Goal: Task Accomplishment & Management: Use online tool/utility

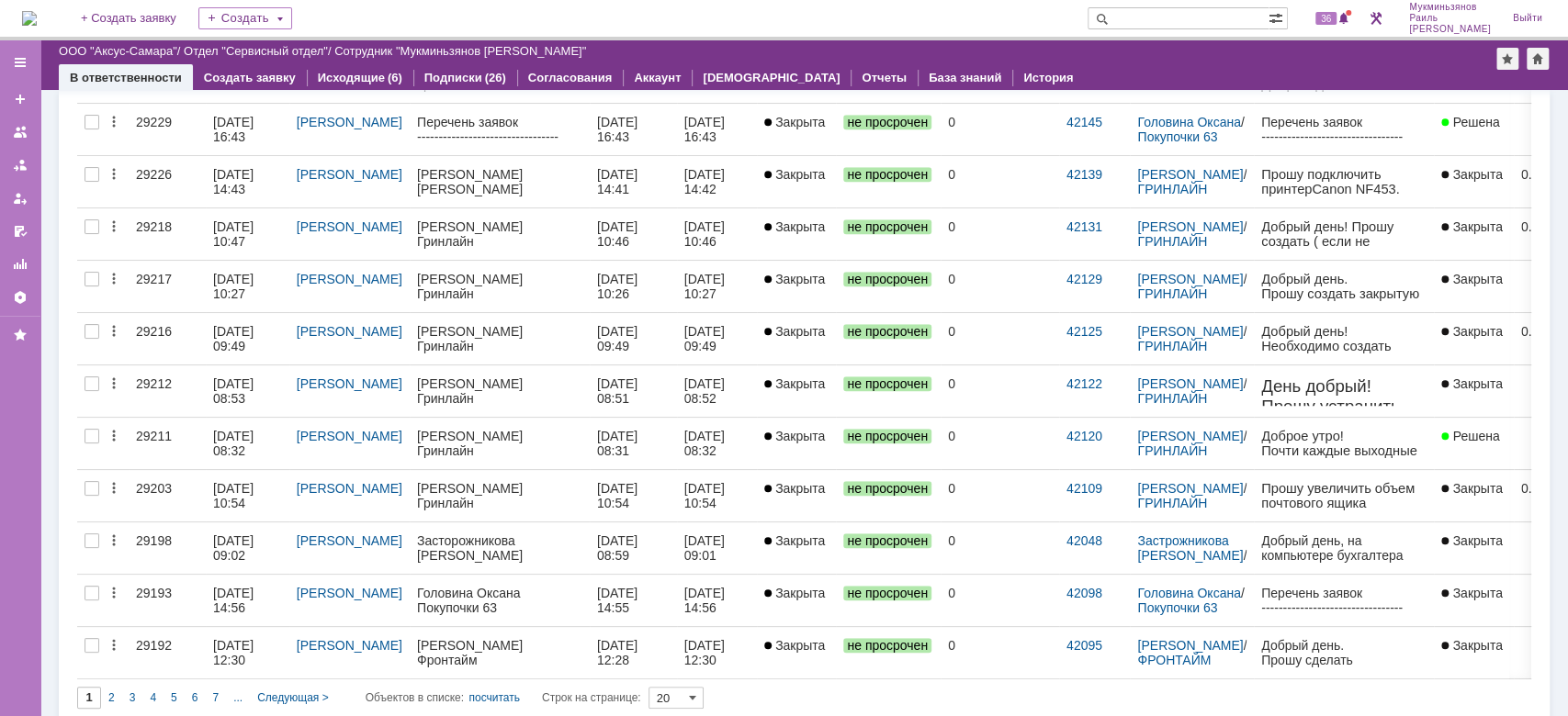
scroll to position [452, 0]
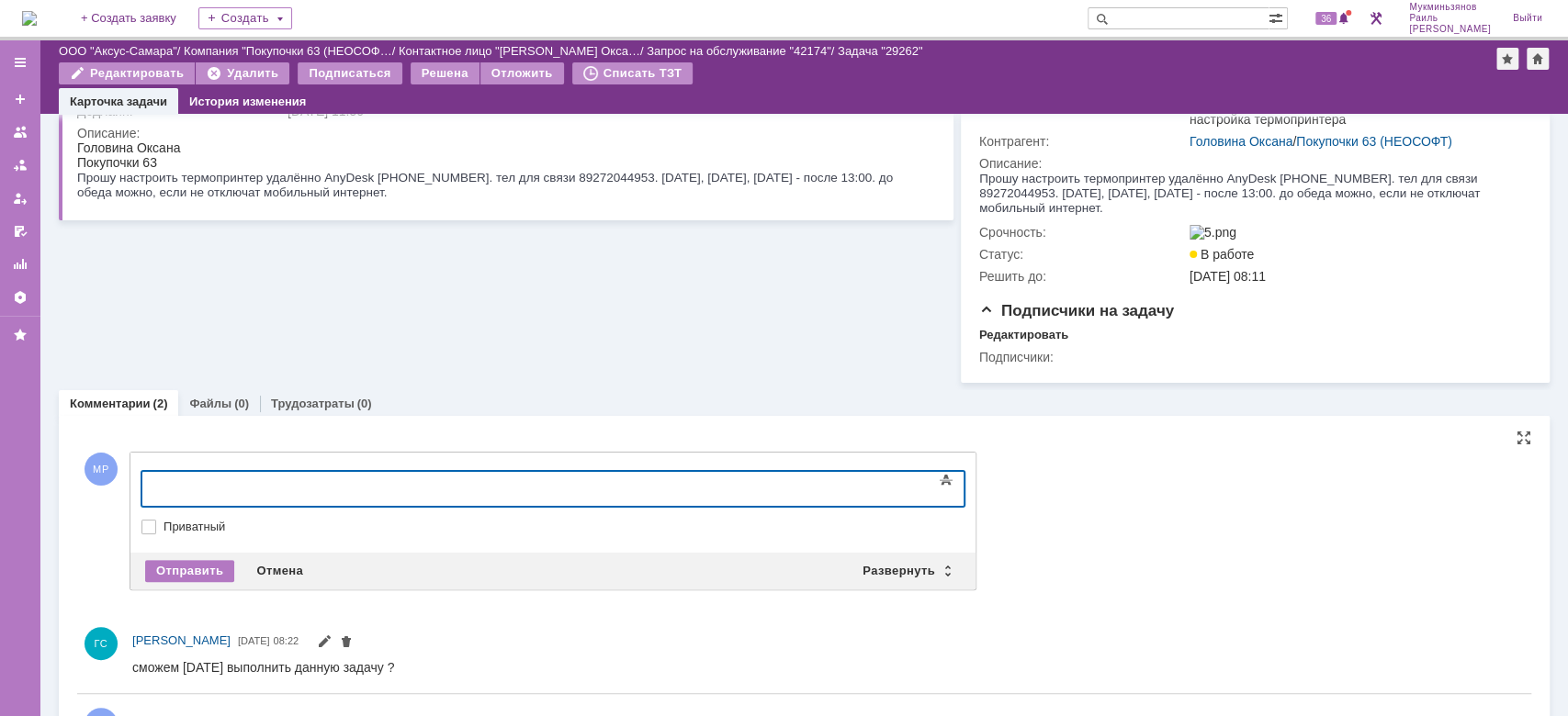
click at [372, 495] on body at bounding box center [291, 487] width 276 height 31
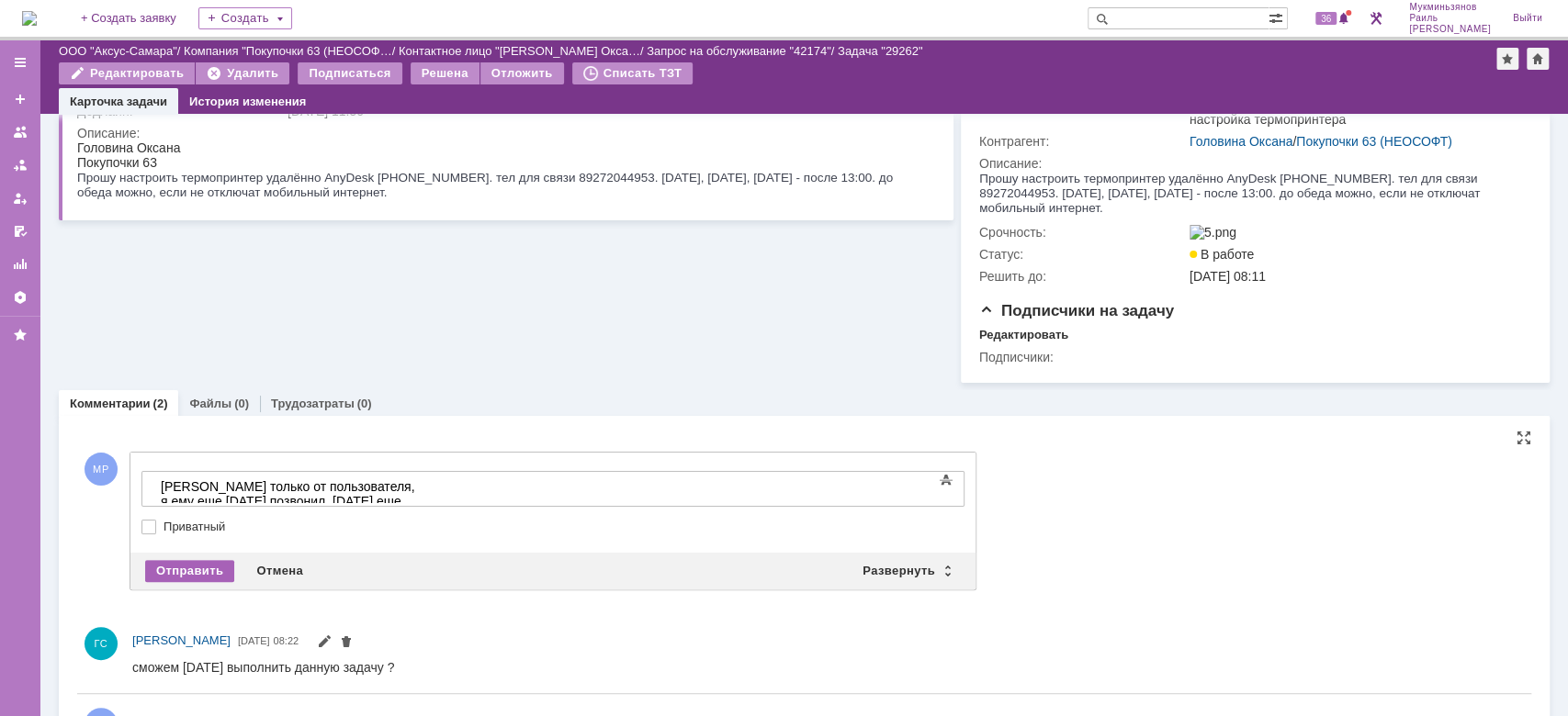
click at [172, 581] on div "Отправить" at bounding box center [190, 571] width 89 height 22
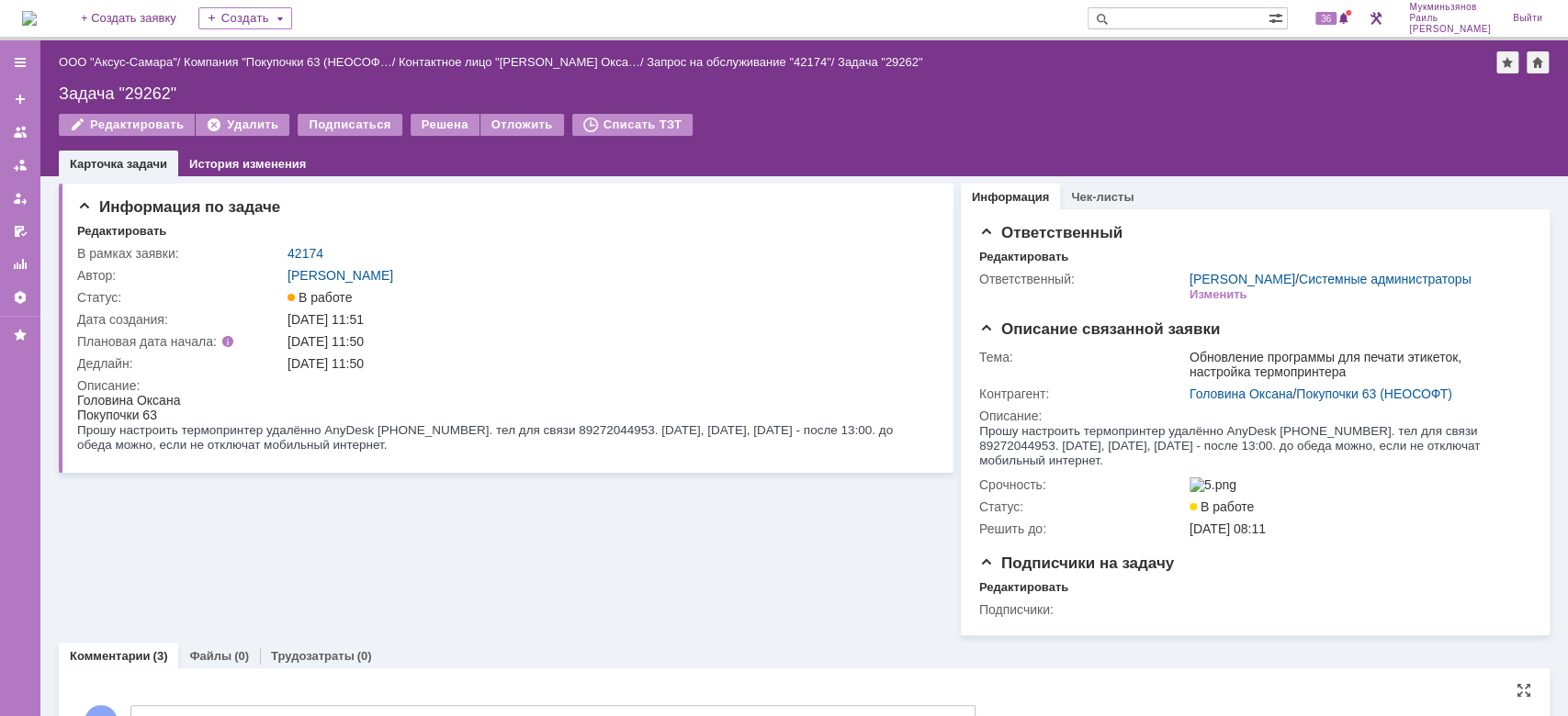
click at [34, 17] on img at bounding box center [29, 18] width 14 height 14
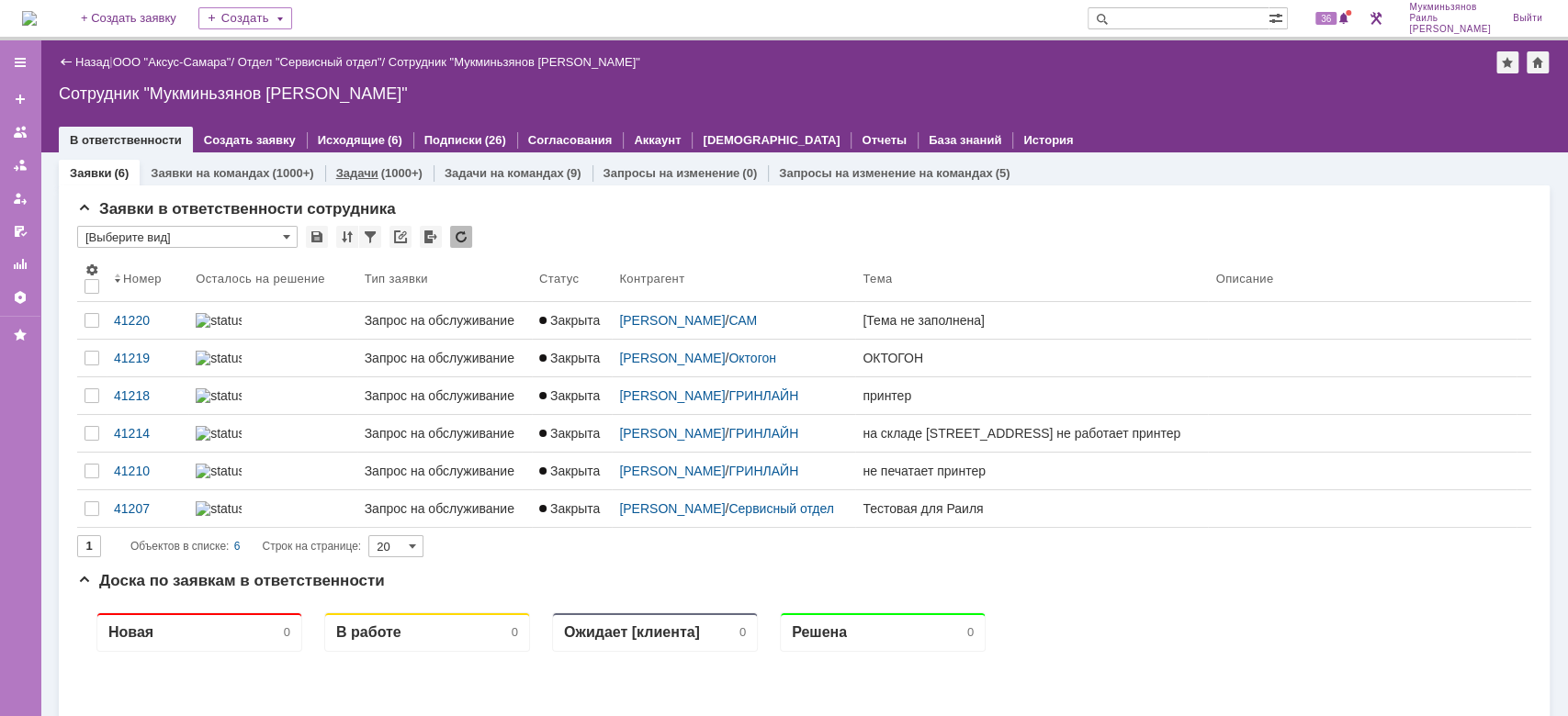
click at [389, 175] on div "(1000+)" at bounding box center [402, 173] width 41 height 13
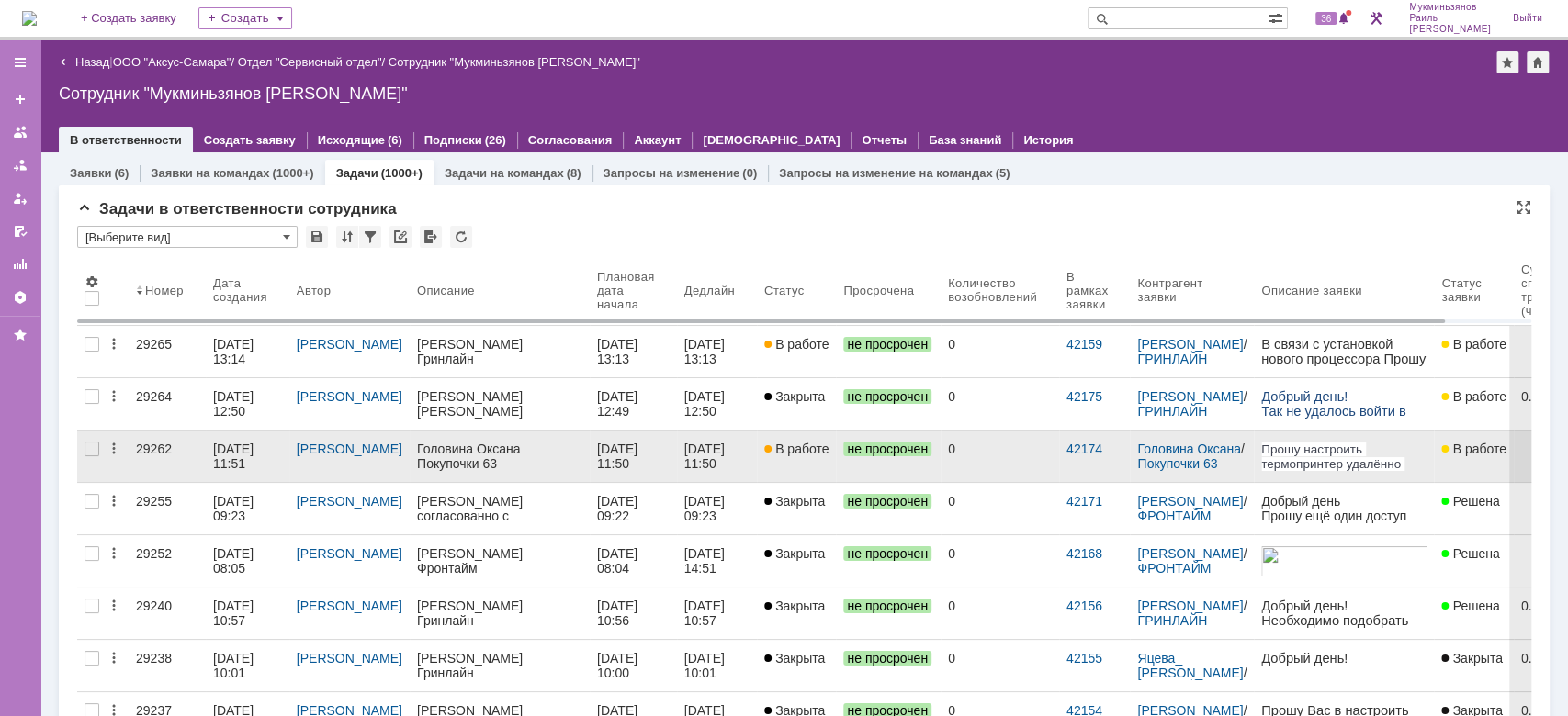
click at [562, 455] on div "Головина Оксана" at bounding box center [500, 448] width 166 height 14
click at [609, 447] on div "08.10.2025 11:50" at bounding box center [618, 455] width 44 height 29
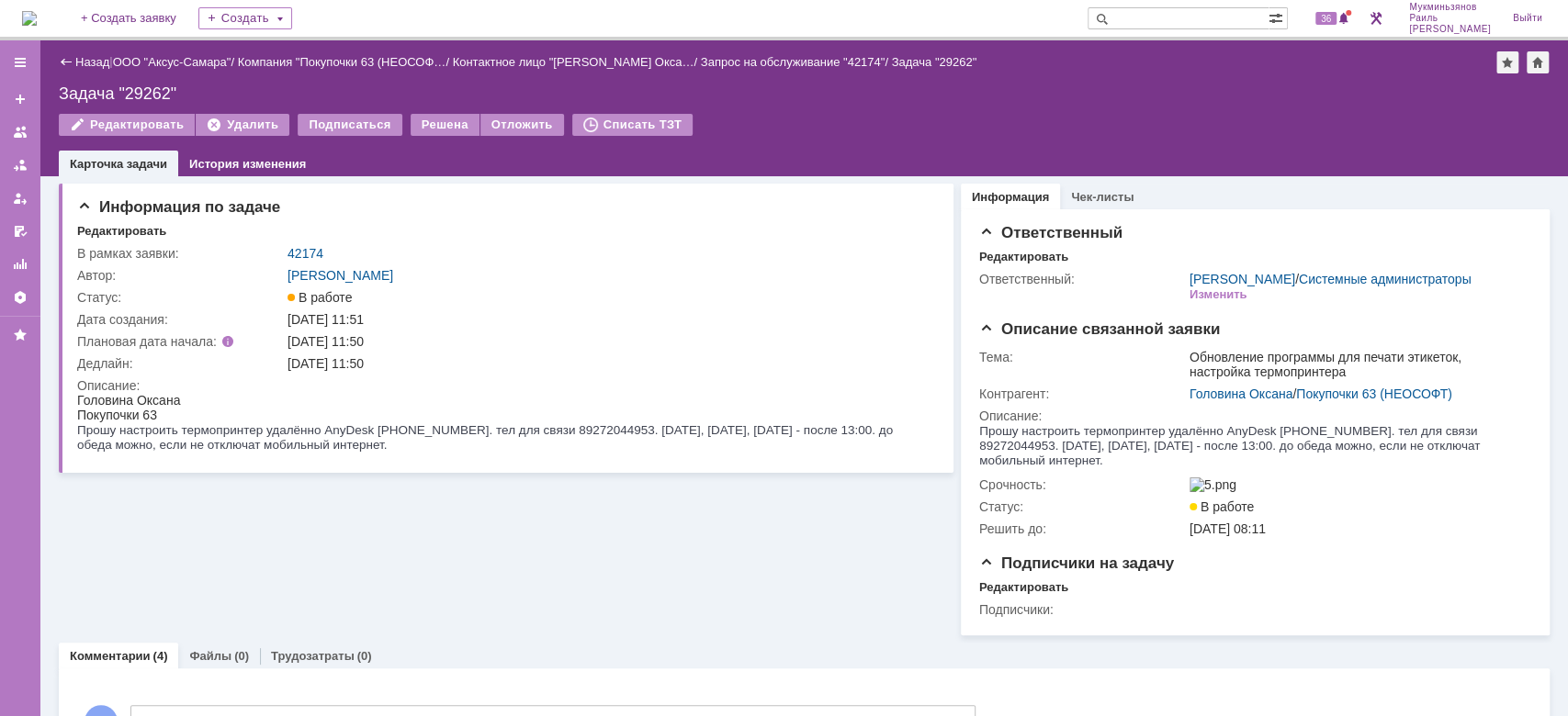
click at [37, 11] on img at bounding box center [29, 18] width 14 height 14
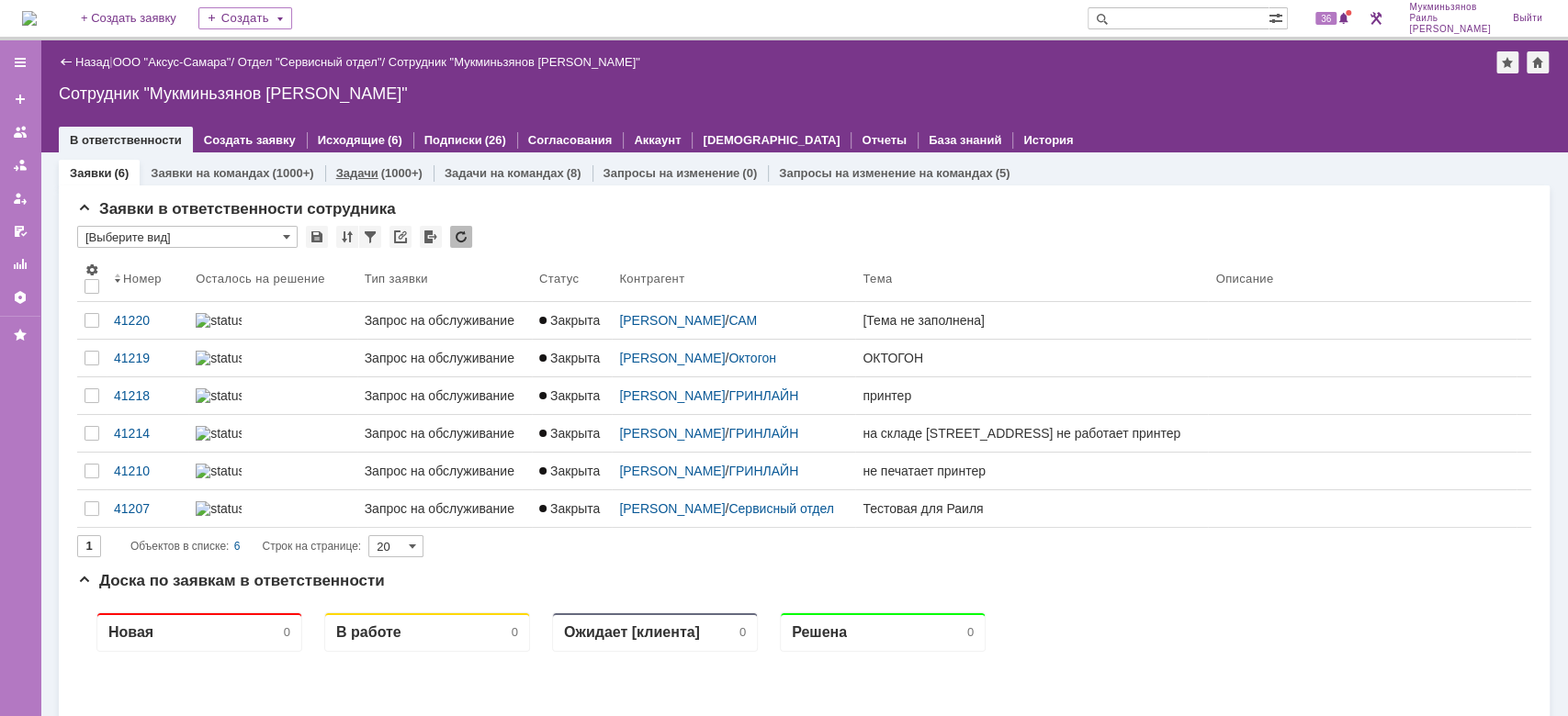
click at [370, 163] on div "Задачи (1000+)" at bounding box center [380, 173] width 108 height 27
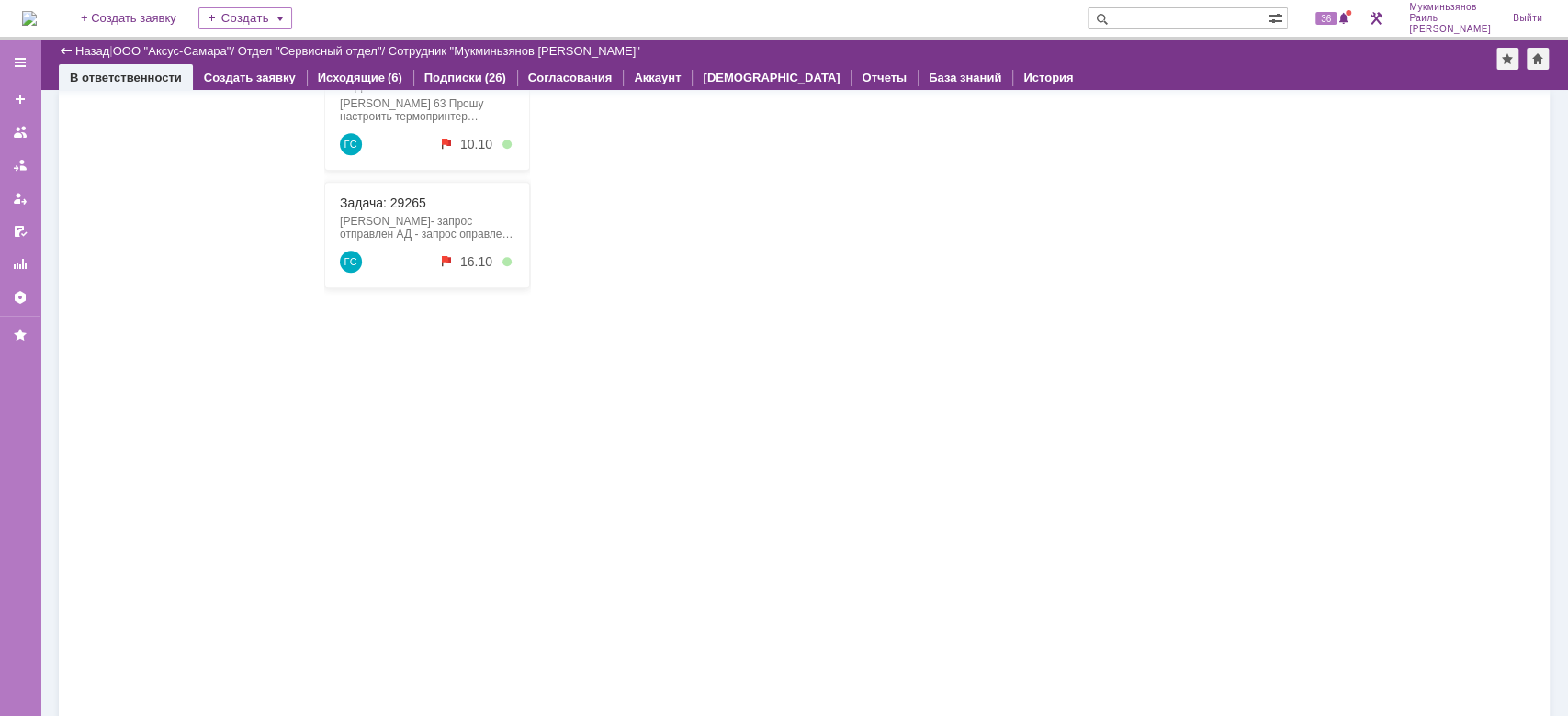
scroll to position [1287, 0]
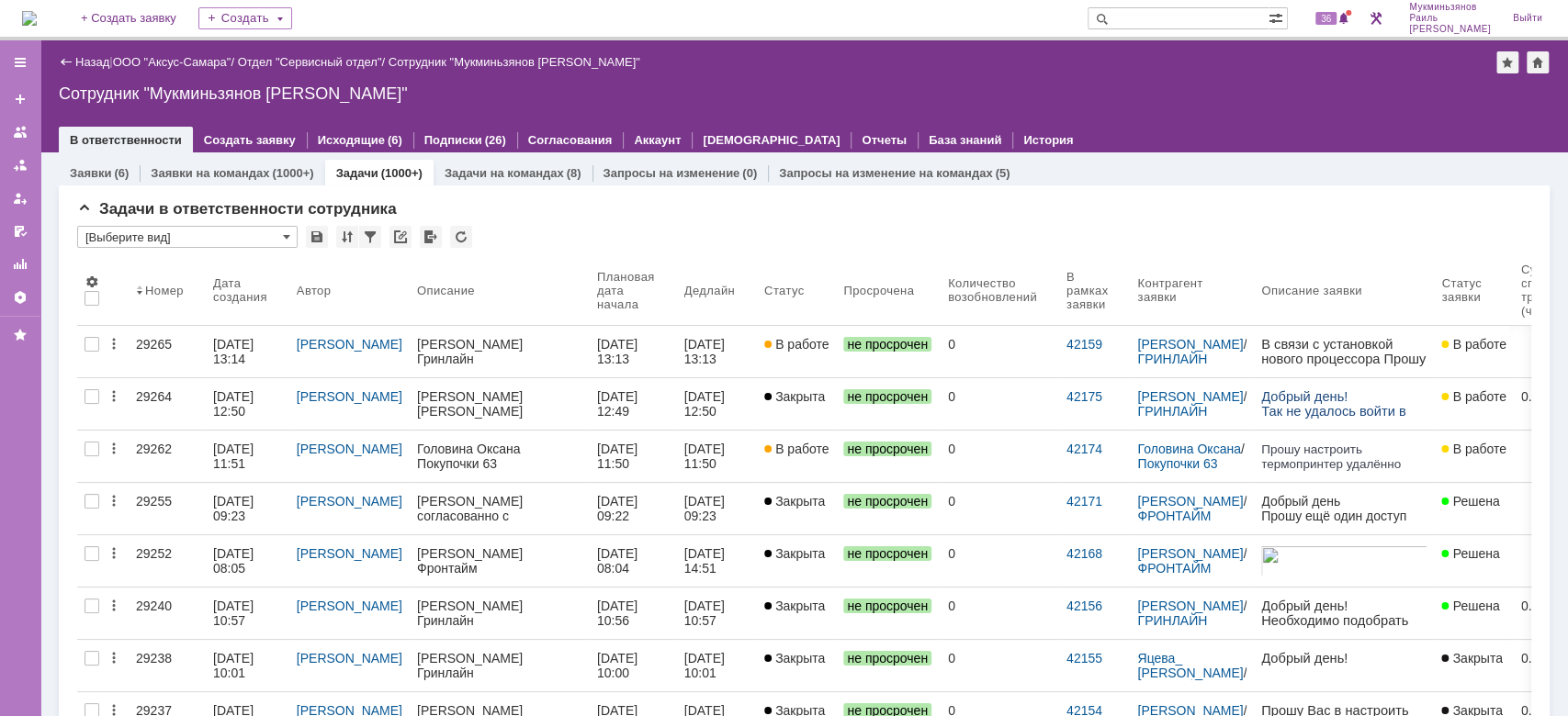
click at [37, 23] on img at bounding box center [29, 18] width 14 height 14
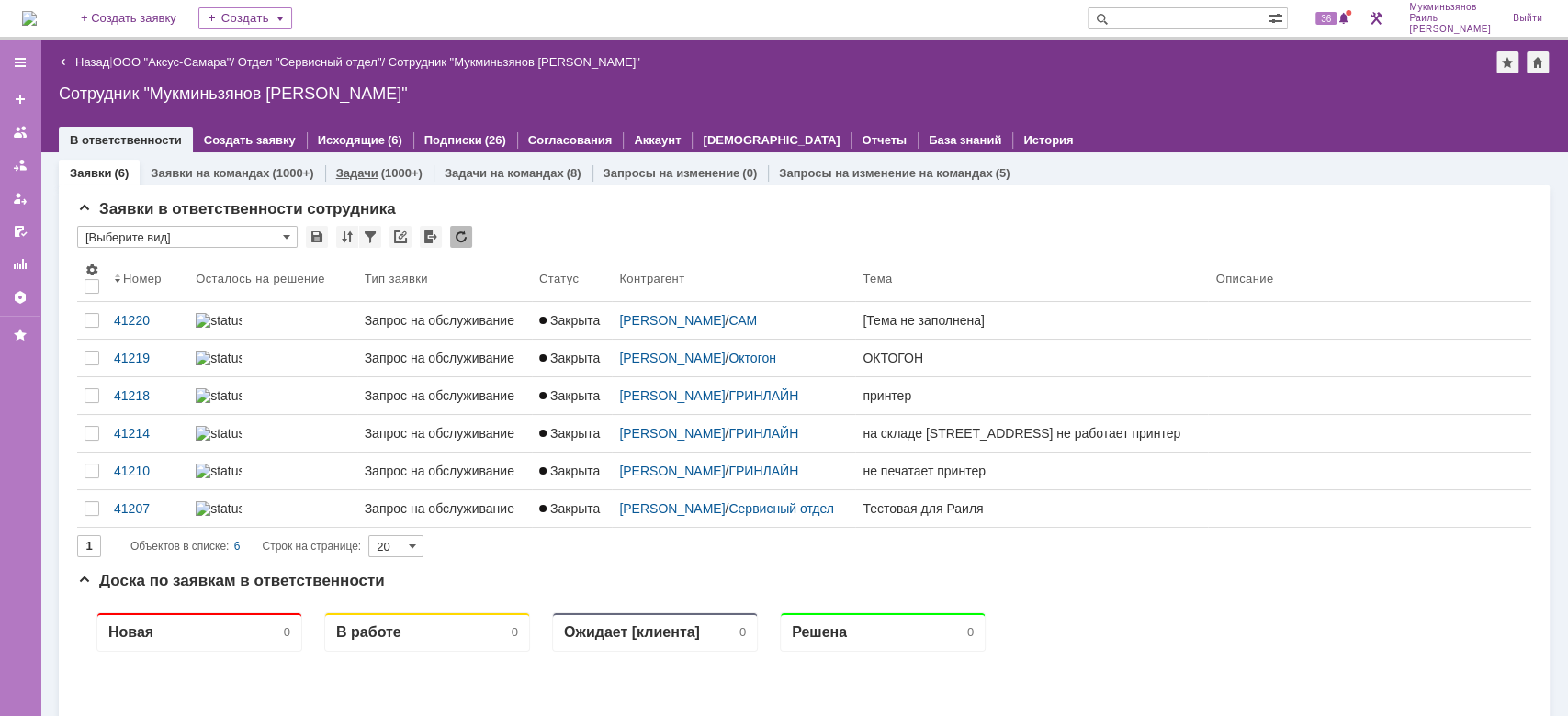
click at [370, 178] on link "Задачи" at bounding box center [357, 173] width 42 height 13
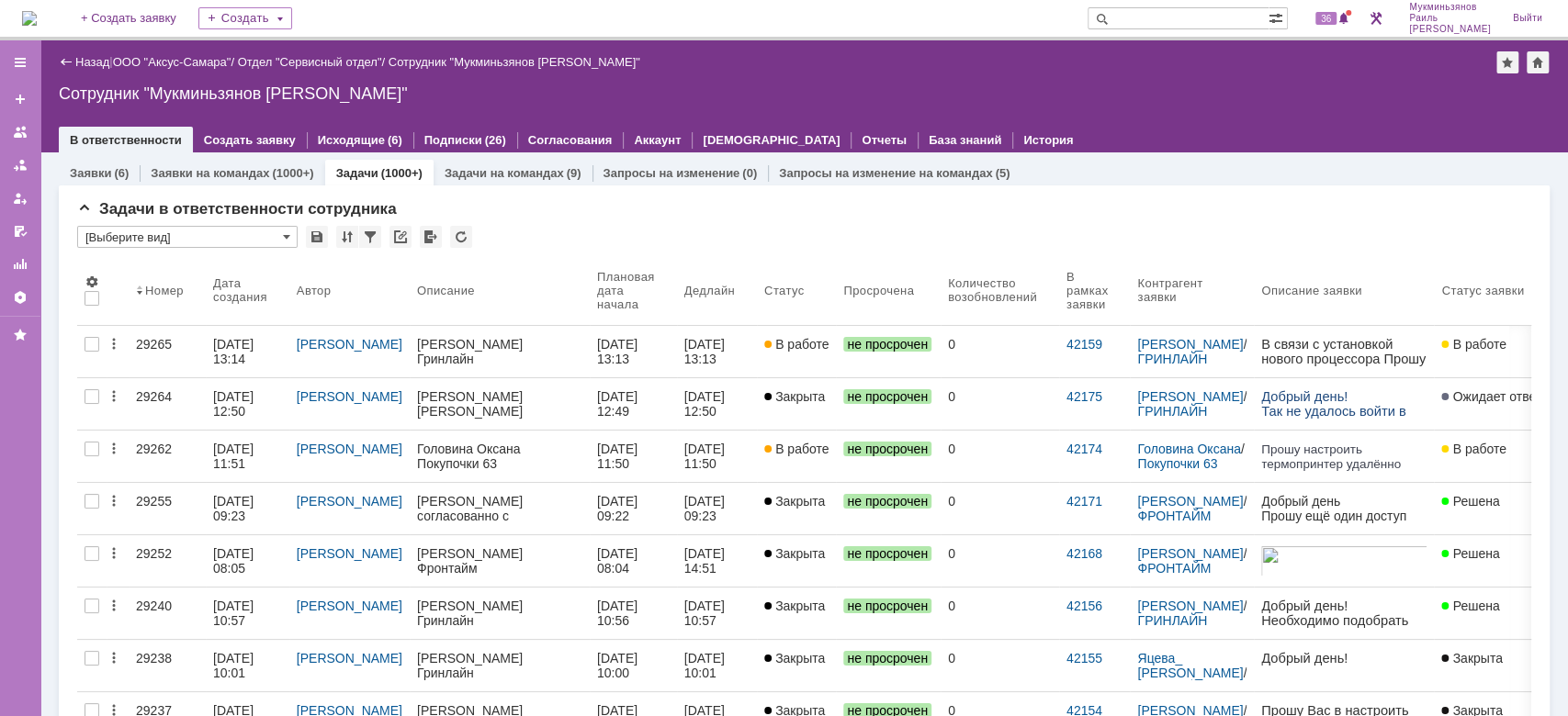
click at [1211, 101] on div "Сотрудник "Мукминьзянов Раиль Рамильевич"" at bounding box center [804, 93] width 1491 height 18
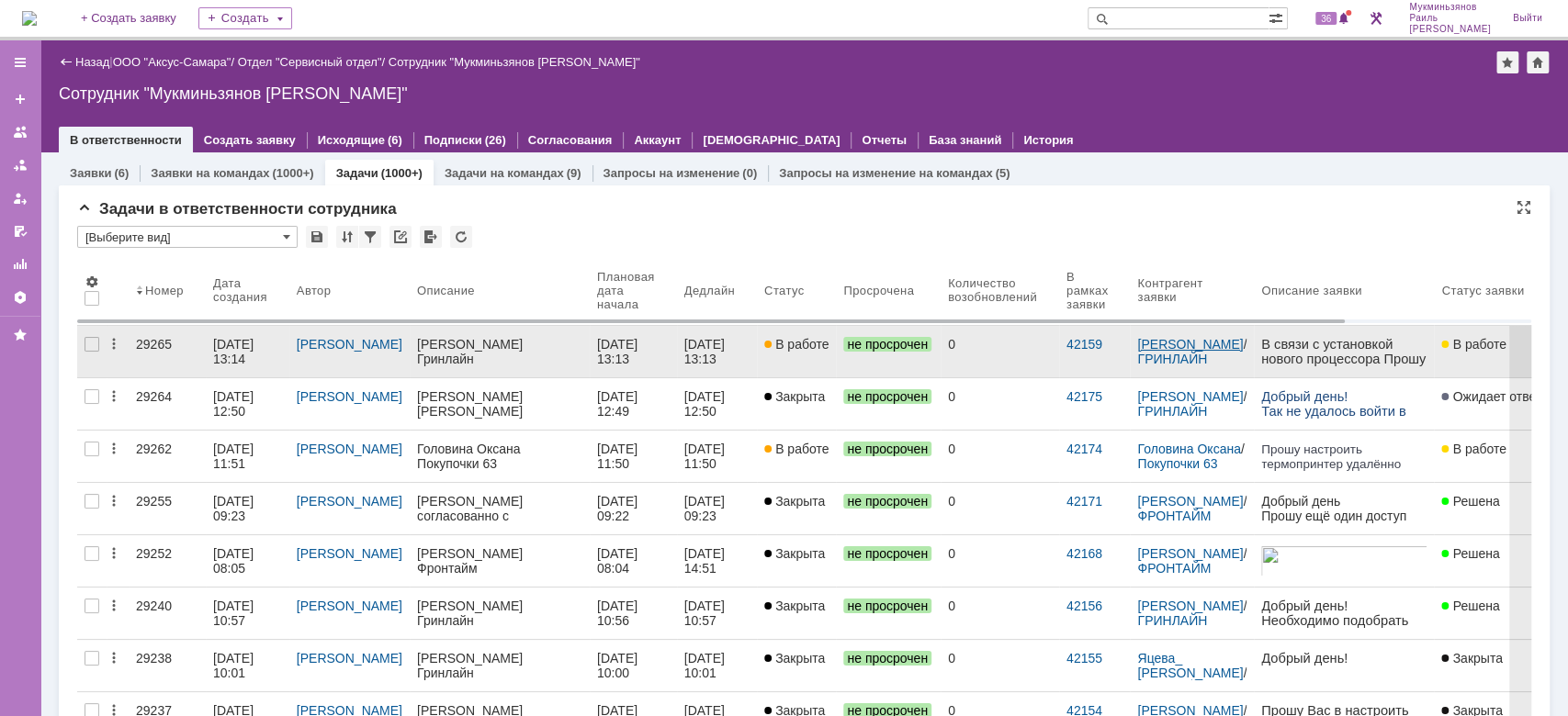
click at [1168, 352] on link "[PERSON_NAME]" at bounding box center [1189, 343] width 106 height 14
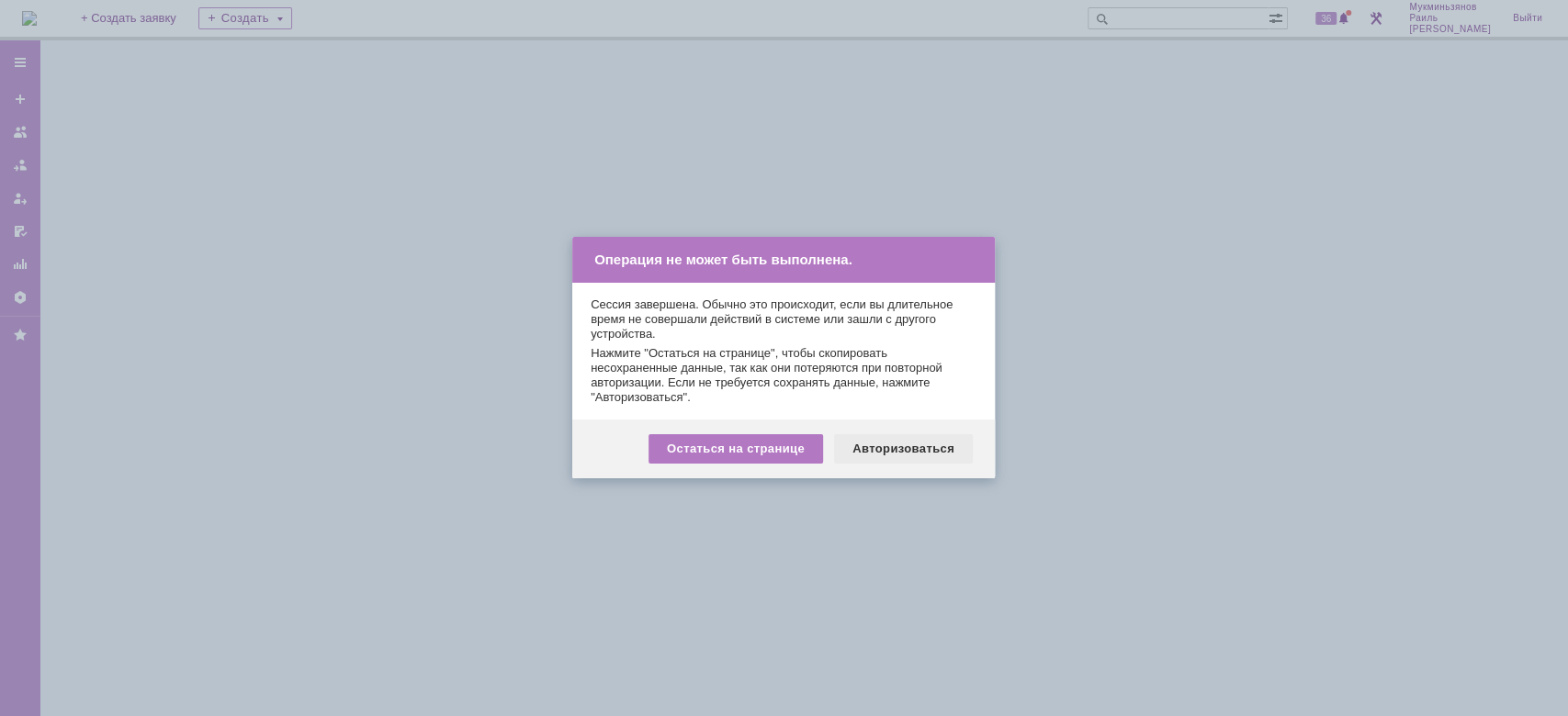
click at [906, 461] on div "Авторизоваться" at bounding box center [903, 449] width 139 height 29
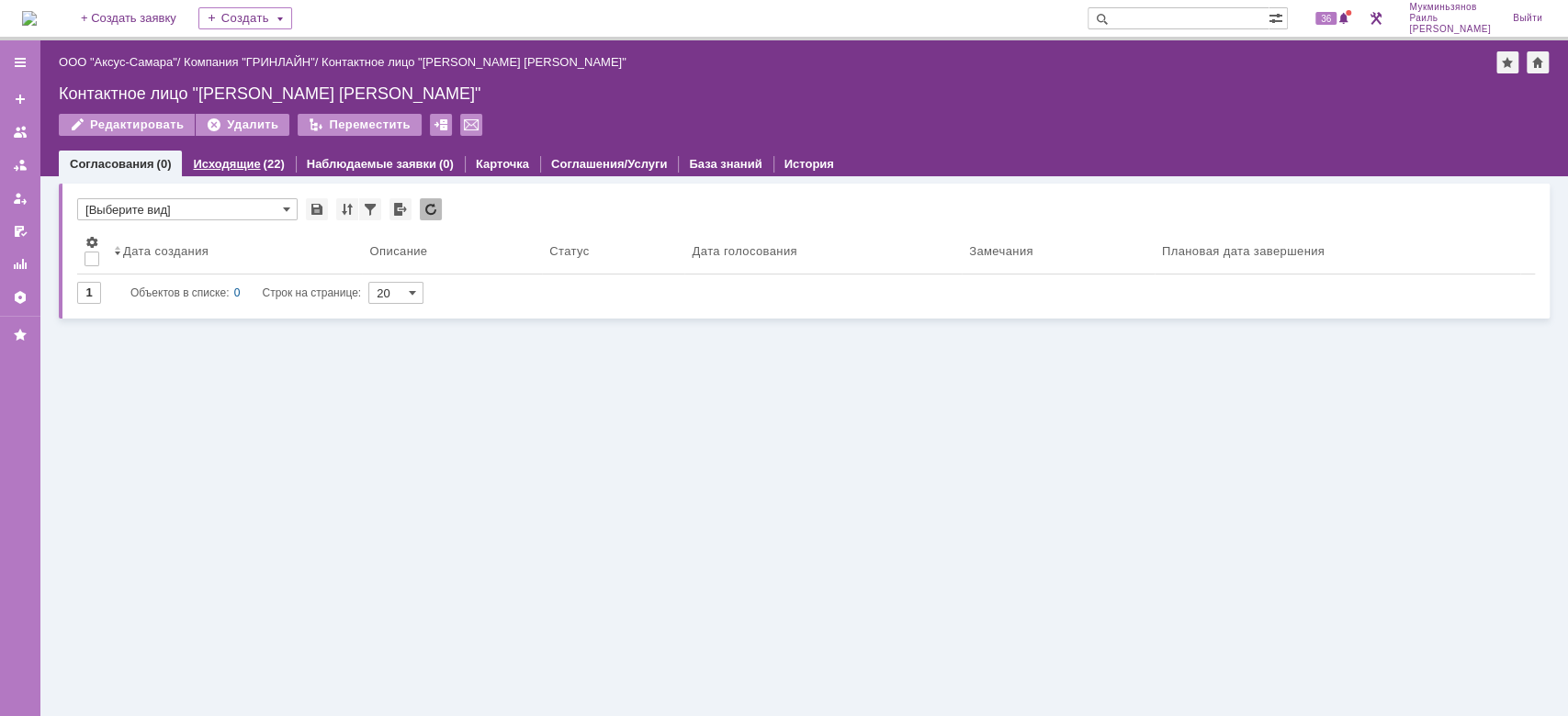
click at [261, 171] on div "Исходящие (22)" at bounding box center [238, 164] width 113 height 27
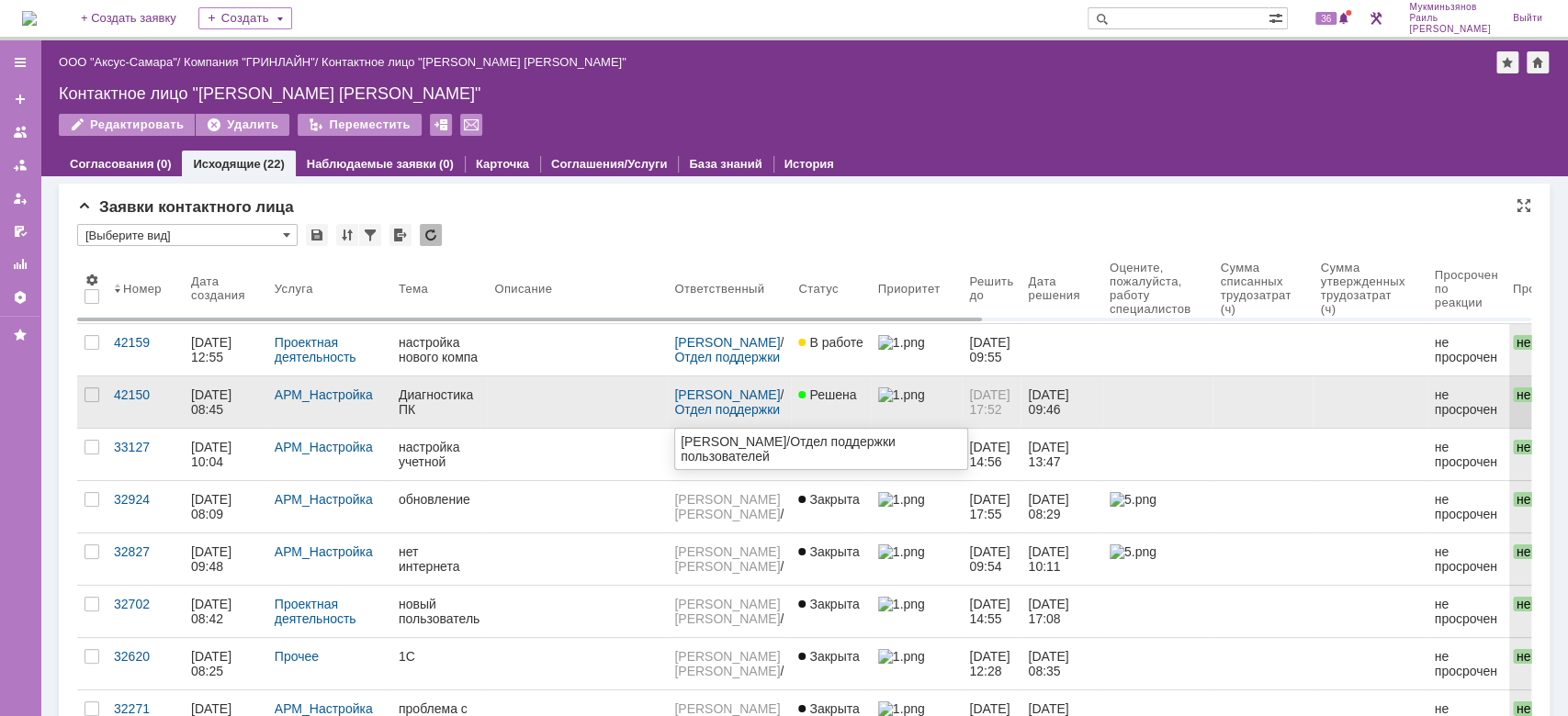
click at [823, 394] on span "Решена" at bounding box center [827, 394] width 58 height 14
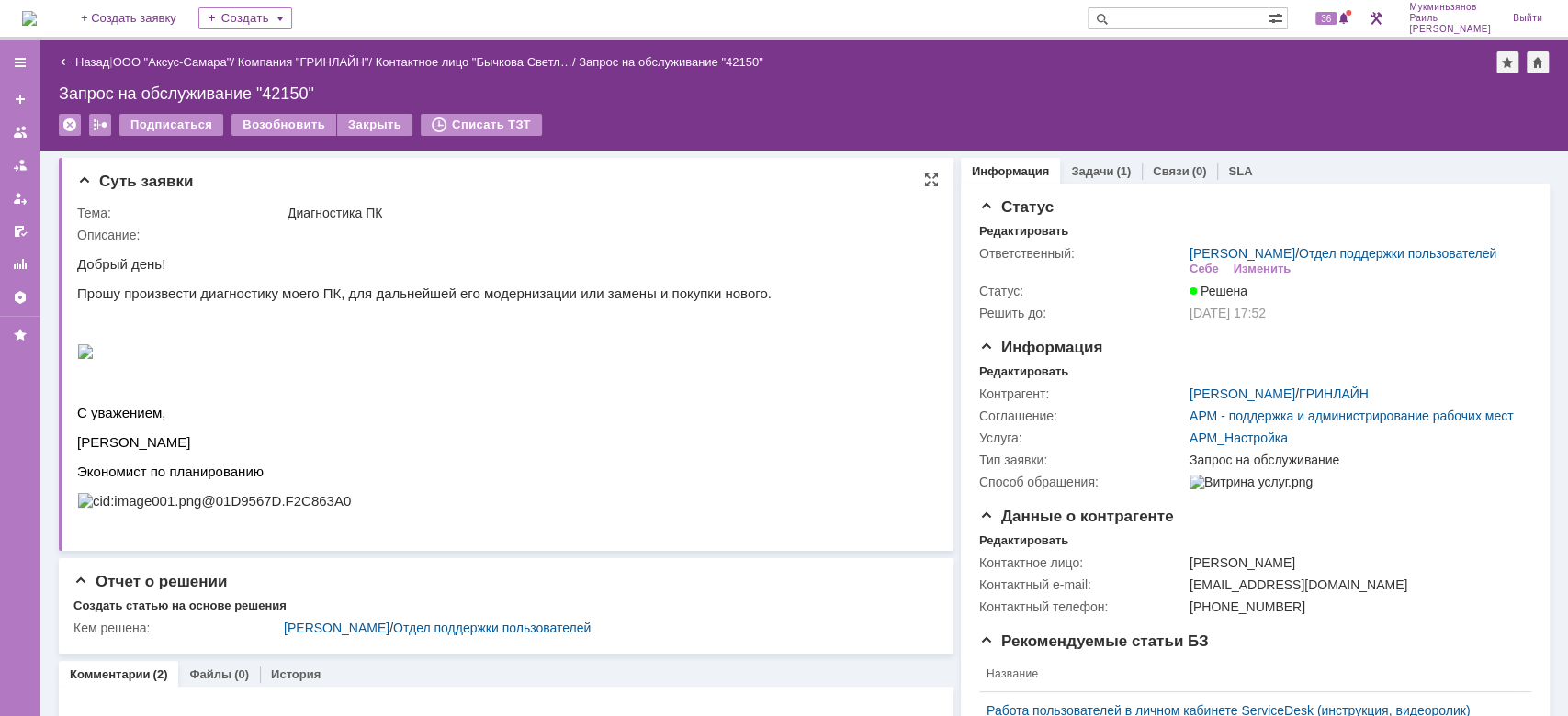
click at [87, 350] on img at bounding box center [85, 351] width 16 height 14
click at [158, 351] on p at bounding box center [424, 353] width 695 height 17
click at [94, 358] on p at bounding box center [424, 353] width 695 height 17
click at [87, 65] on link "Назад" at bounding box center [92, 62] width 34 height 13
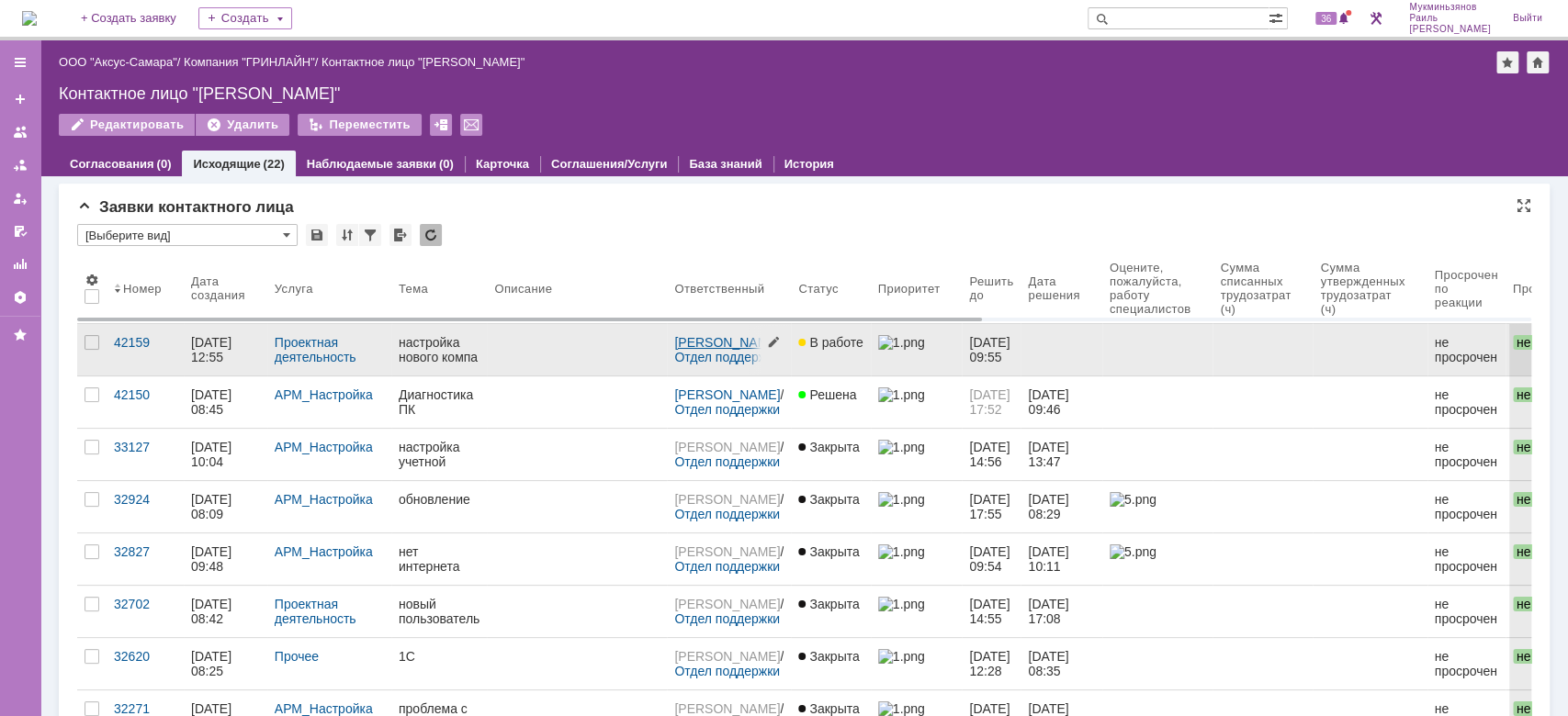
click at [698, 349] on link "[PERSON_NAME]" at bounding box center [727, 341] width 106 height 14
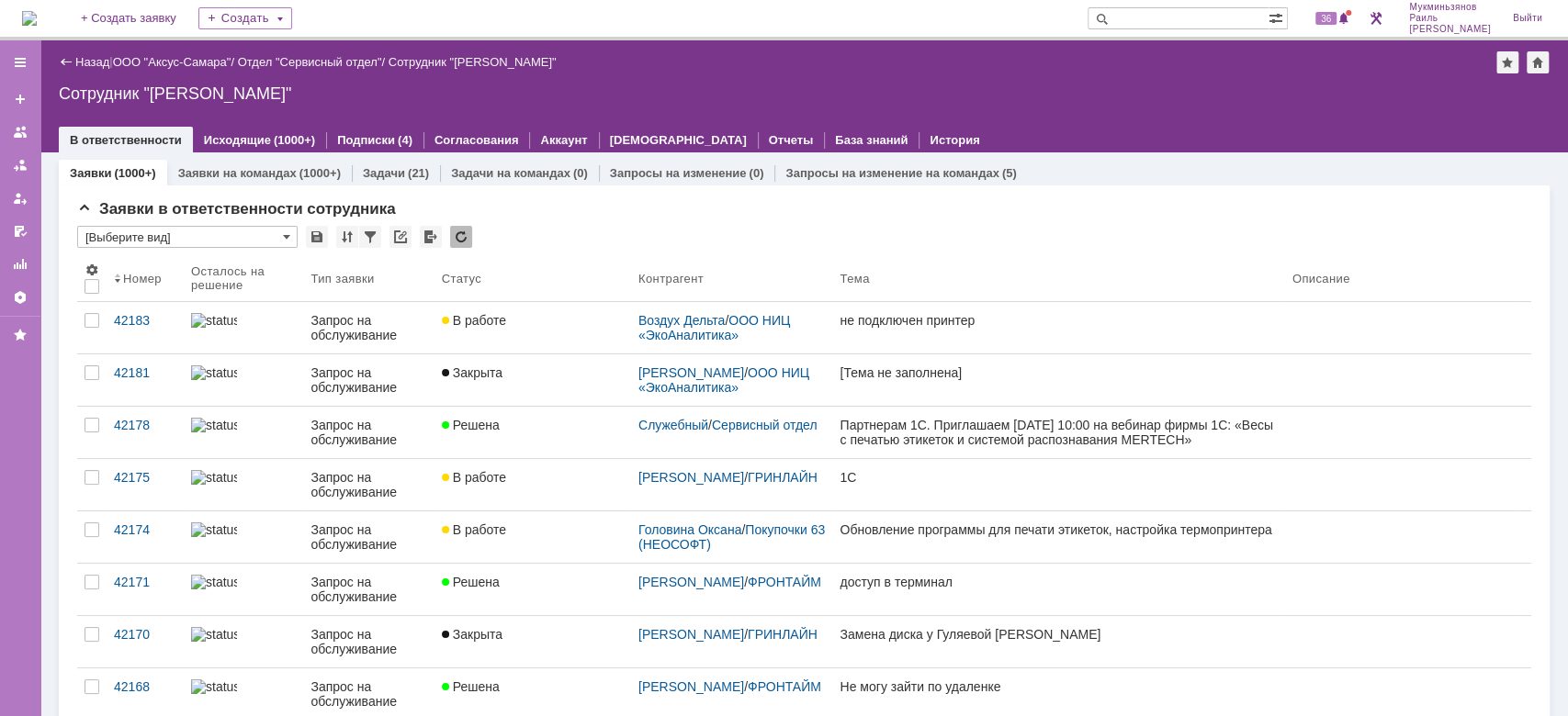
click at [1176, 306] on link "не подключен принтер" at bounding box center [1058, 328] width 452 height 51
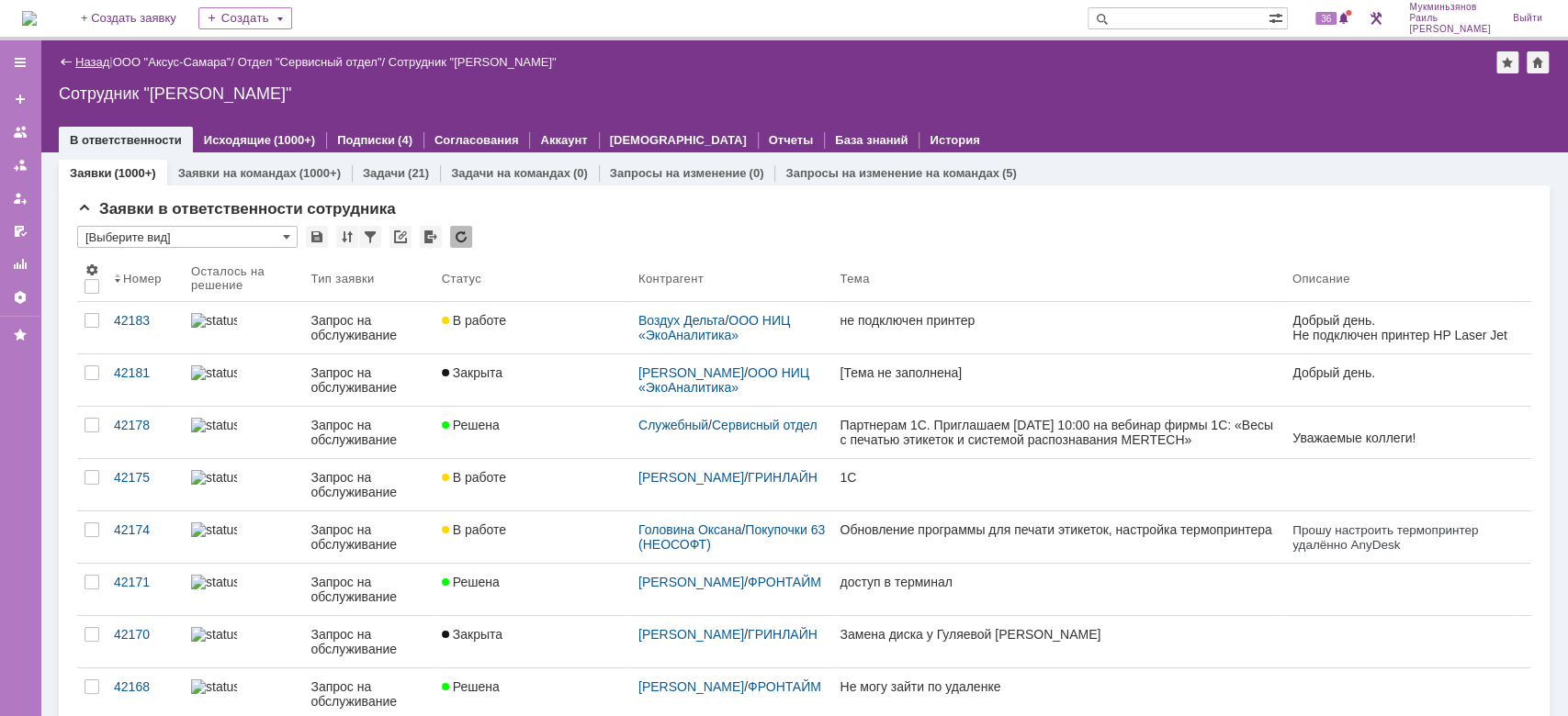
click at [86, 62] on link "Назад" at bounding box center [92, 62] width 34 height 13
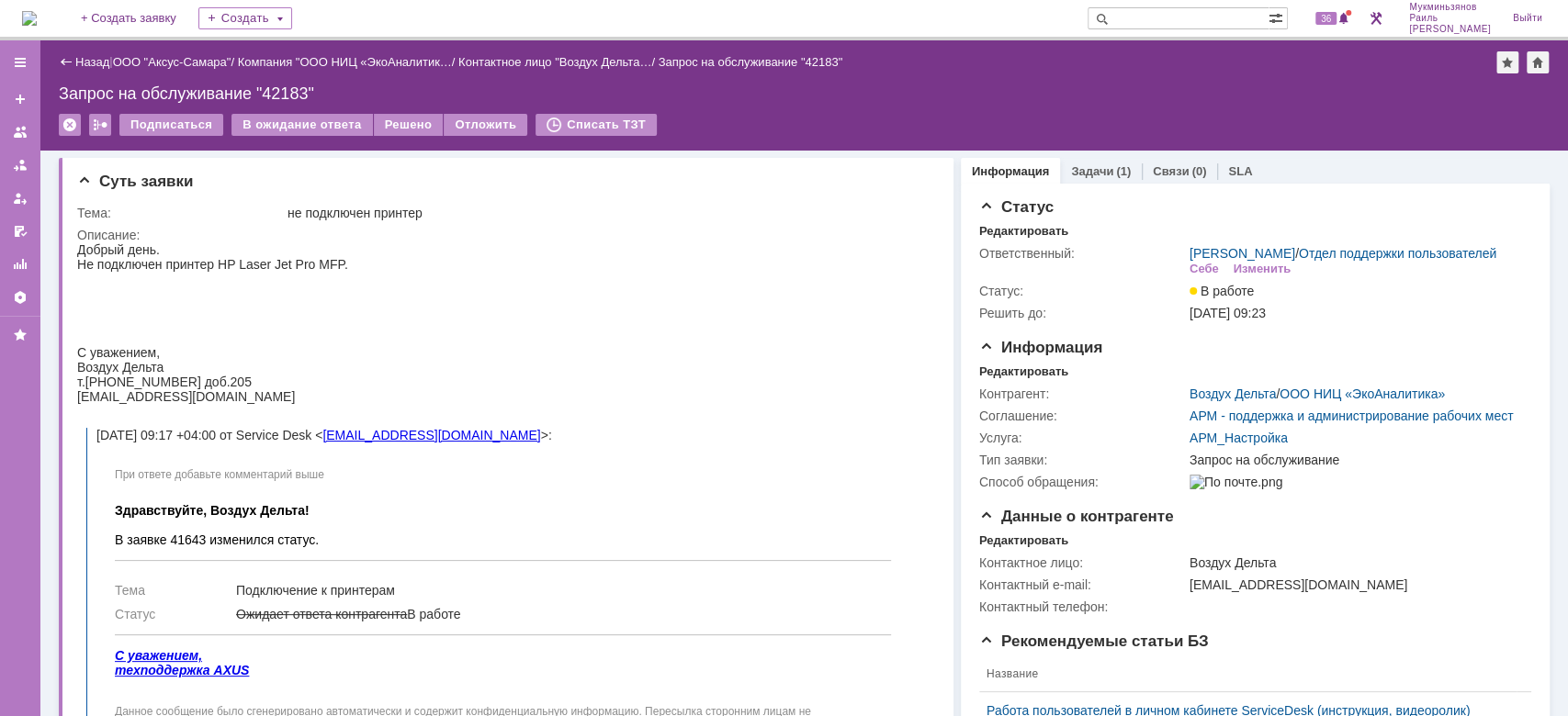
click at [37, 11] on img at bounding box center [29, 18] width 14 height 14
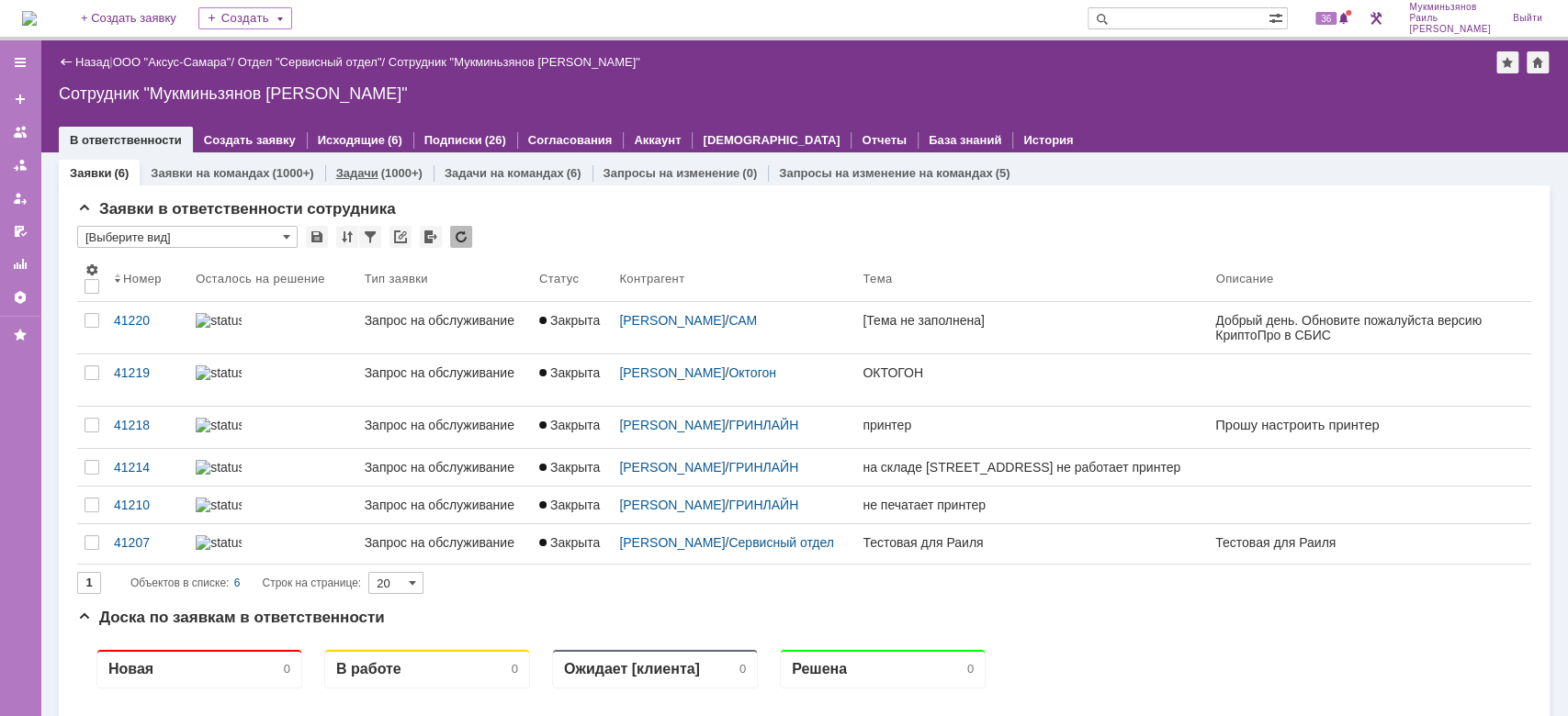
click at [349, 169] on link "Задачи" at bounding box center [357, 173] width 42 height 13
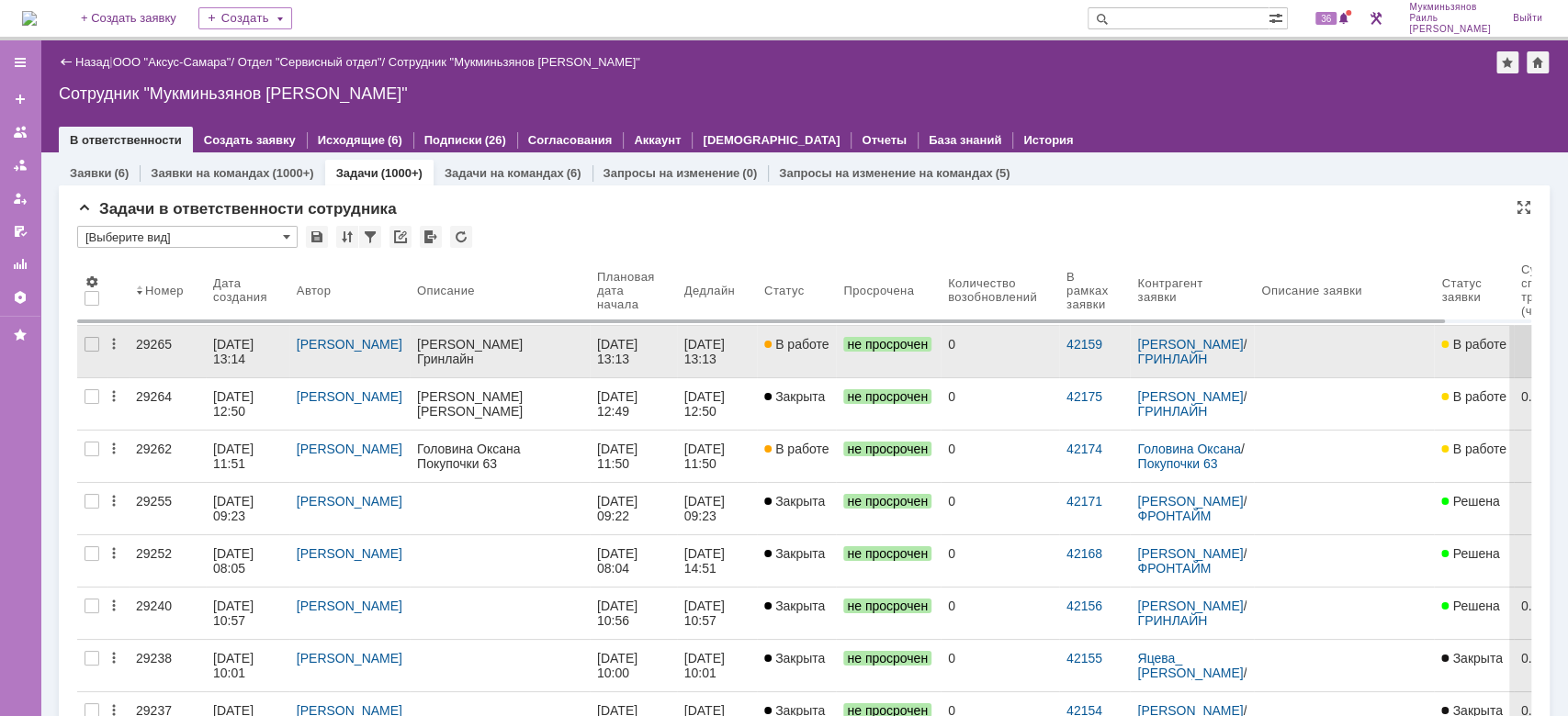
click at [713, 356] on div "[DATE] 13:13" at bounding box center [716, 351] width 66 height 29
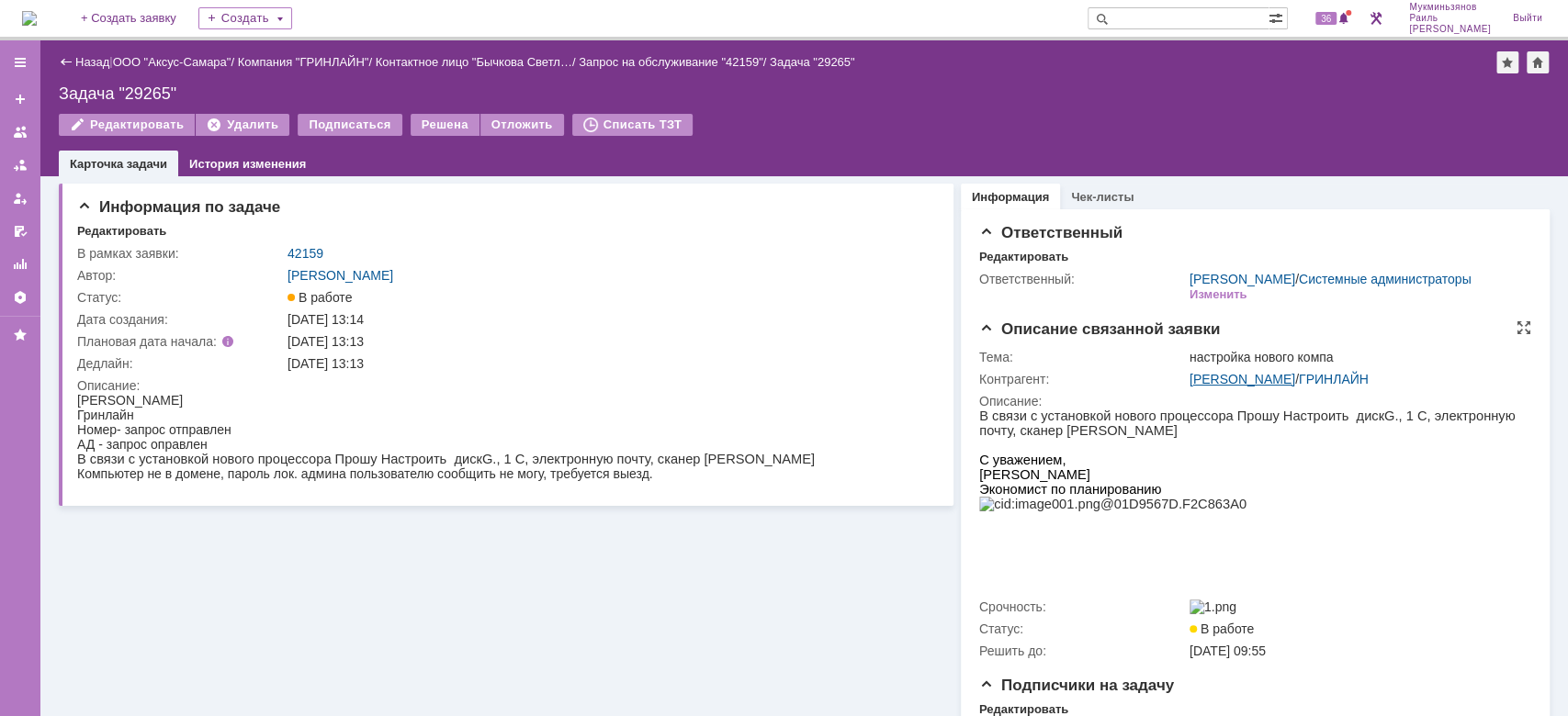
click at [1235, 386] on link "[PERSON_NAME]" at bounding box center [1242, 378] width 106 height 14
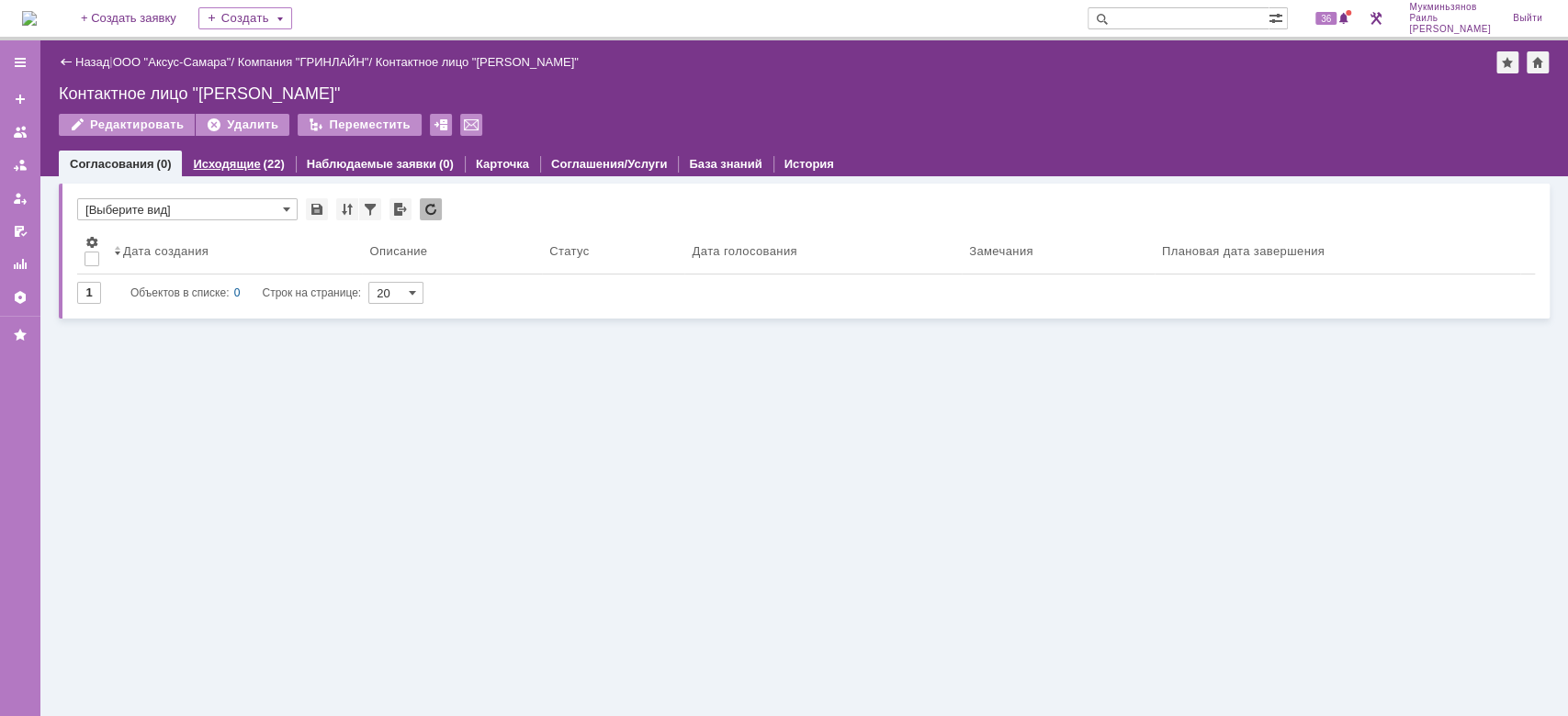
click at [235, 162] on link "Исходящие" at bounding box center [226, 164] width 67 height 13
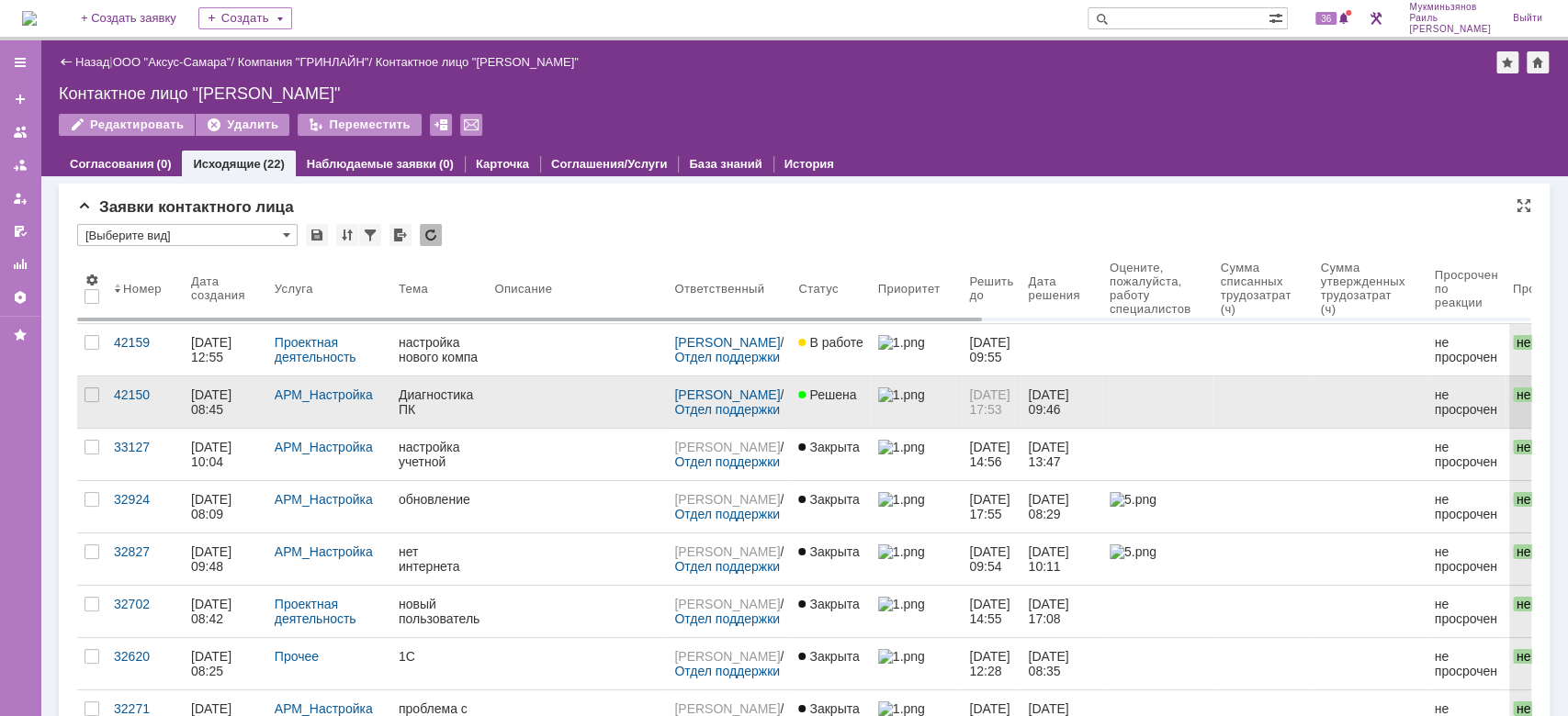
click at [598, 395] on div at bounding box center [577, 394] width 166 height 14
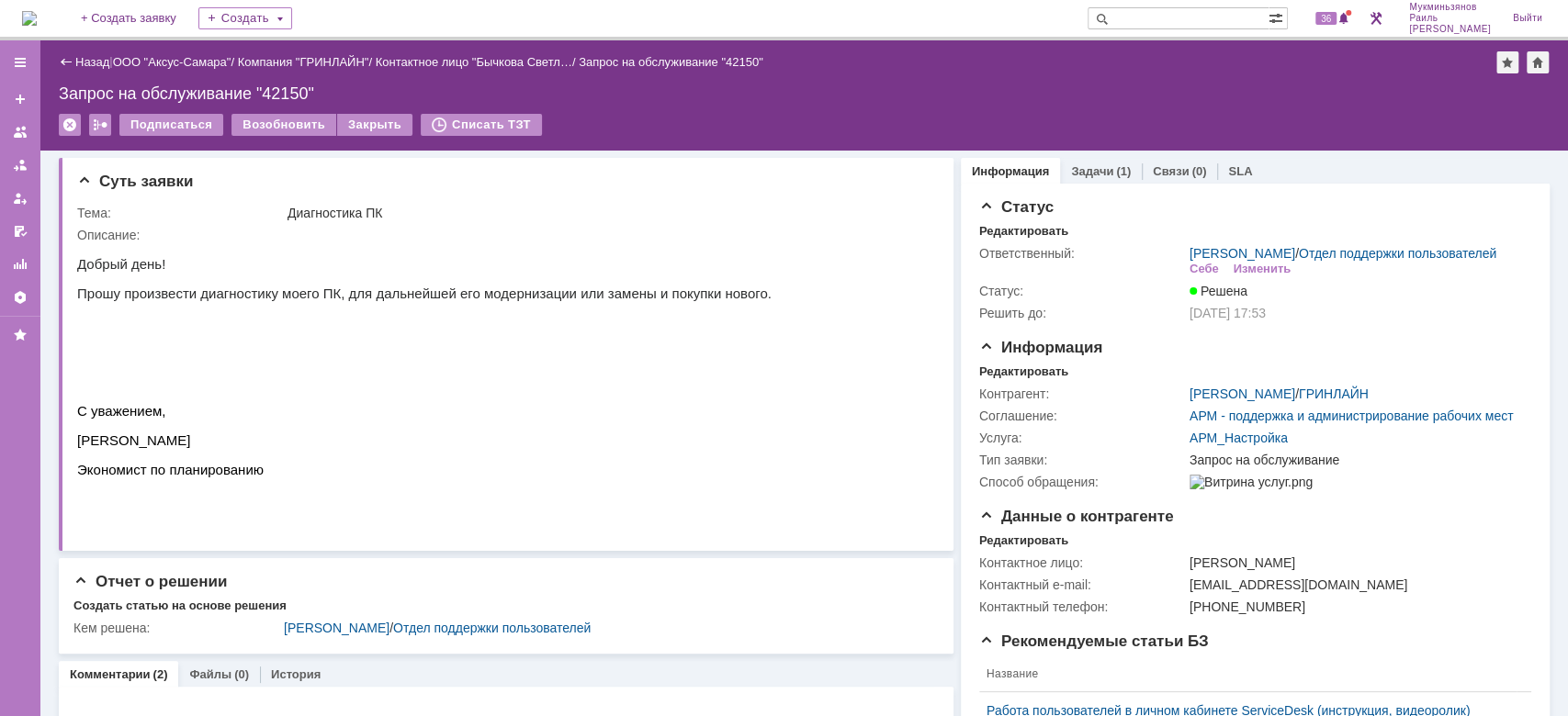
drag, startPoint x: 304, startPoint y: 294, endPoint x: 313, endPoint y: 285, distance: 12.7
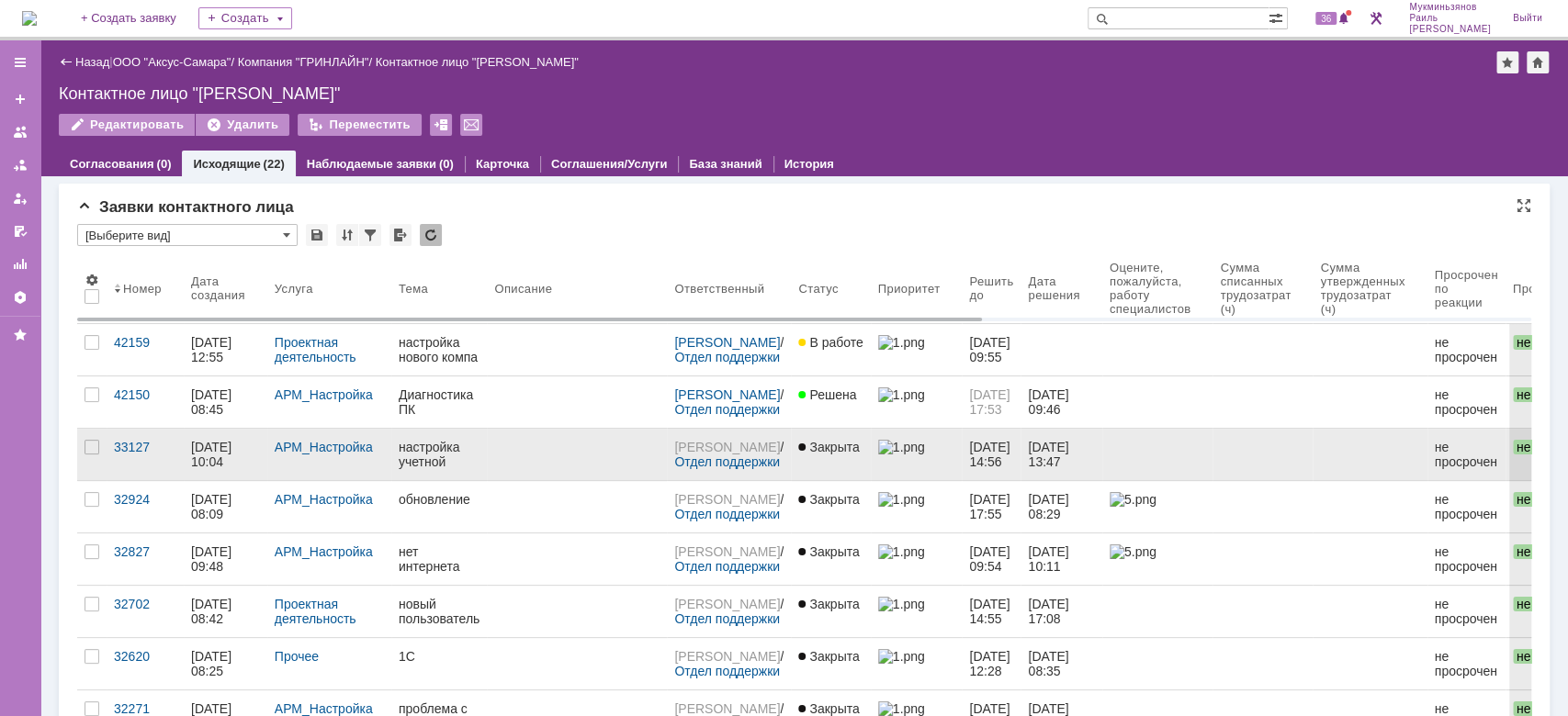
click at [603, 454] on link at bounding box center [577, 455] width 180 height 51
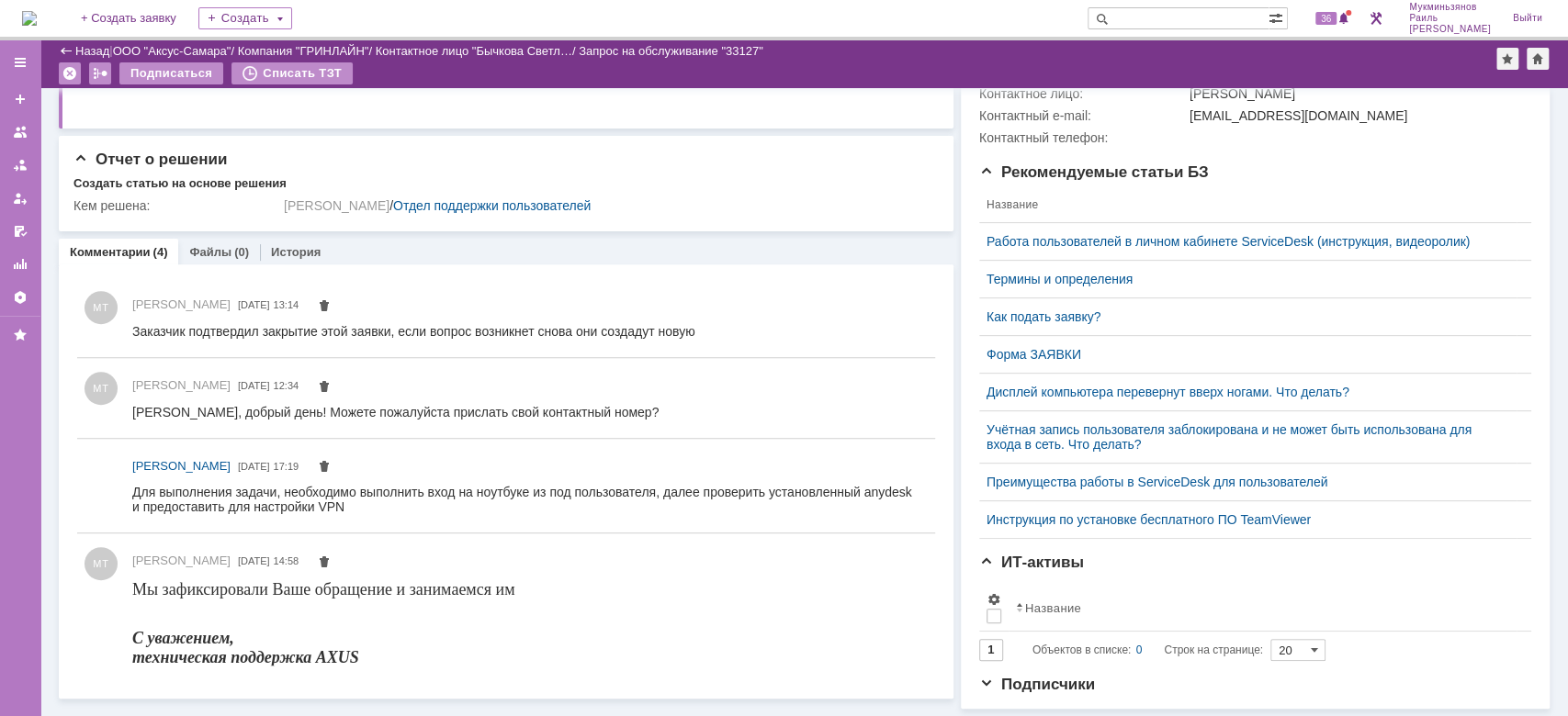
drag, startPoint x: 765, startPoint y: 315, endPoint x: 780, endPoint y: 303, distance: 19.2
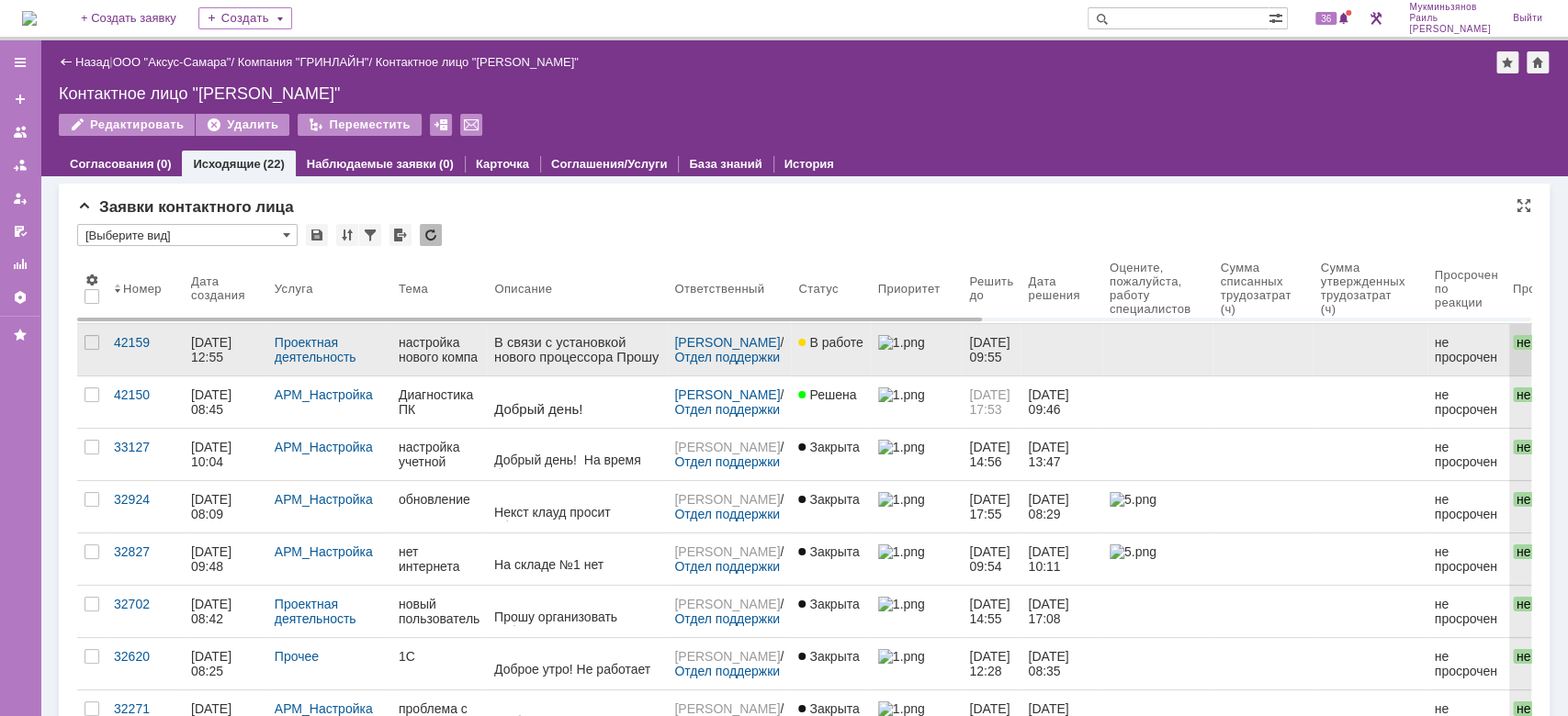
click at [450, 339] on div "настройка нового компа" at bounding box center [439, 349] width 81 height 29
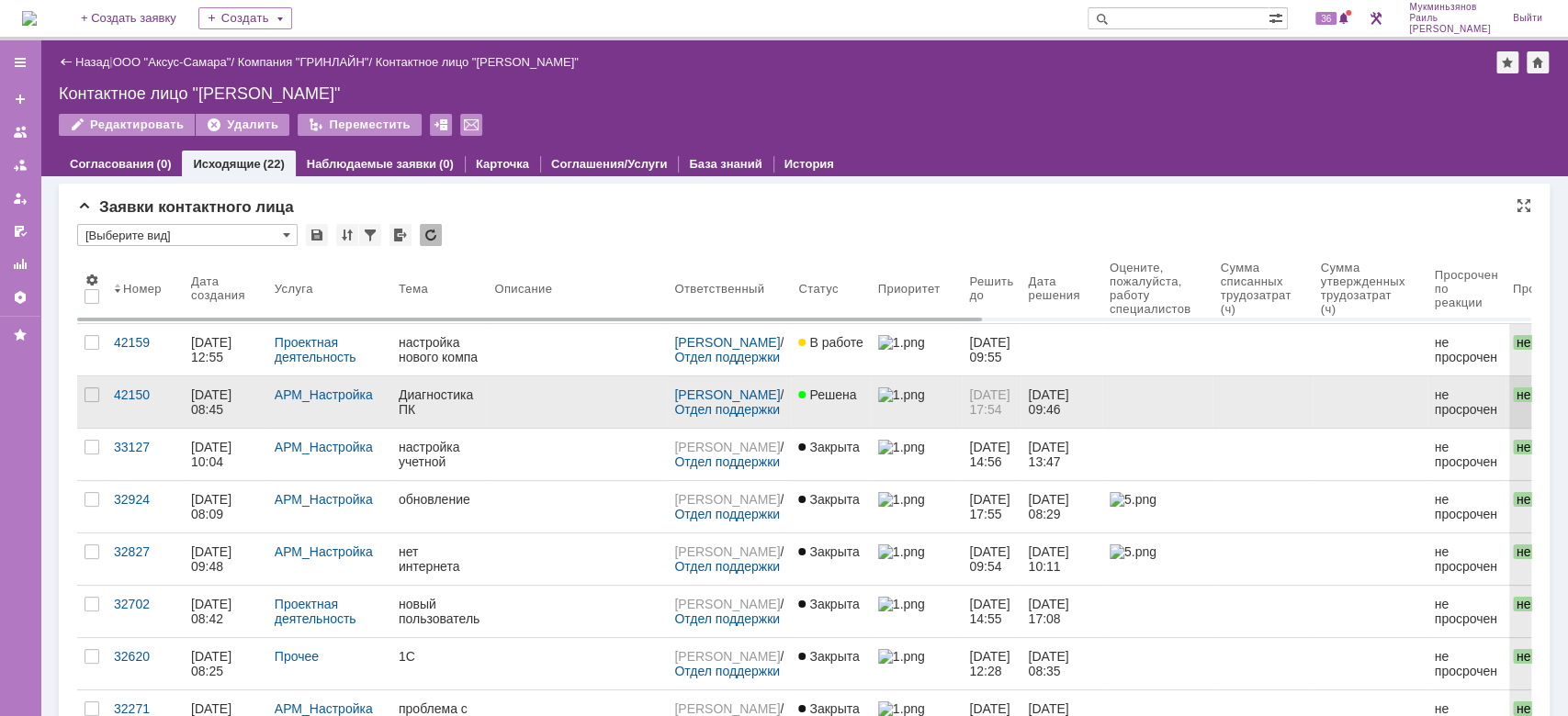
click at [573, 409] on link at bounding box center [577, 402] width 180 height 51
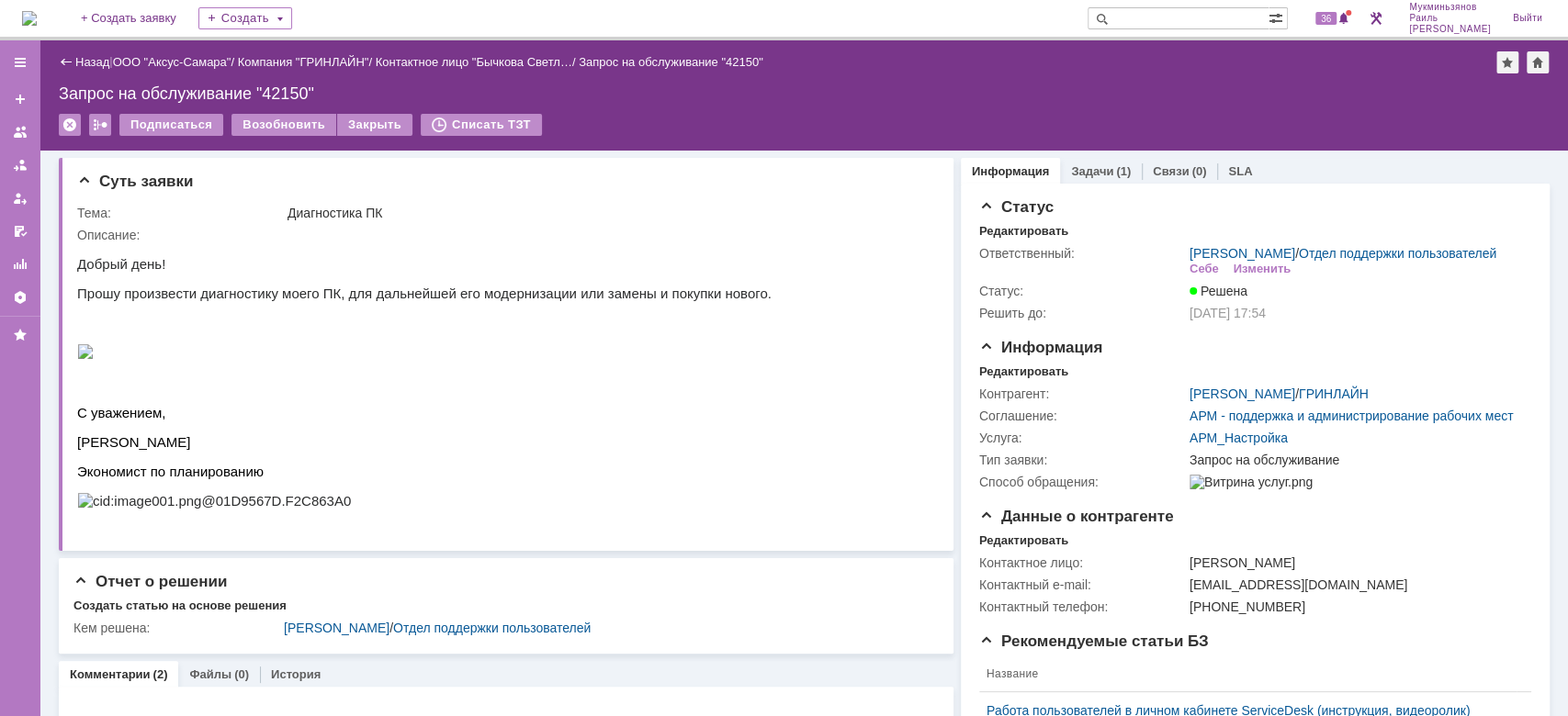
click at [87, 354] on img at bounding box center [85, 351] width 16 height 14
click at [82, 354] on img at bounding box center [85, 351] width 16 height 14
drag, startPoint x: 265, startPoint y: 92, endPoint x: 308, endPoint y: 92, distance: 43.0
click at [308, 92] on div "Запрос на обслуживание "42150"" at bounding box center [804, 93] width 1491 height 18
copy div "42150"
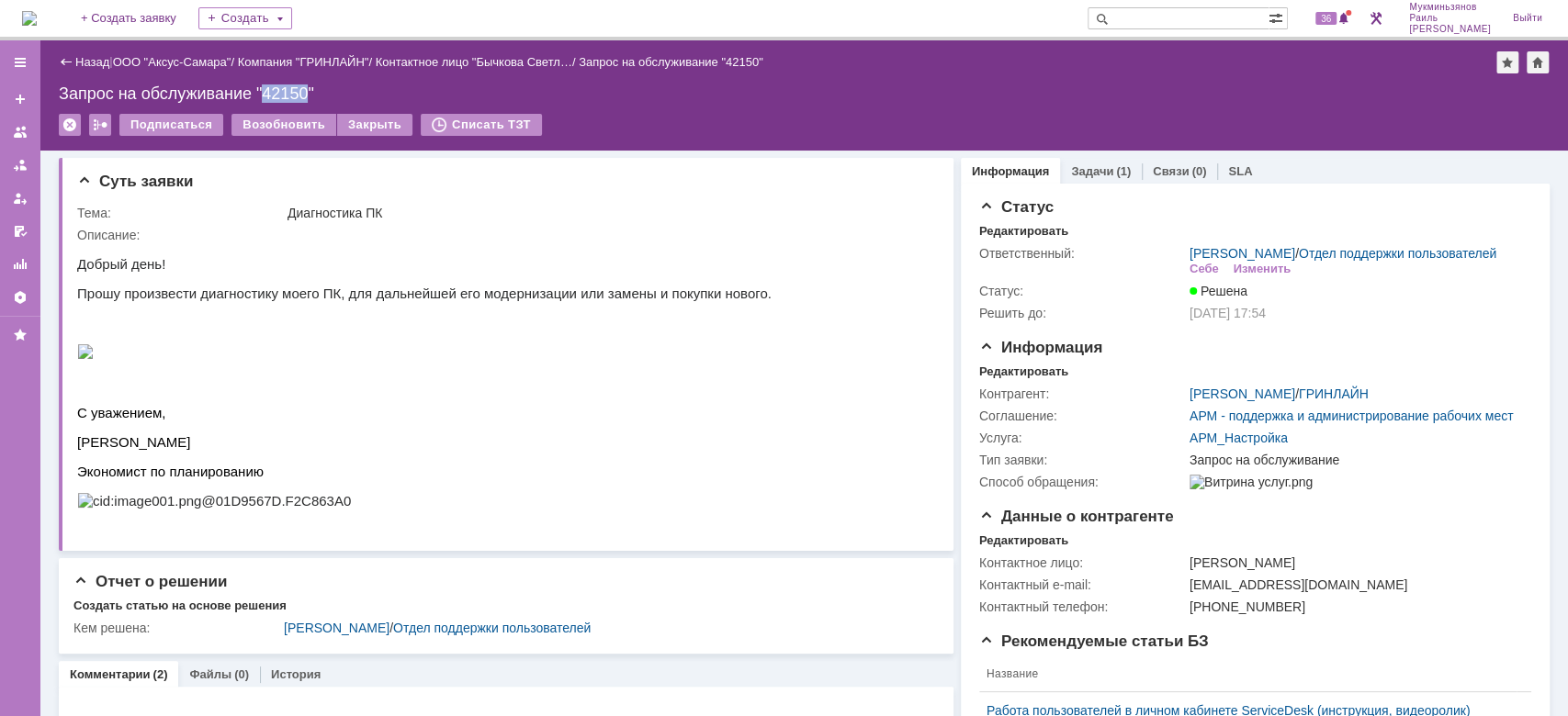
click at [37, 11] on img at bounding box center [29, 18] width 14 height 14
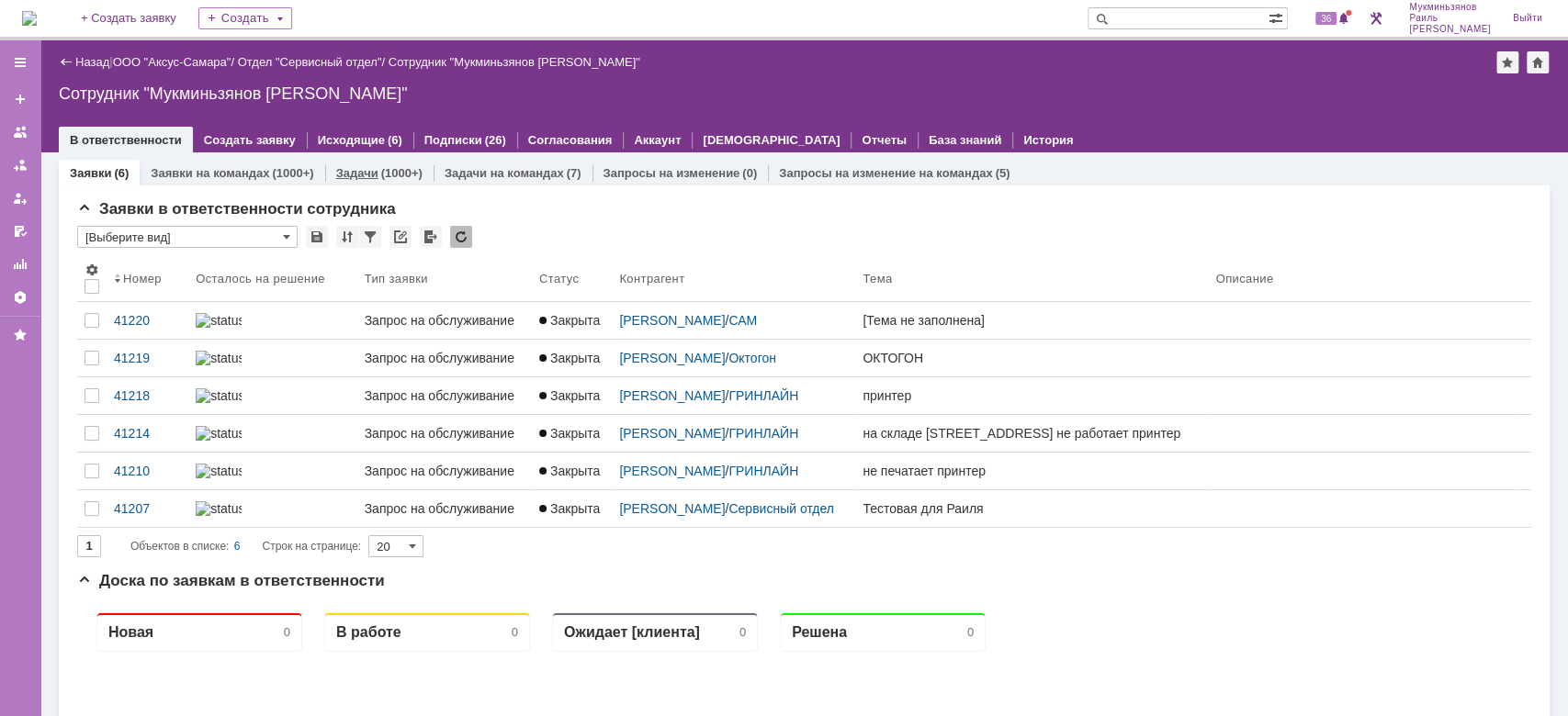
click at [344, 166] on link "Задачи" at bounding box center [357, 173] width 42 height 13
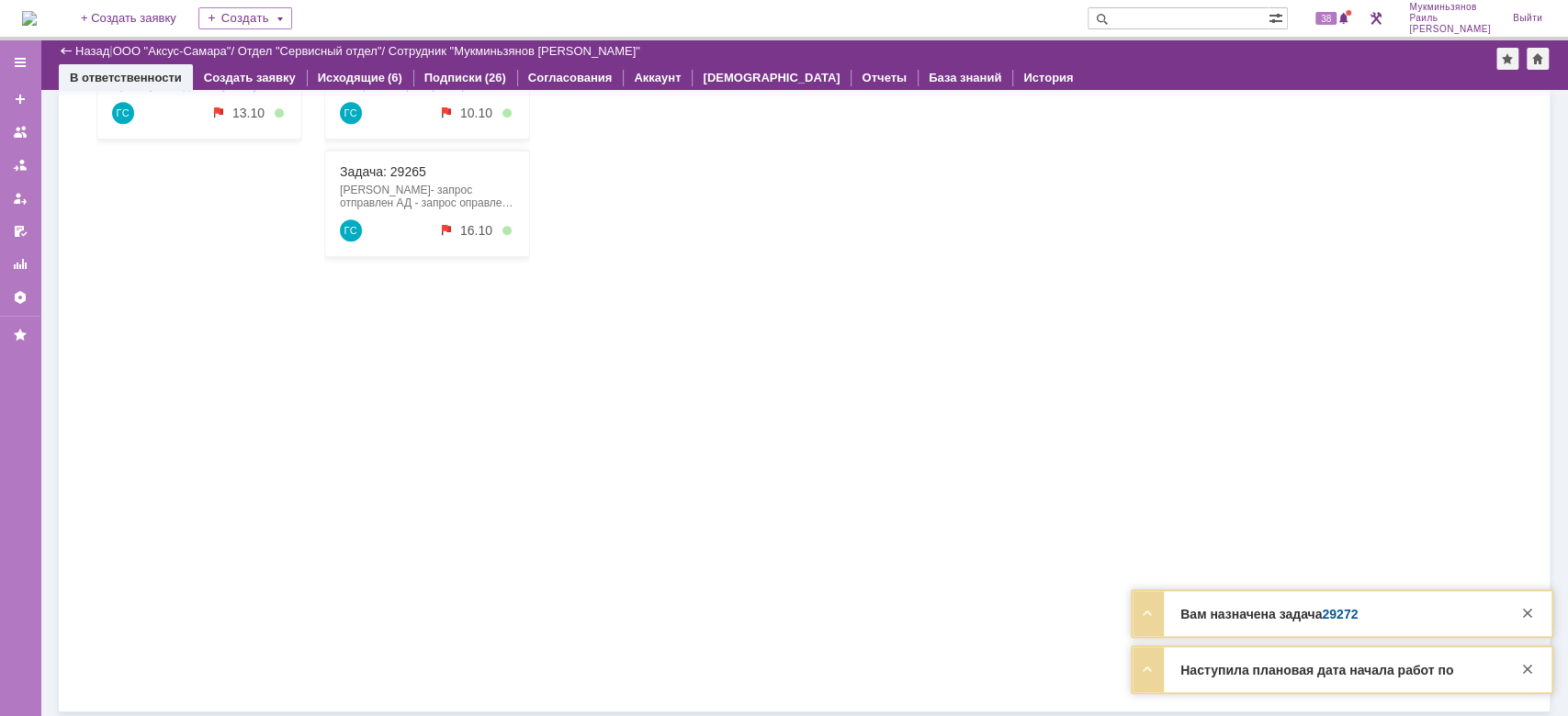
scroll to position [1175, 0]
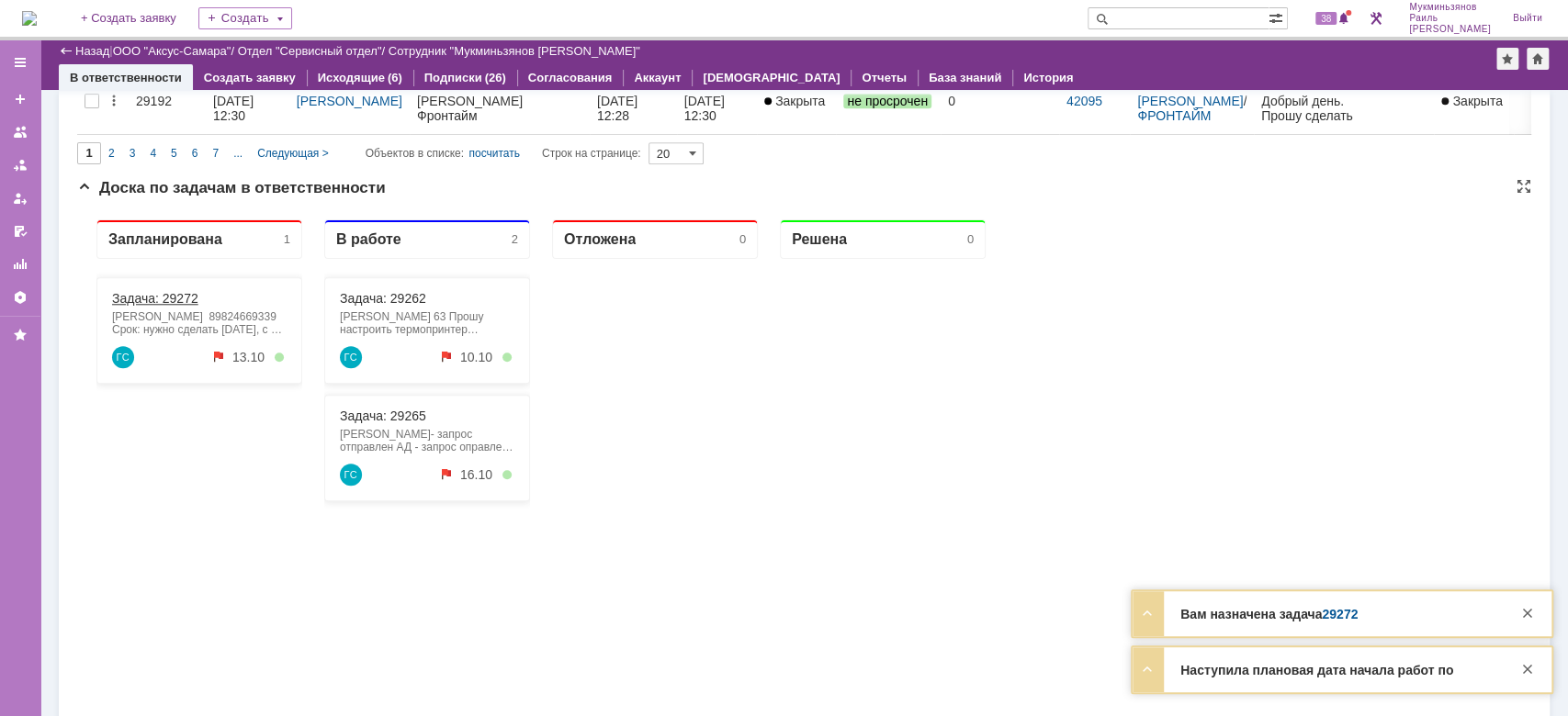
click at [172, 300] on link "Задача: 29272" at bounding box center [155, 298] width 87 height 14
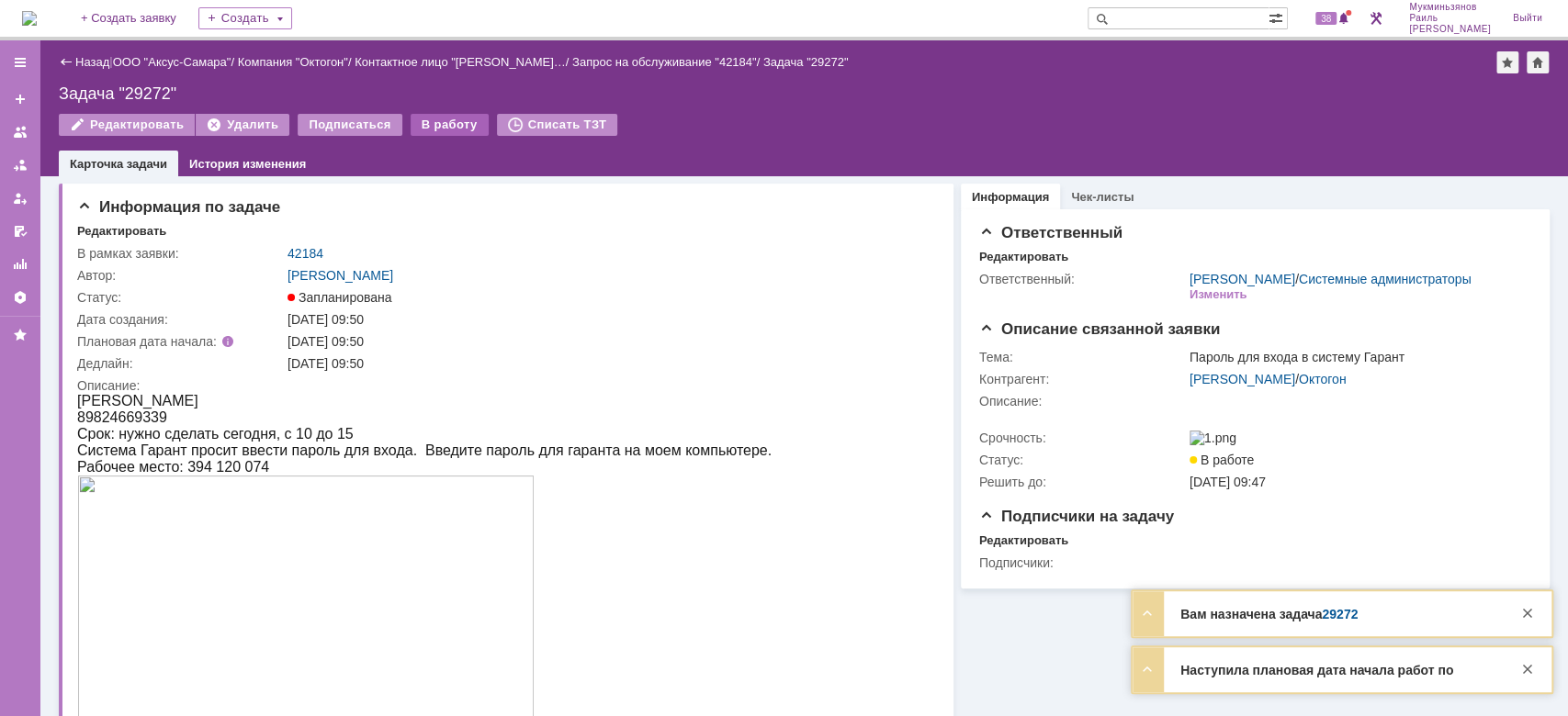
click at [413, 125] on div "В работу" at bounding box center [449, 125] width 78 height 22
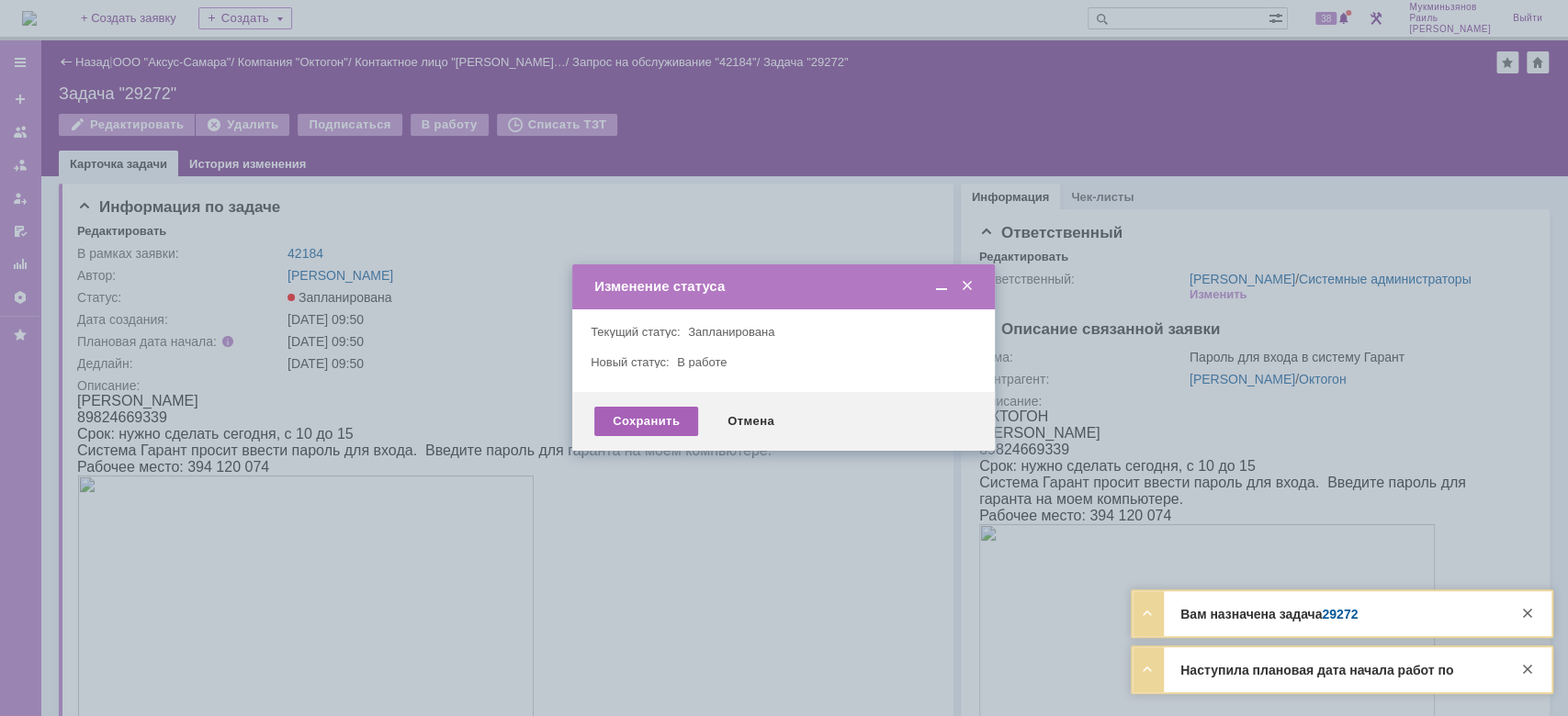
click at [648, 412] on div "Сохранить" at bounding box center [646, 421] width 104 height 29
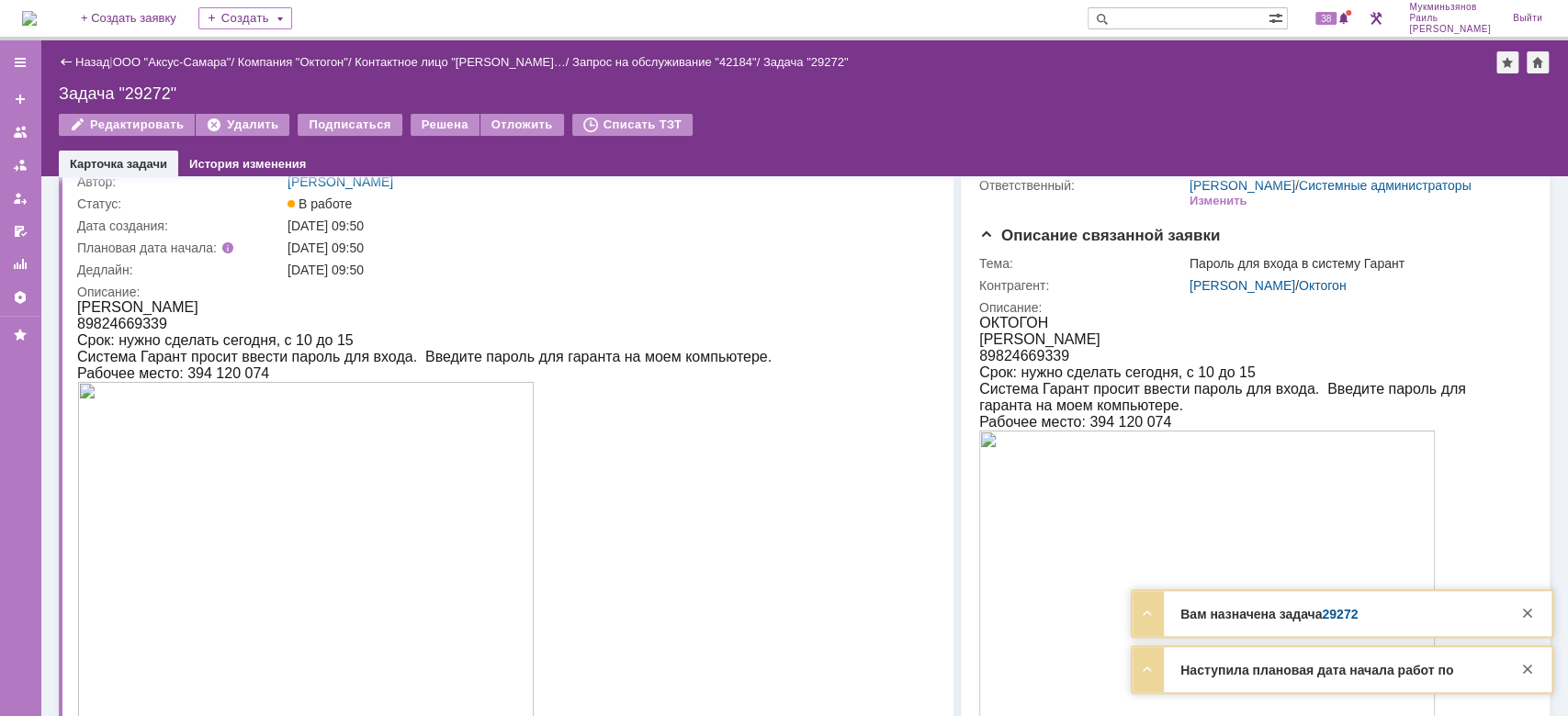
scroll to position [122, 0]
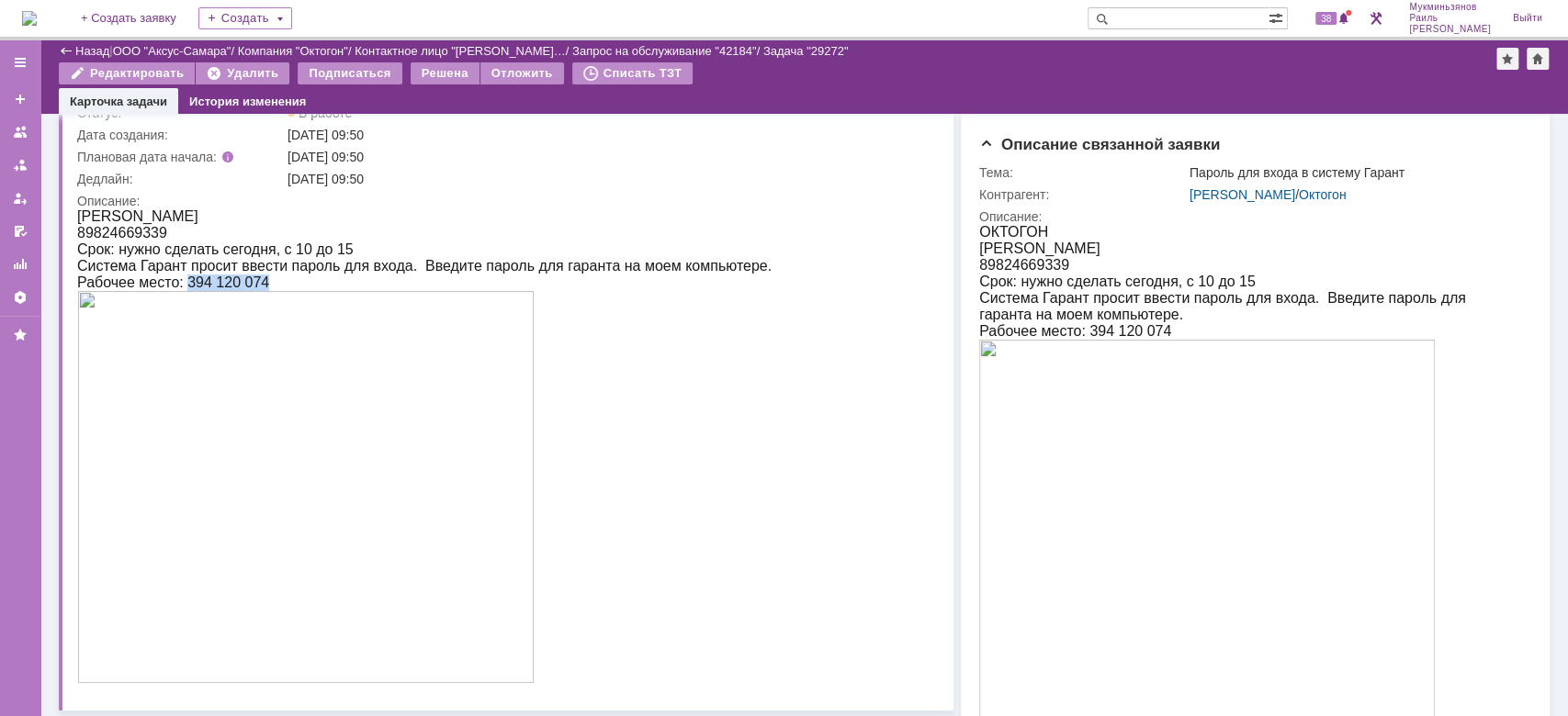
drag, startPoint x: 186, startPoint y: 284, endPoint x: 278, endPoint y: 284, distance: 92.0
click at [278, 284] on div "Рабочее место: 394 120 074" at bounding box center [424, 282] width 695 height 16
copy div "394 120 074"
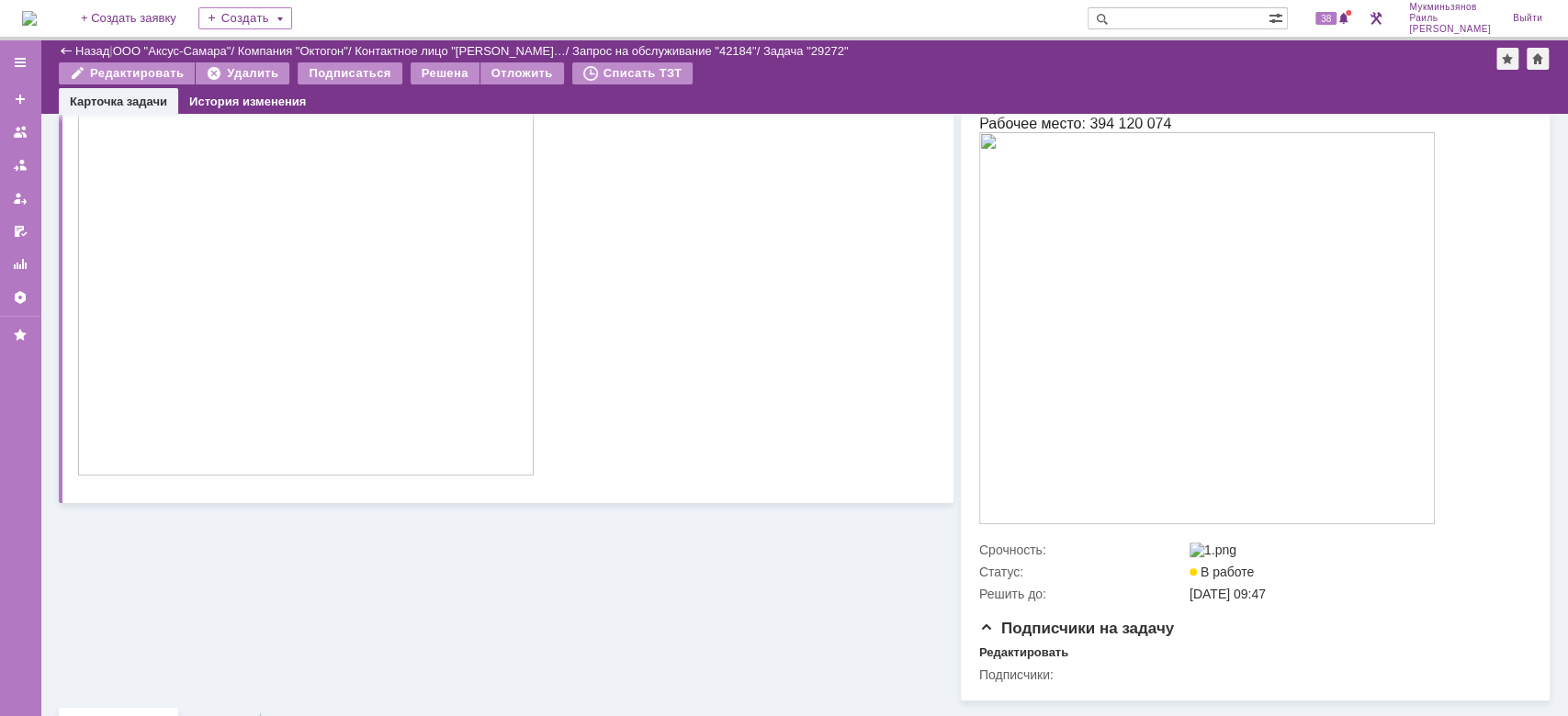
scroll to position [488, 0]
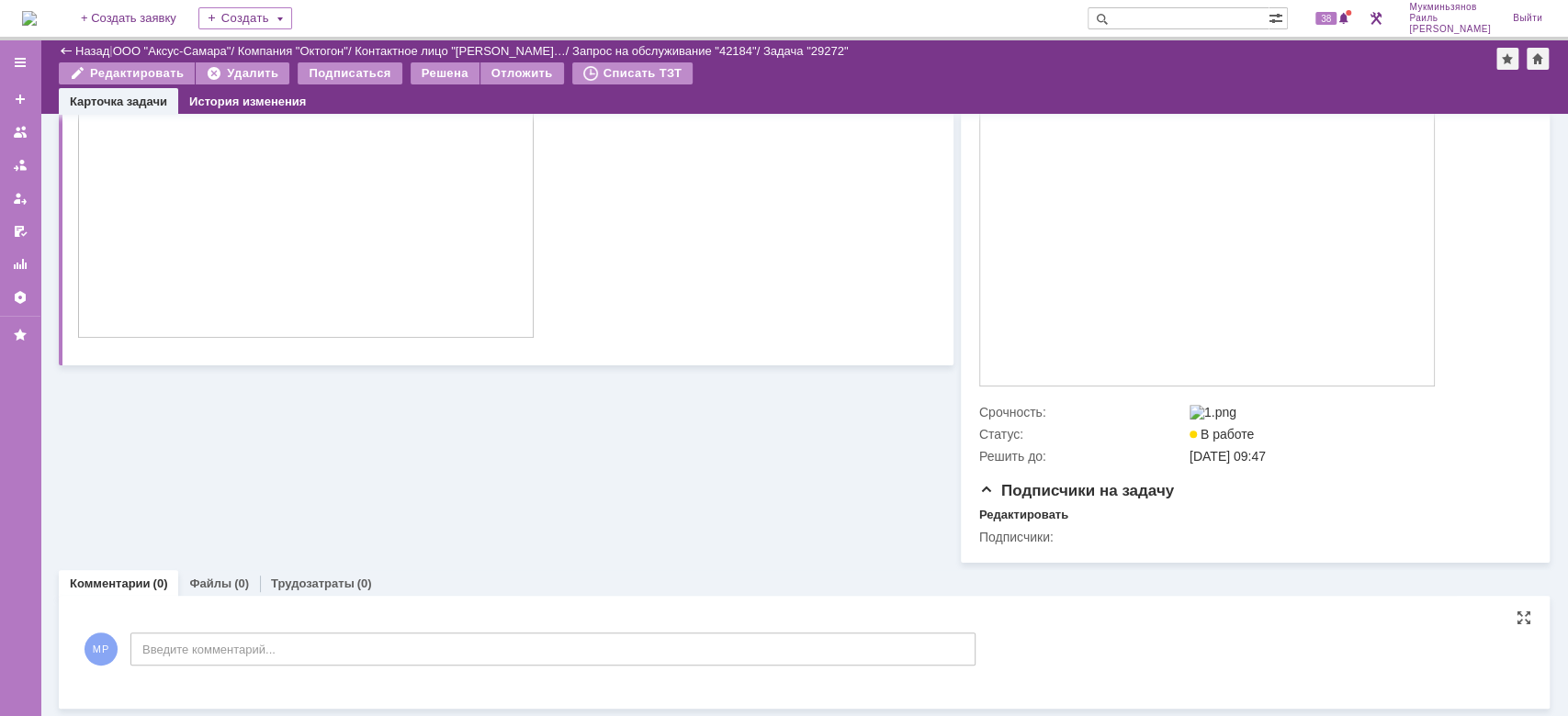
click at [353, 667] on div "МР Введите комментарий..." at bounding box center [526, 651] width 898 height 86
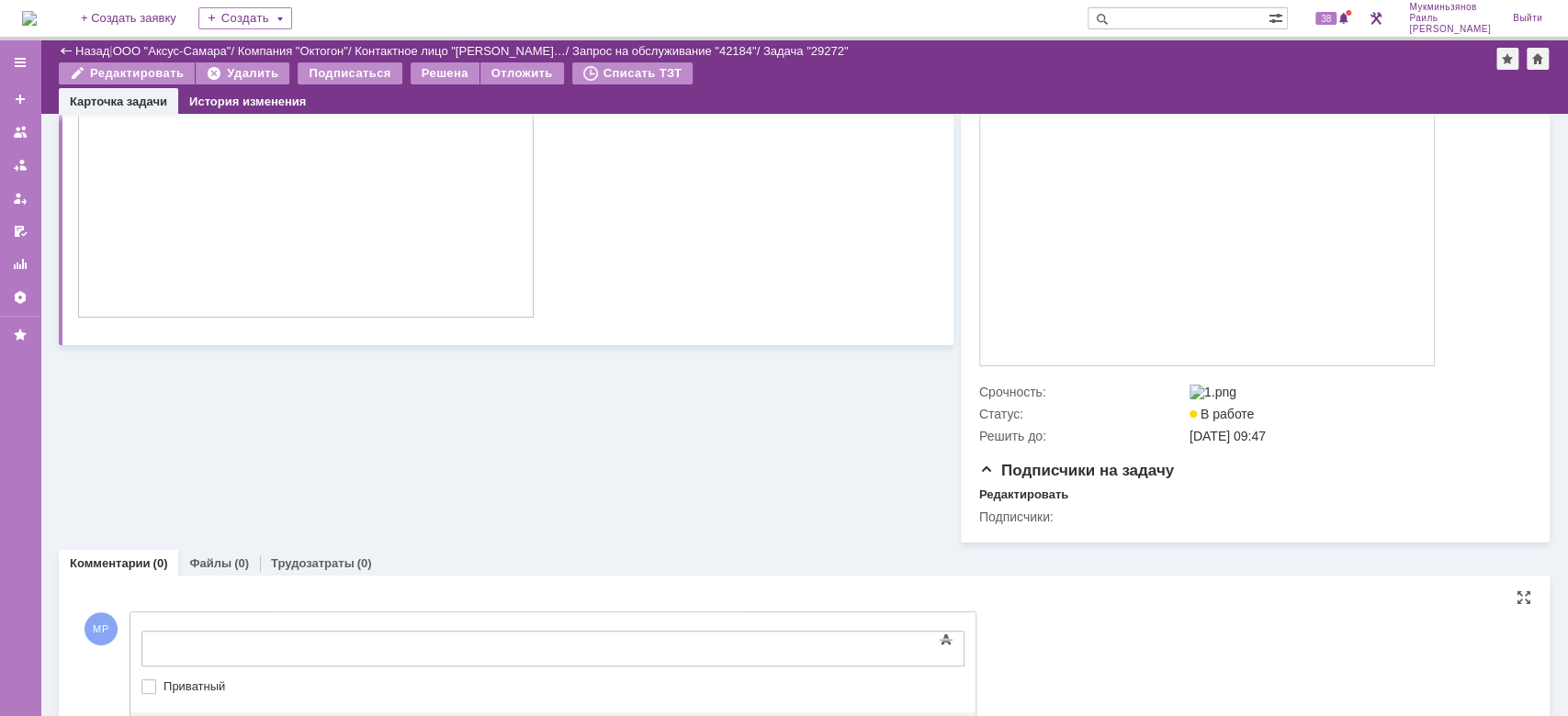
scroll to position [0, 0]
click at [384, 641] on div at bounding box center [291, 646] width 261 height 14
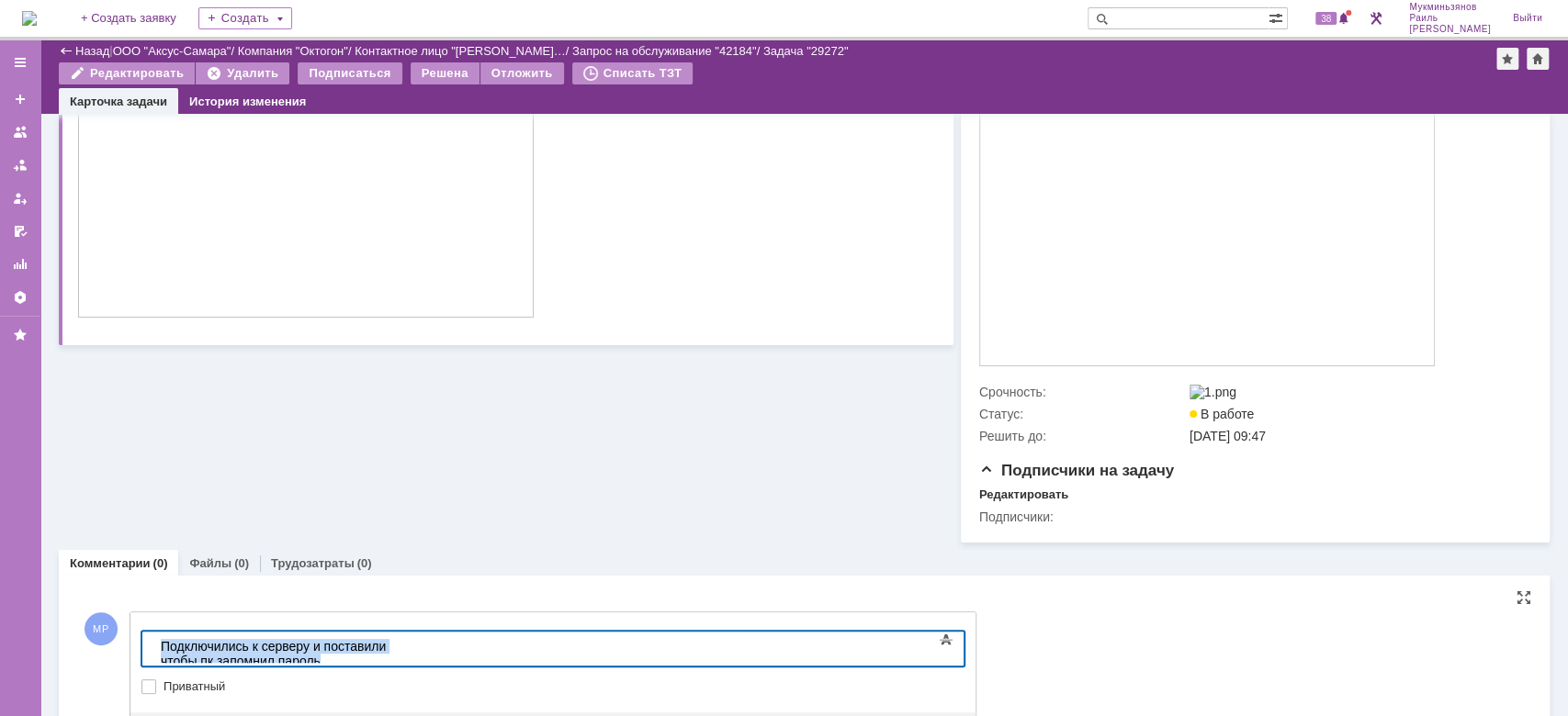
drag, startPoint x: 528, startPoint y: 648, endPoint x: 11, endPoint y: 604, distance: 518.9
click at [153, 631] on html "​Подключились к серверу и поставили чтобы пк запомнил пароль" at bounding box center [291, 653] width 276 height 44
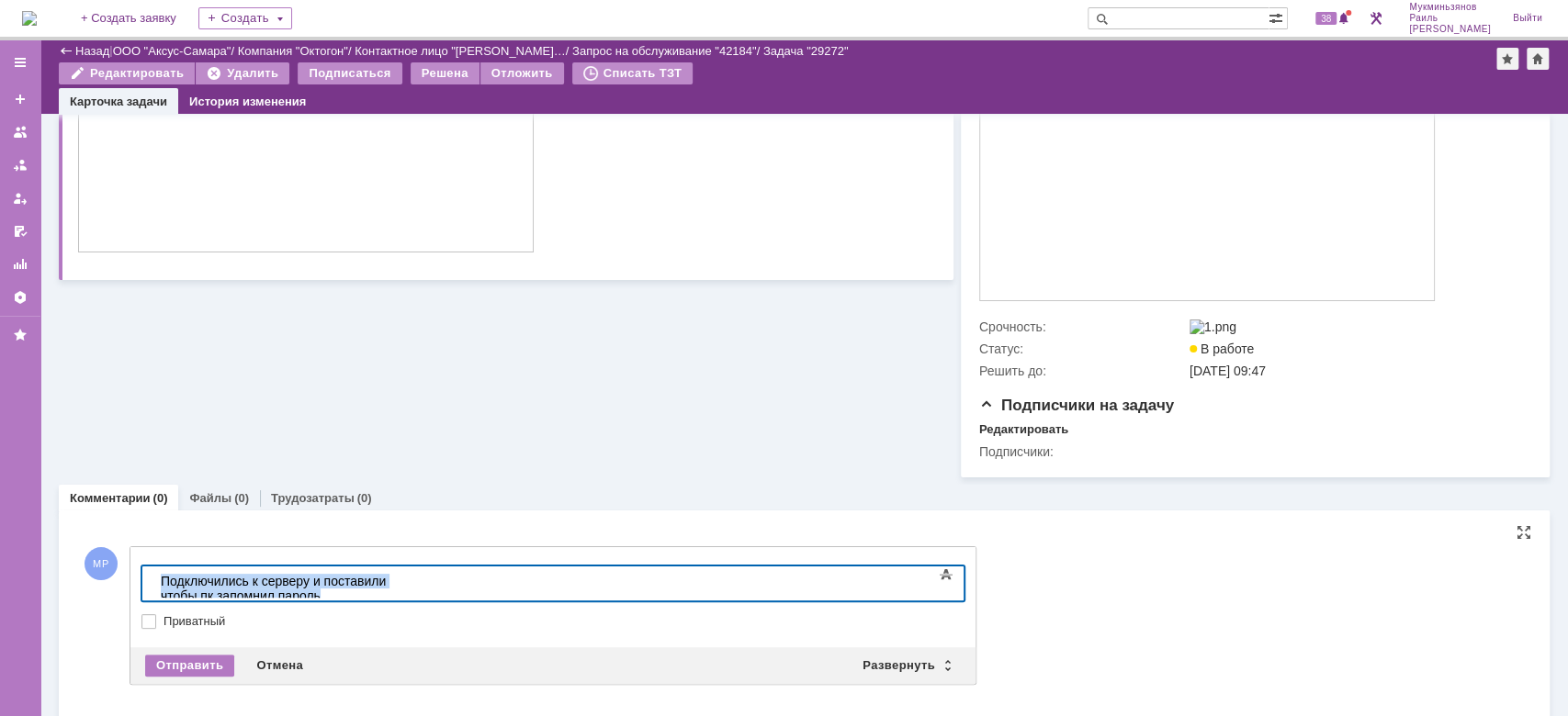
scroll to position [584, 0]
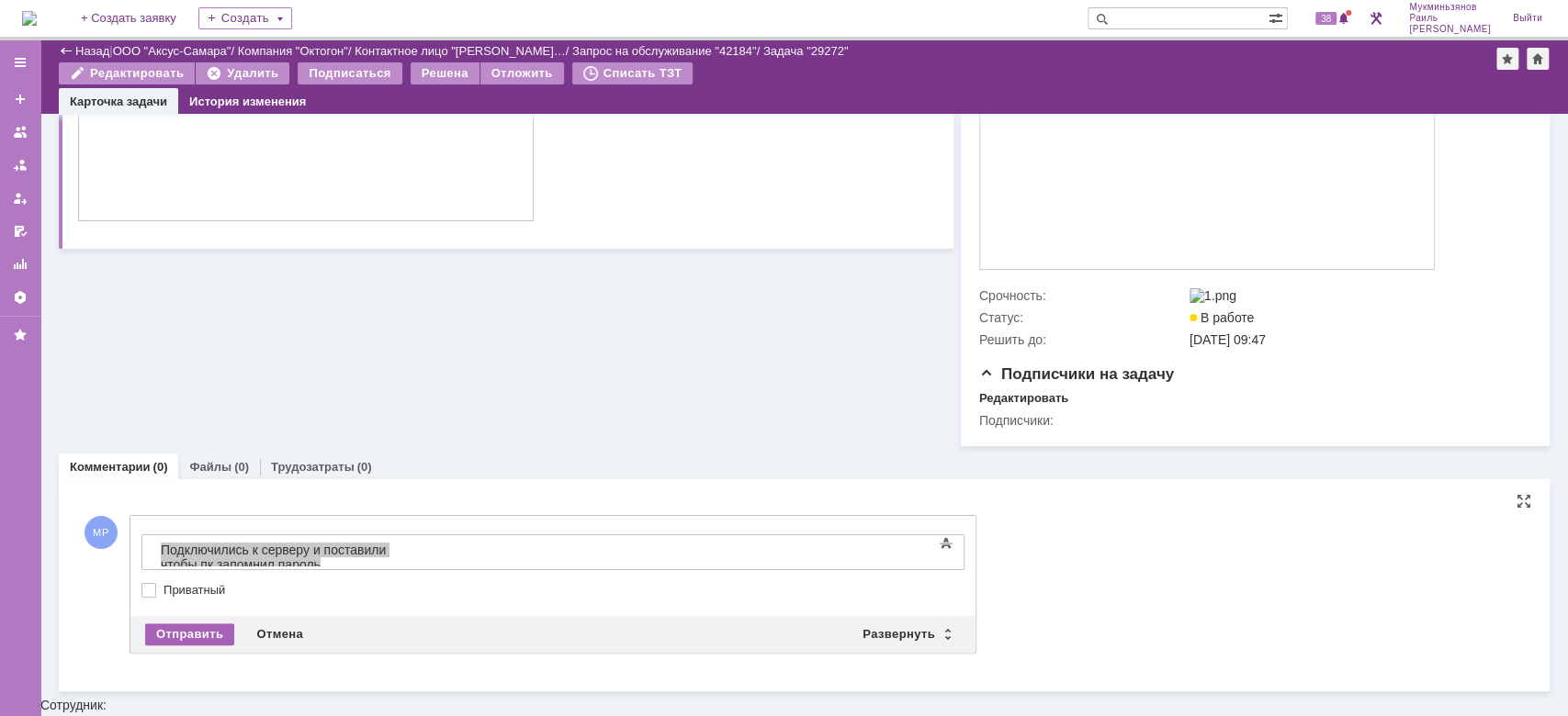
click at [190, 644] on div "Отправить" at bounding box center [190, 633] width 89 height 22
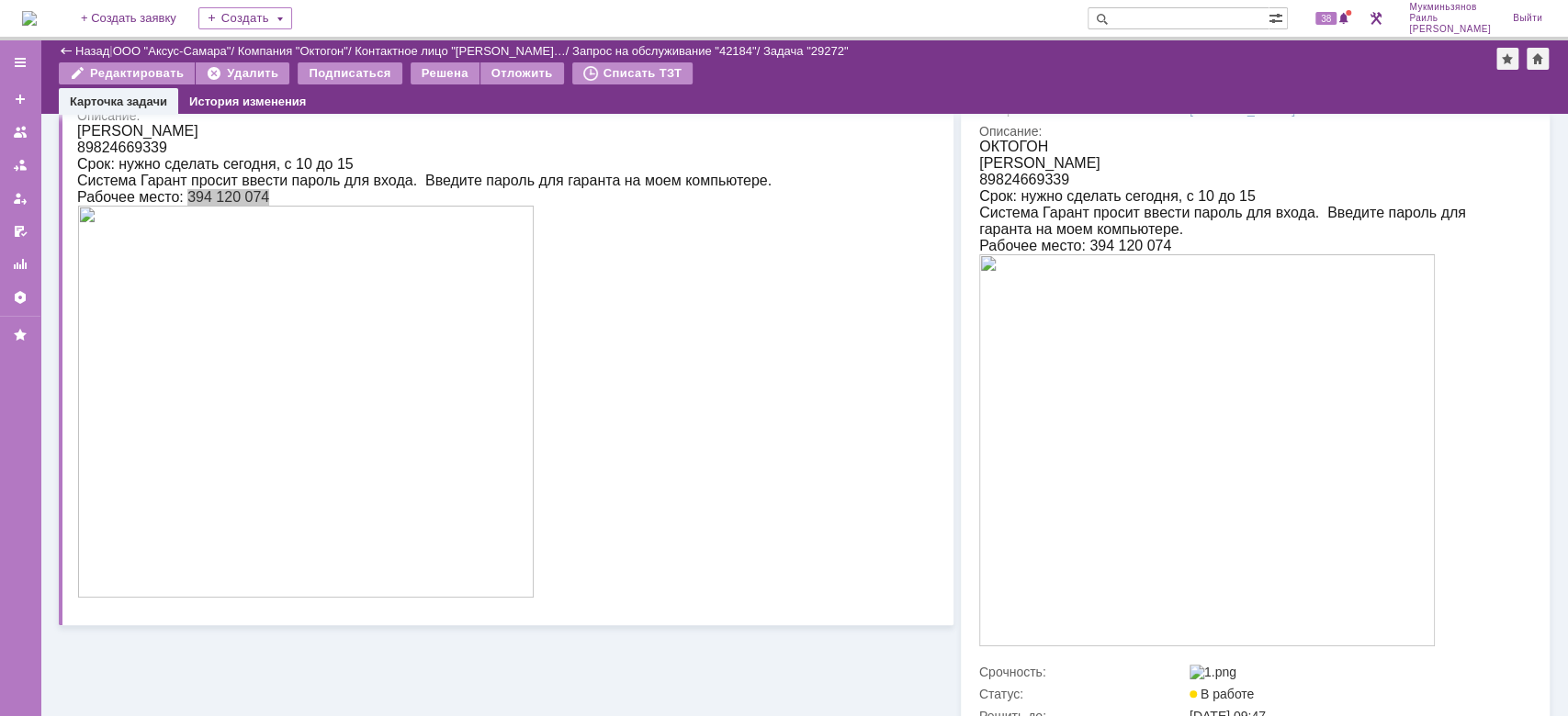
scroll to position [0, 0]
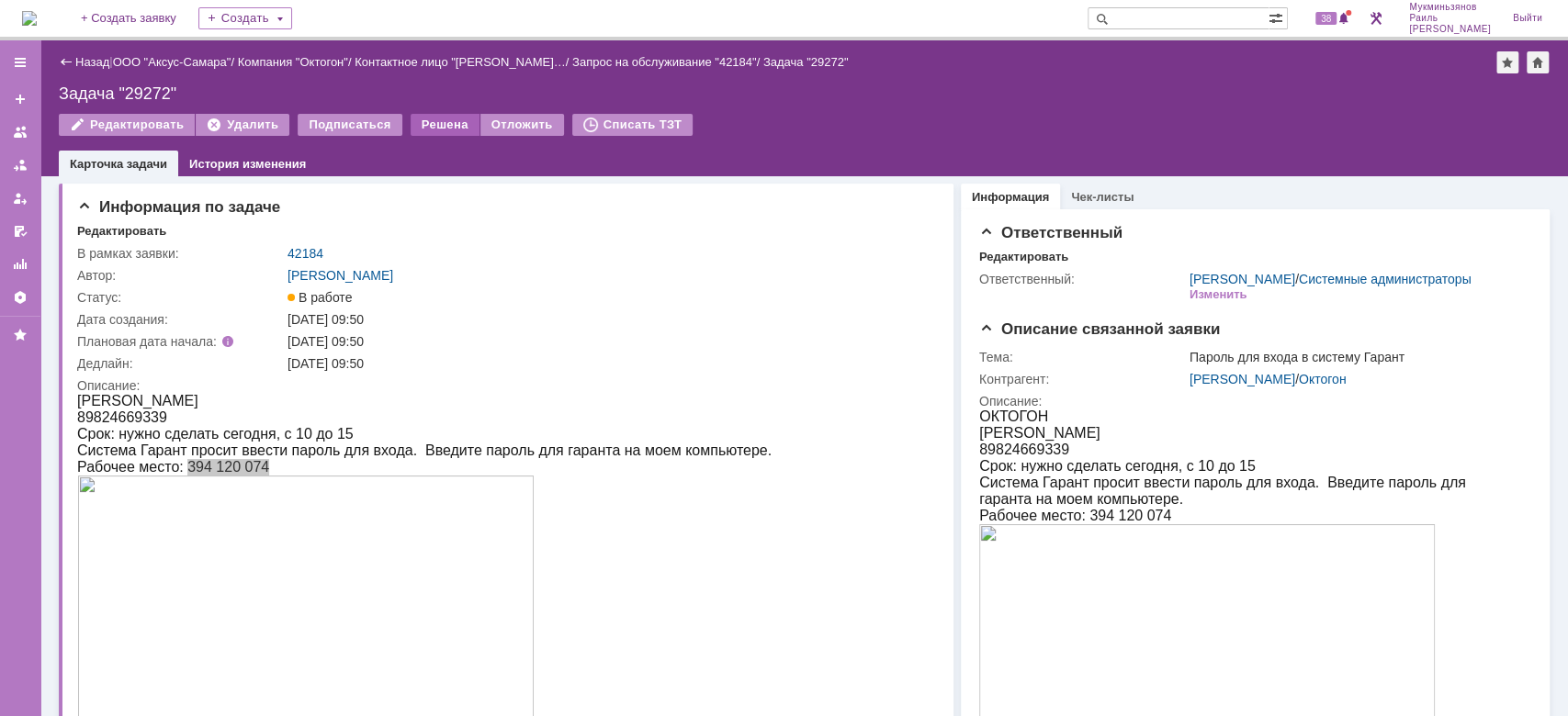
click at [415, 114] on div "Решена" at bounding box center [444, 125] width 69 height 22
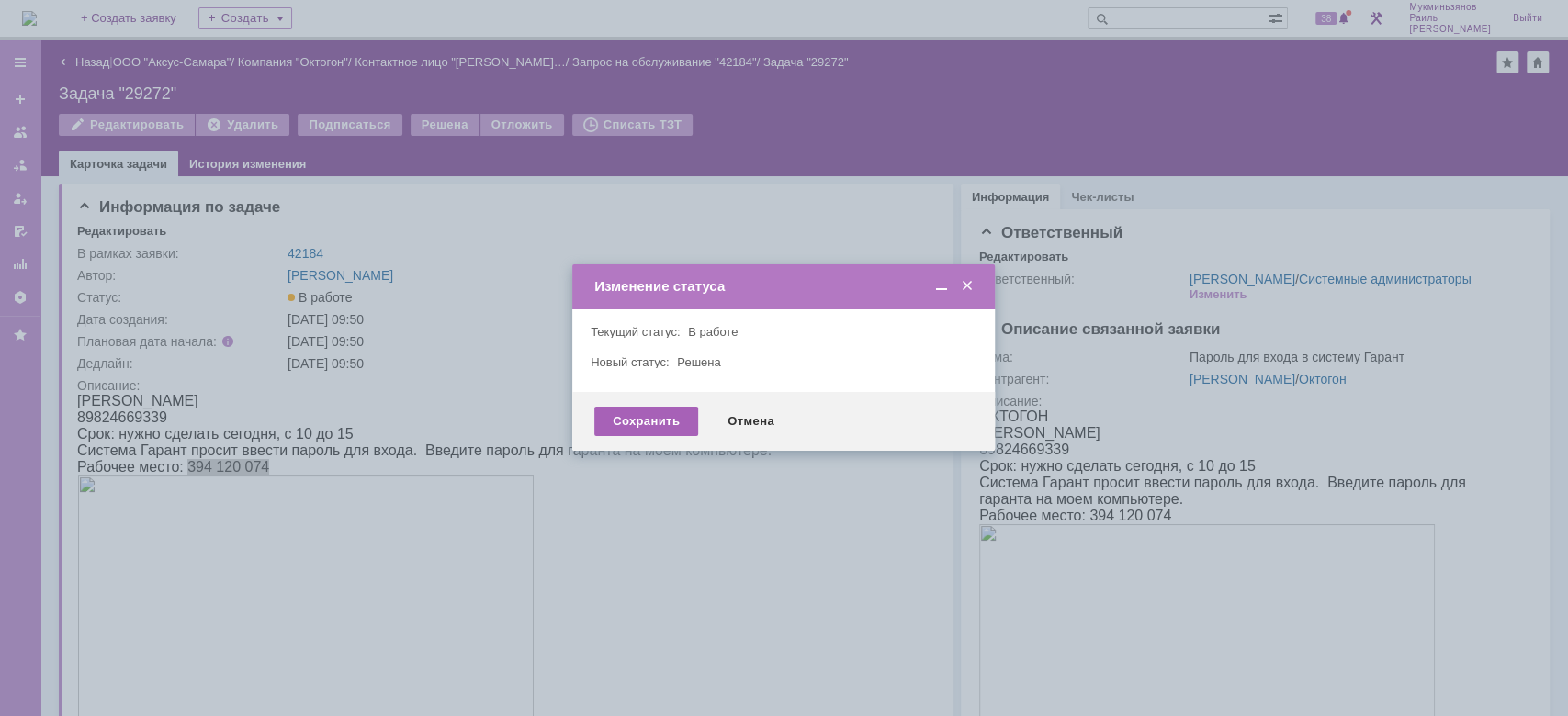
click at [647, 424] on div "Сохранить" at bounding box center [646, 421] width 104 height 29
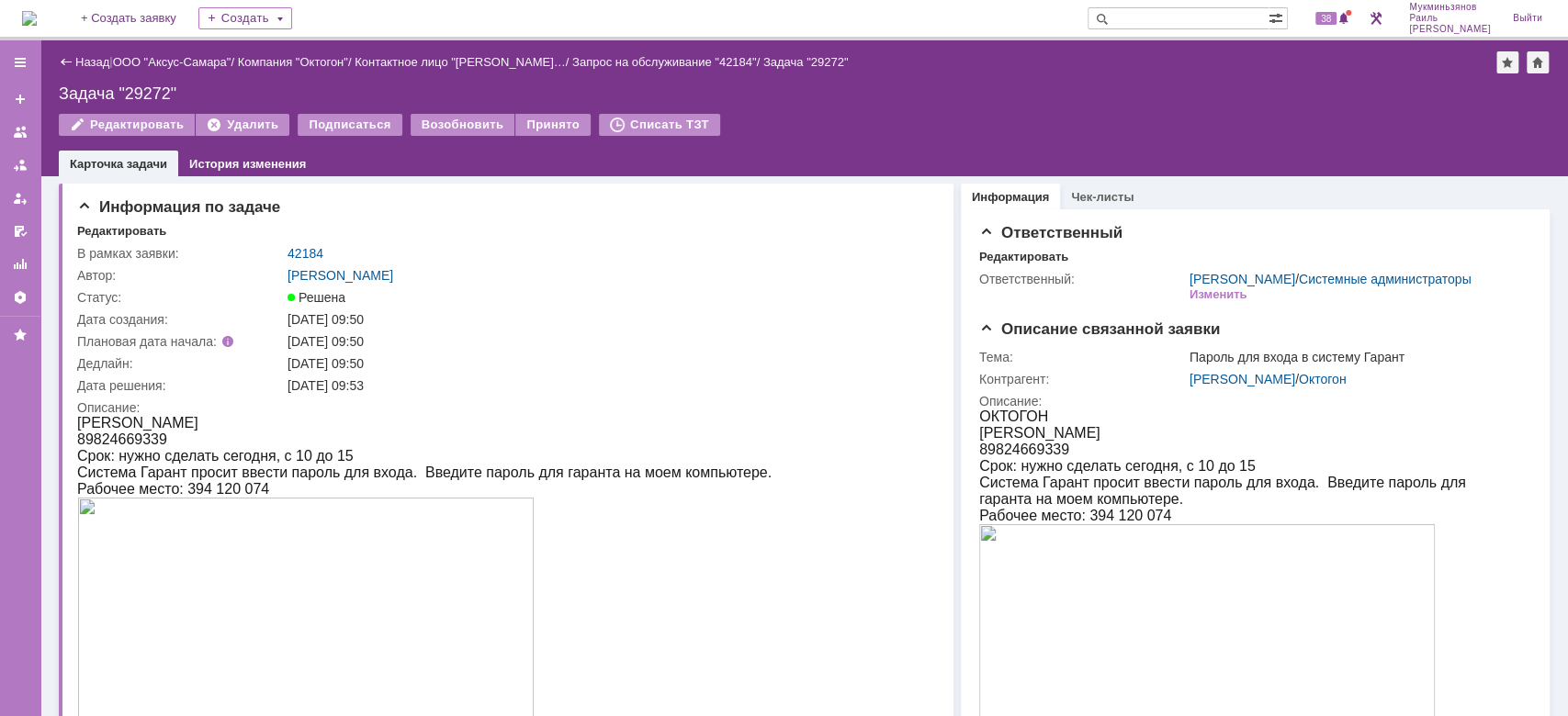
click at [37, 14] on img at bounding box center [29, 18] width 14 height 14
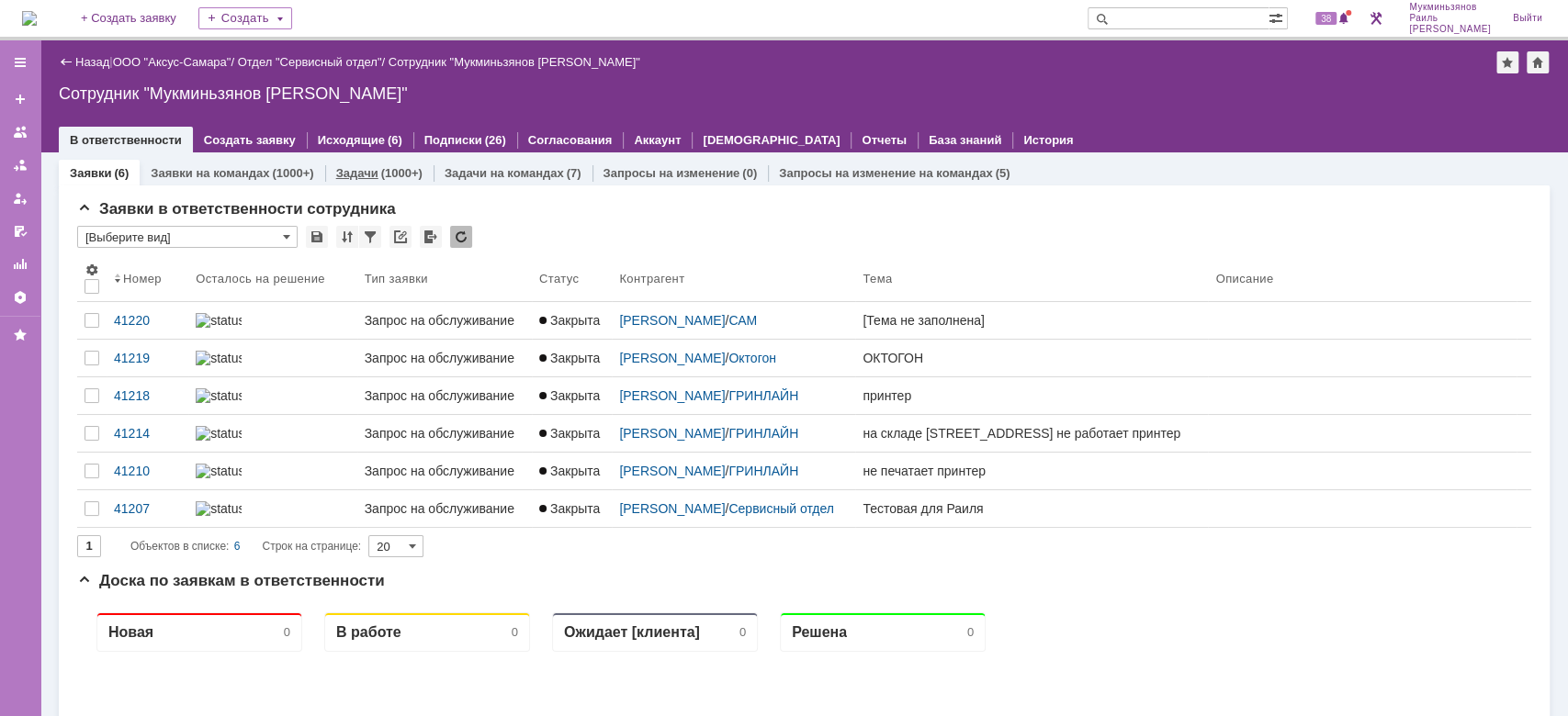
click at [338, 179] on link "Задачи" at bounding box center [357, 173] width 42 height 13
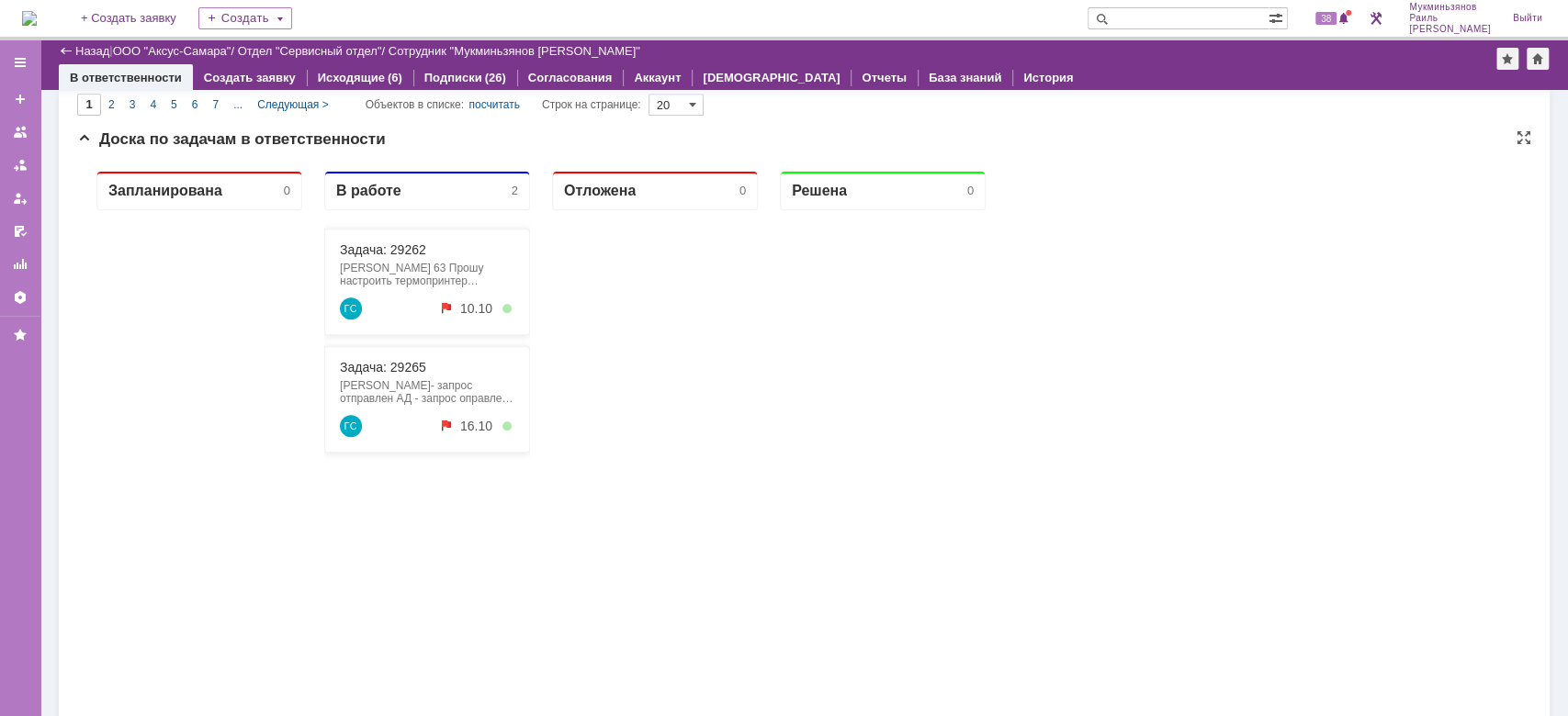
click at [1308, 473] on div "Запланирована 0 В работе 2 Задача: 29262 Головина Оксана Покупочки 63 Прошу нас…" at bounding box center [804, 523] width 1454 height 734
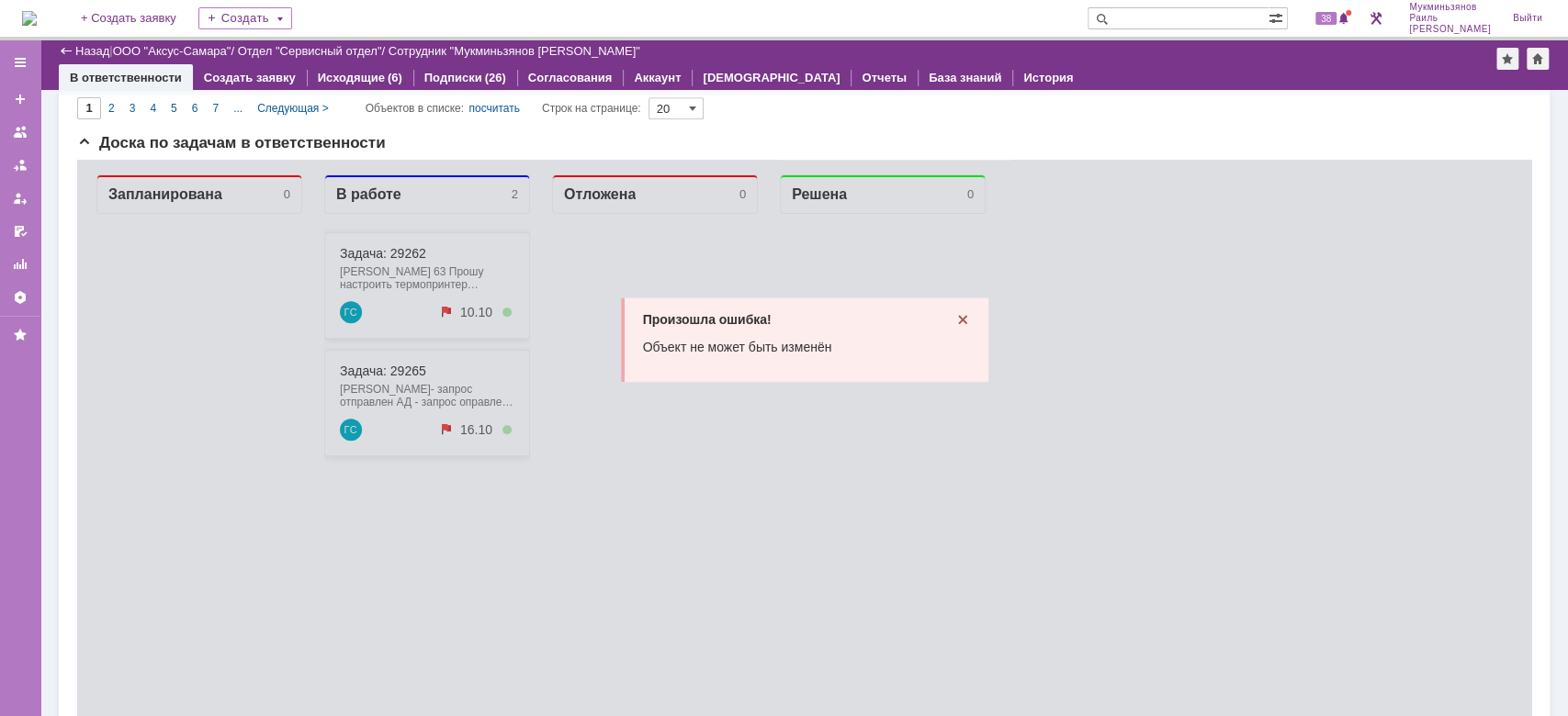
scroll to position [1052, 0]
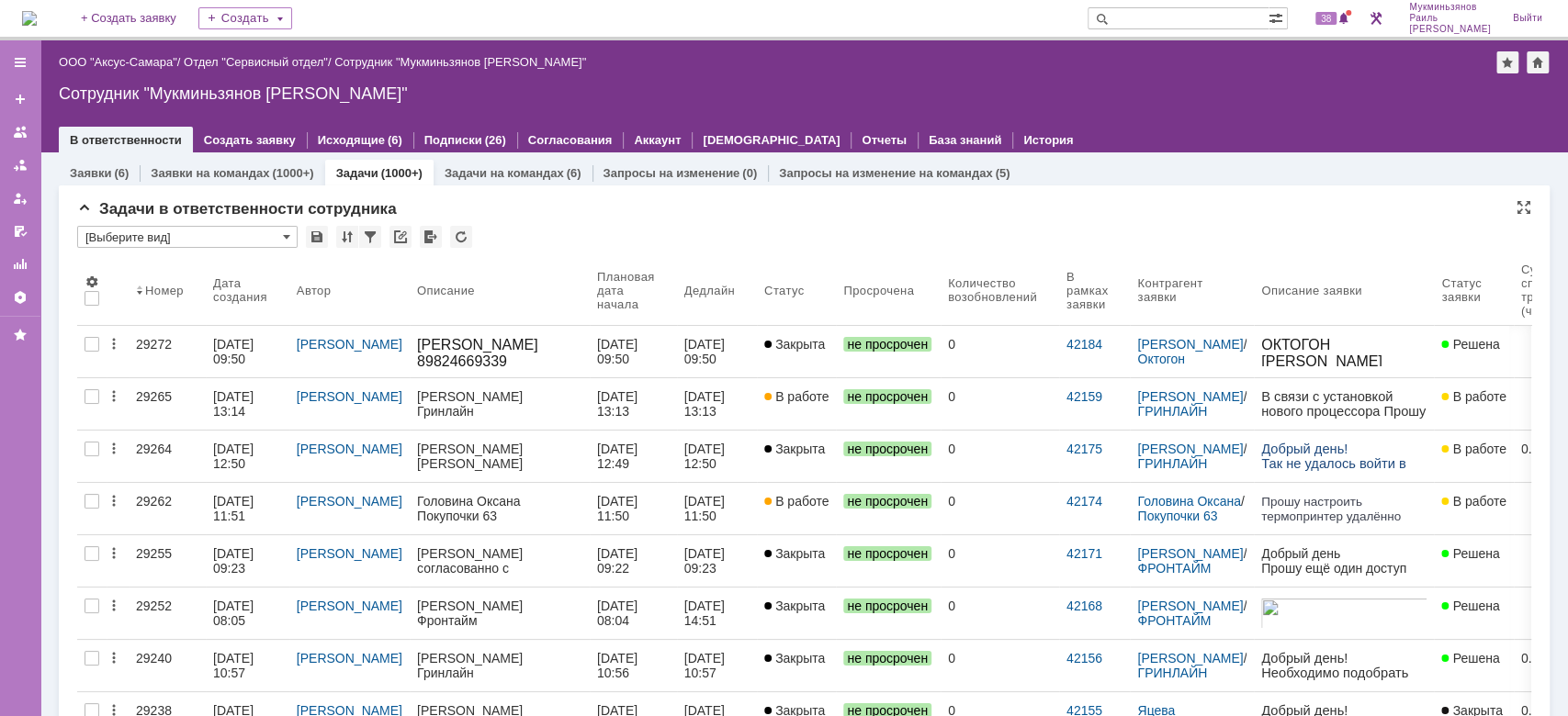
click at [1088, 217] on div "Задачи в ответственности сотрудника" at bounding box center [804, 208] width 1454 height 18
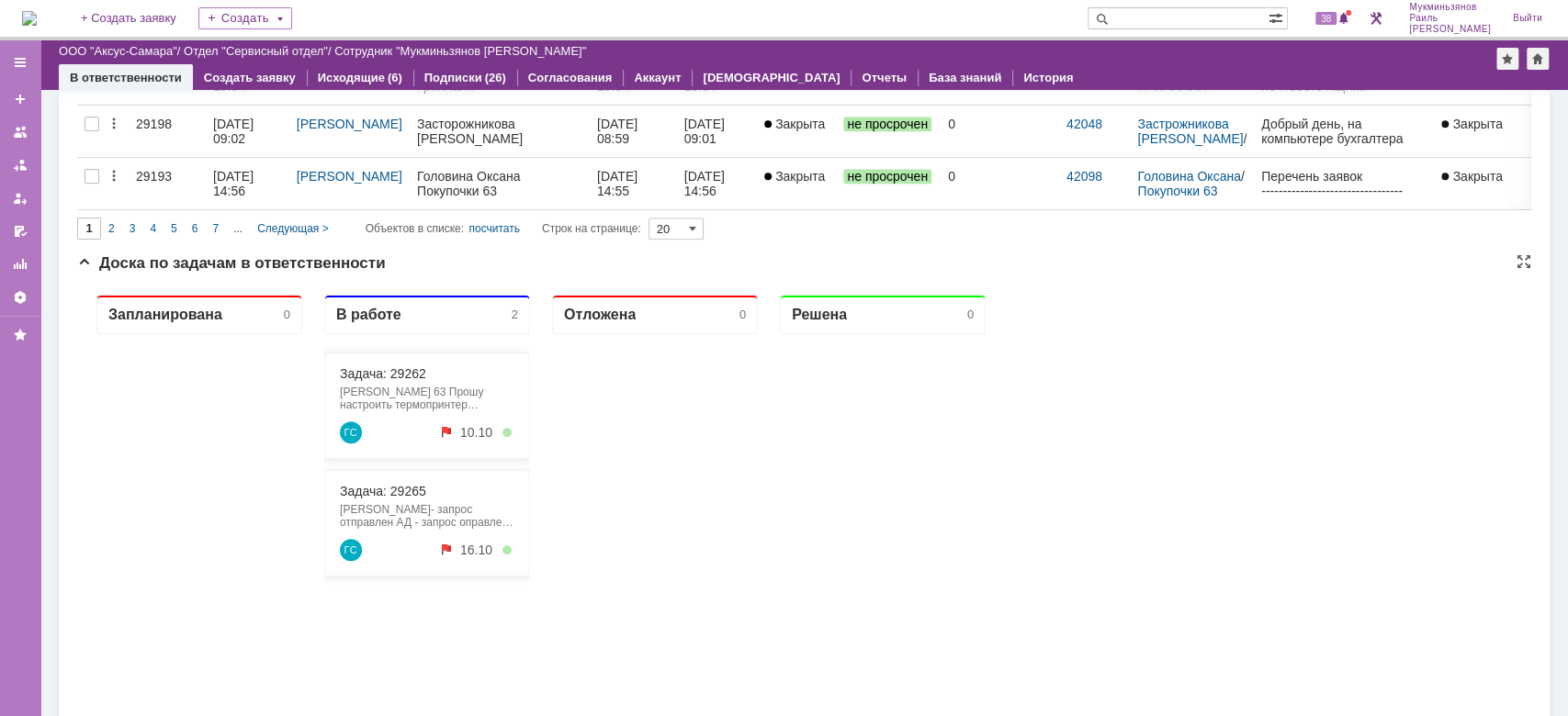
scroll to position [1101, 0]
click at [411, 490] on link "Задача: 29265" at bounding box center [382, 489] width 87 height 14
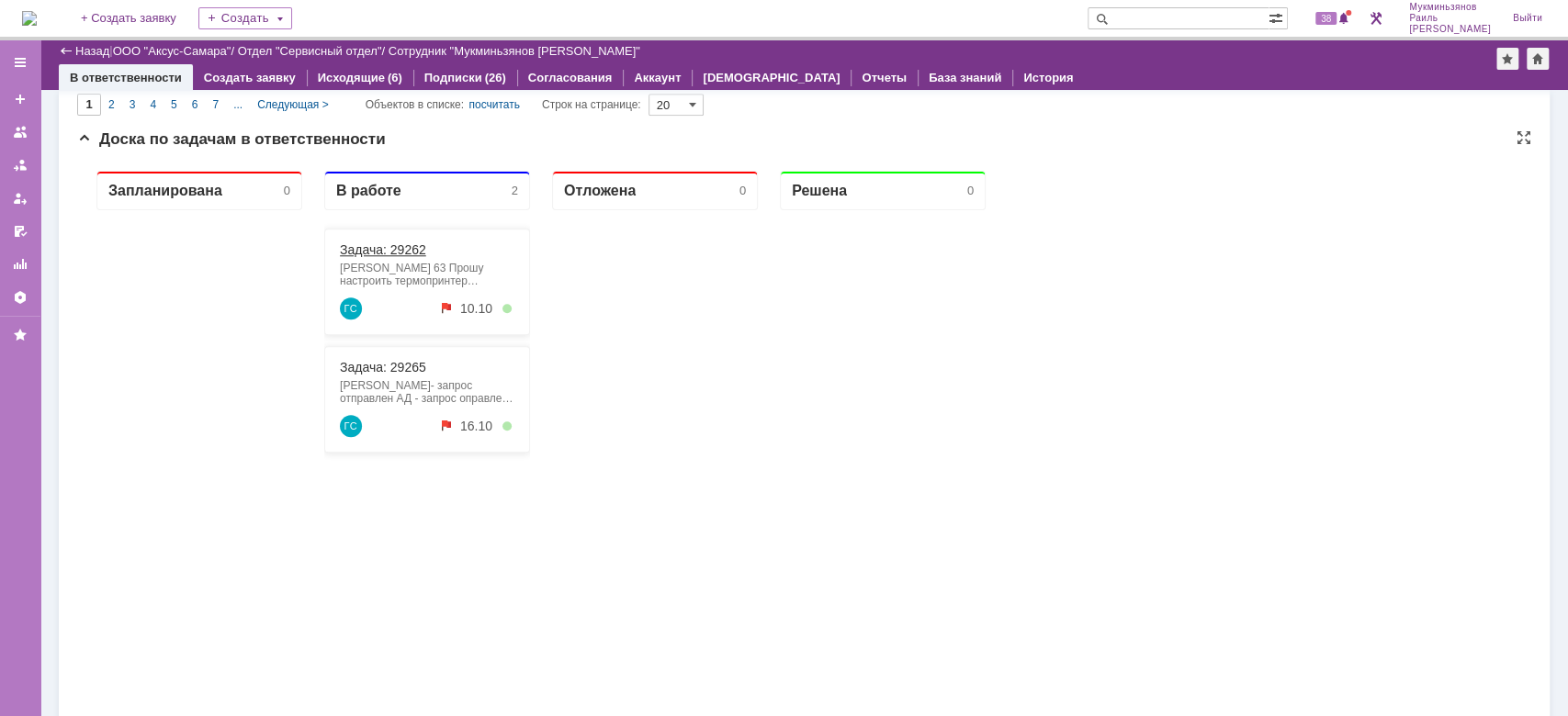
click at [382, 252] on link "Задача: 29262" at bounding box center [382, 249] width 87 height 14
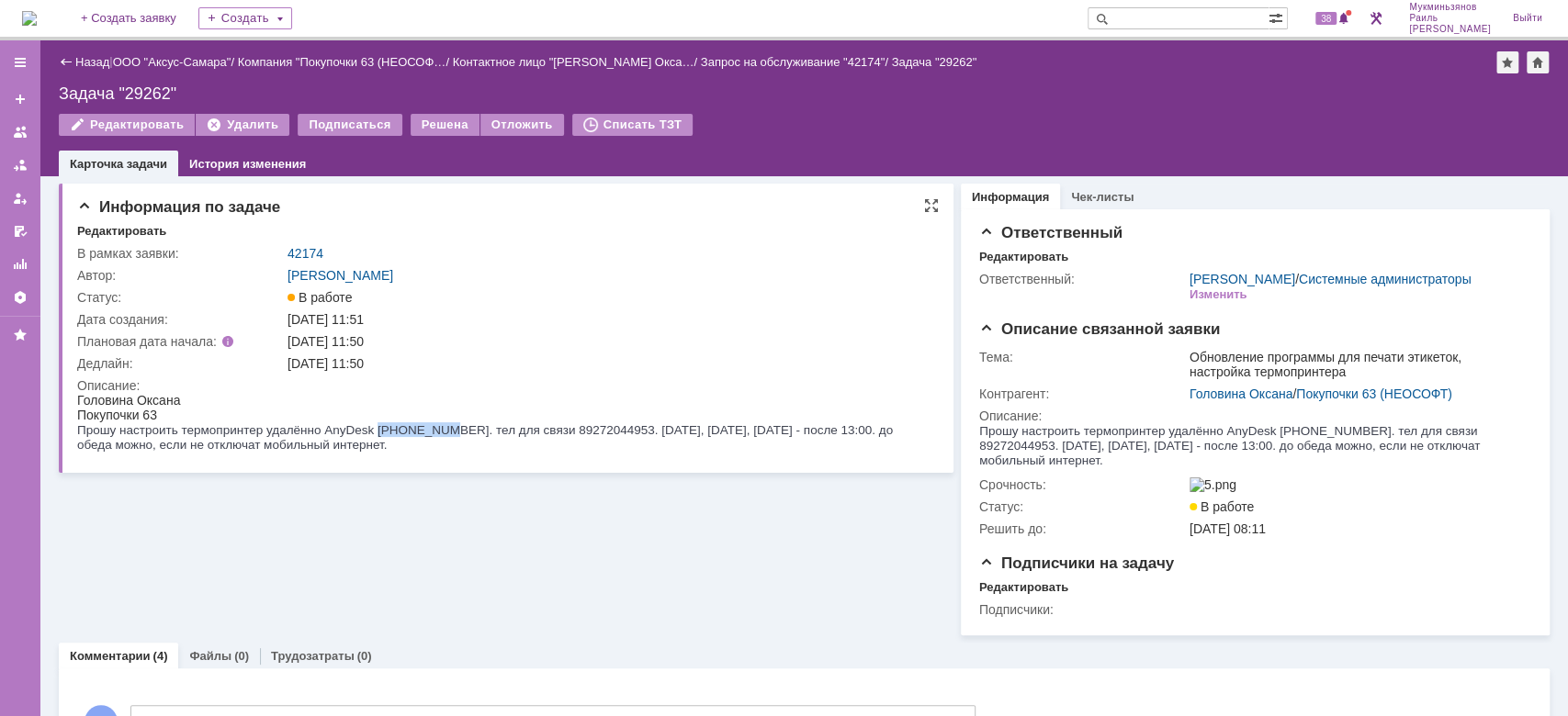
drag, startPoint x: 377, startPoint y: 429, endPoint x: 444, endPoint y: 428, distance: 67.0
click at [444, 428] on span "Прошу настроить термопринтер удалённо AnyDesk [PHONE_NUMBER]. тел для связи 892…" at bounding box center [486, 437] width 819 height 29
copy span "1686298937"
click at [485, 511] on div "Информация по задаче Редактировать В рамках заявки: 42174 Автор: [PERSON_NAME]:…" at bounding box center [506, 405] width 894 height 459
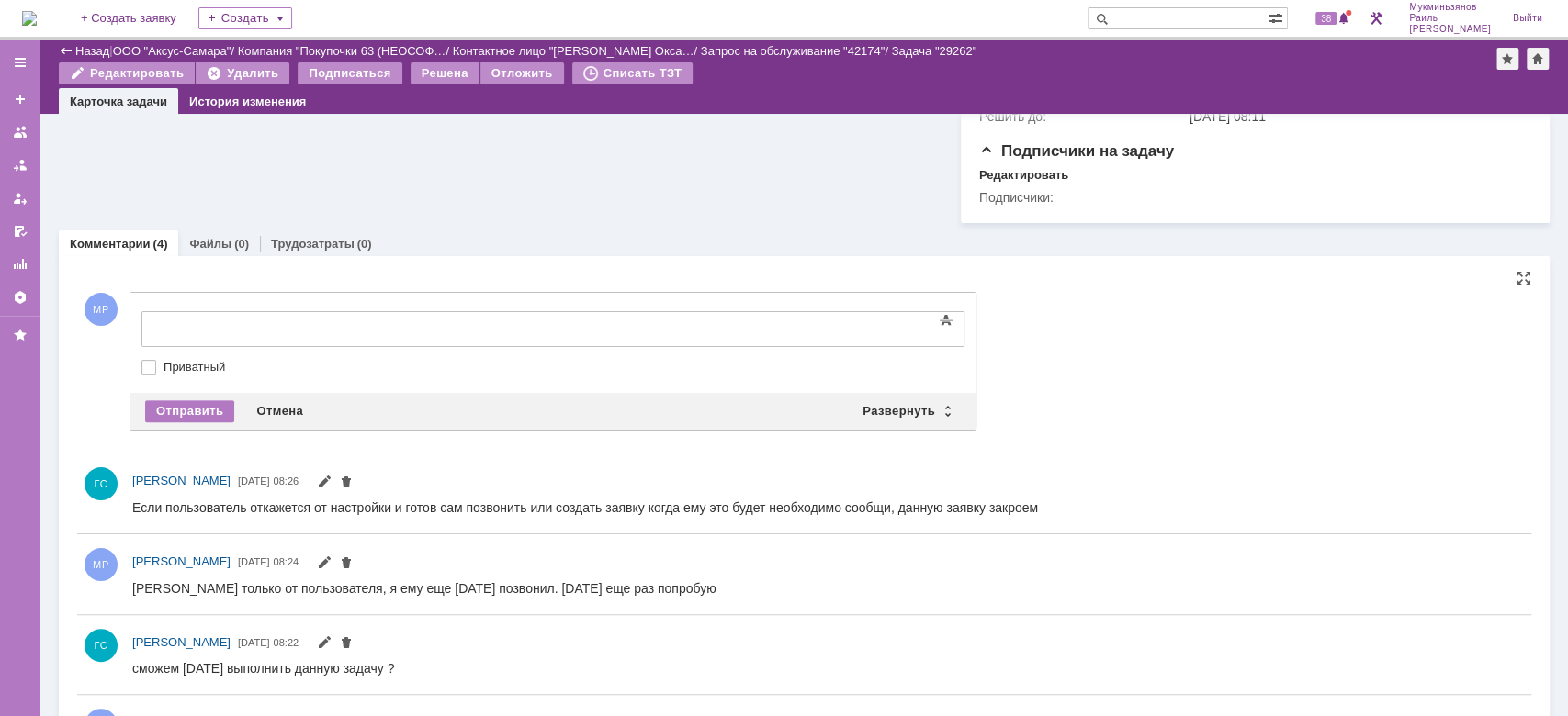
click at [310, 326] on div at bounding box center [291, 326] width 261 height 14
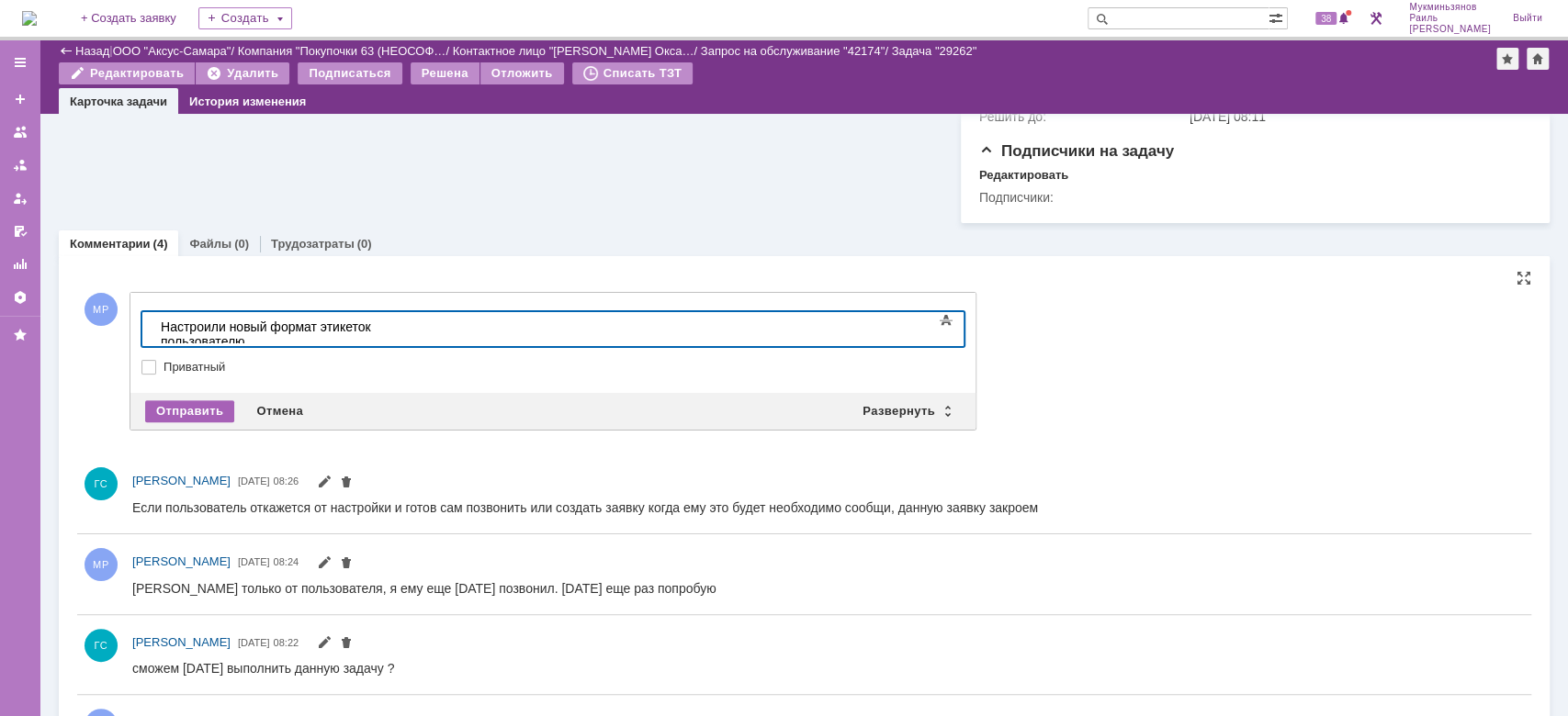
click at [186, 422] on div "Отправить" at bounding box center [190, 411] width 89 height 22
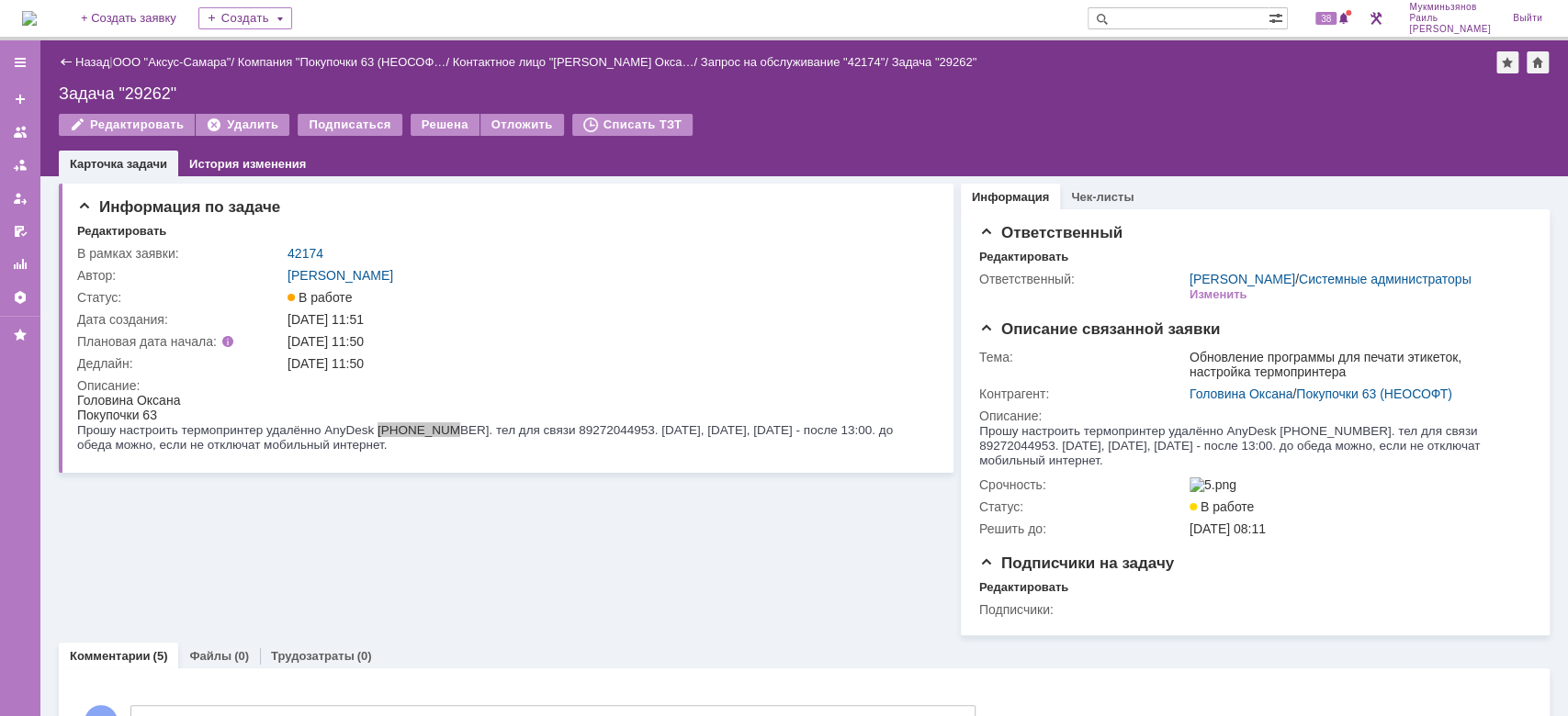
click at [429, 106] on div "Назад | ООО "Аксус-Самара" / Компания "Покупочки 63 (НЕОСОФ… / Контактное лицо …" at bounding box center [803, 107] width 1527 height 136
click at [428, 114] on div "Назад | ООО "Аксус-Самара" / Компания "Покупочки 63 (НЕОСОФ… / Контактное лицо …" at bounding box center [803, 107] width 1527 height 136
click at [428, 118] on div "Решена" at bounding box center [444, 125] width 69 height 22
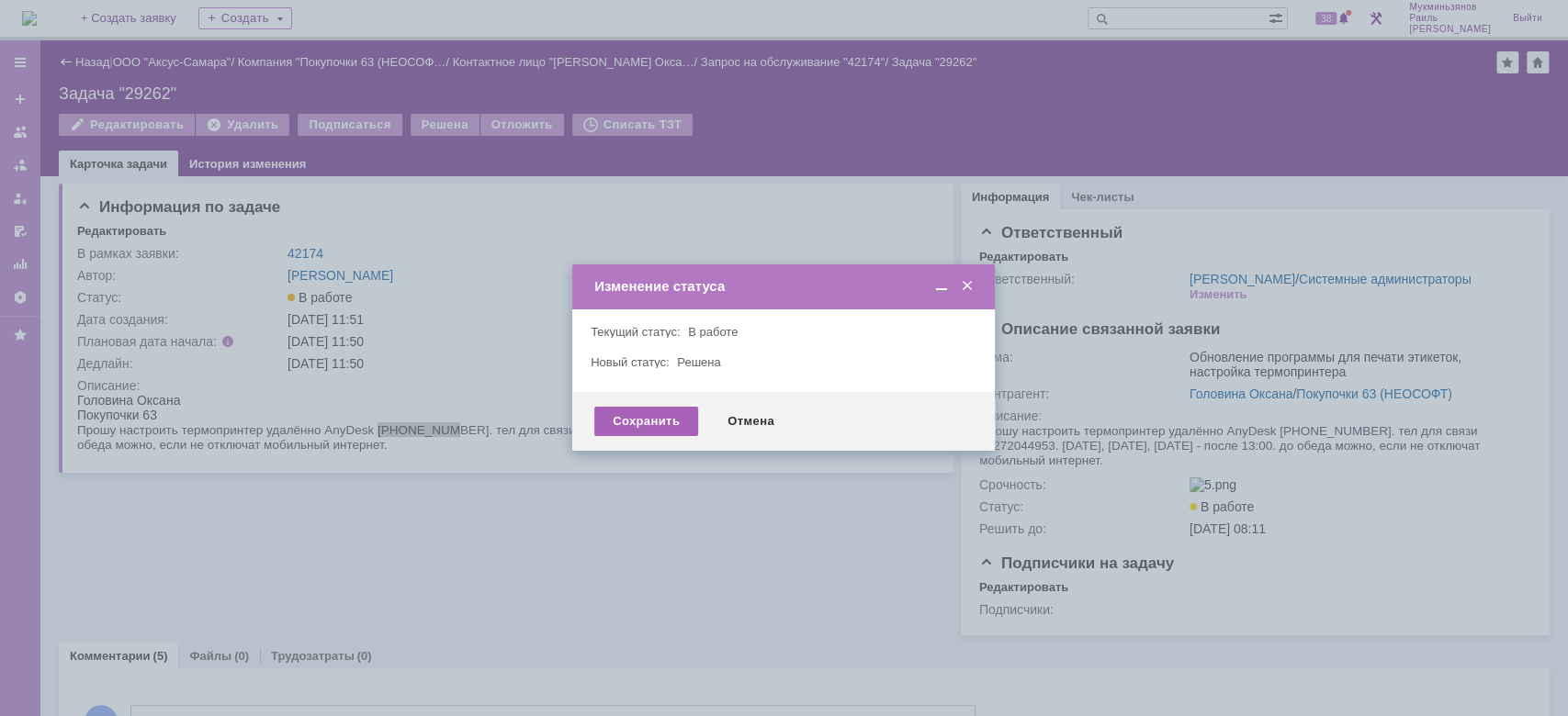
click at [606, 420] on div "Сохранить" at bounding box center [646, 421] width 104 height 29
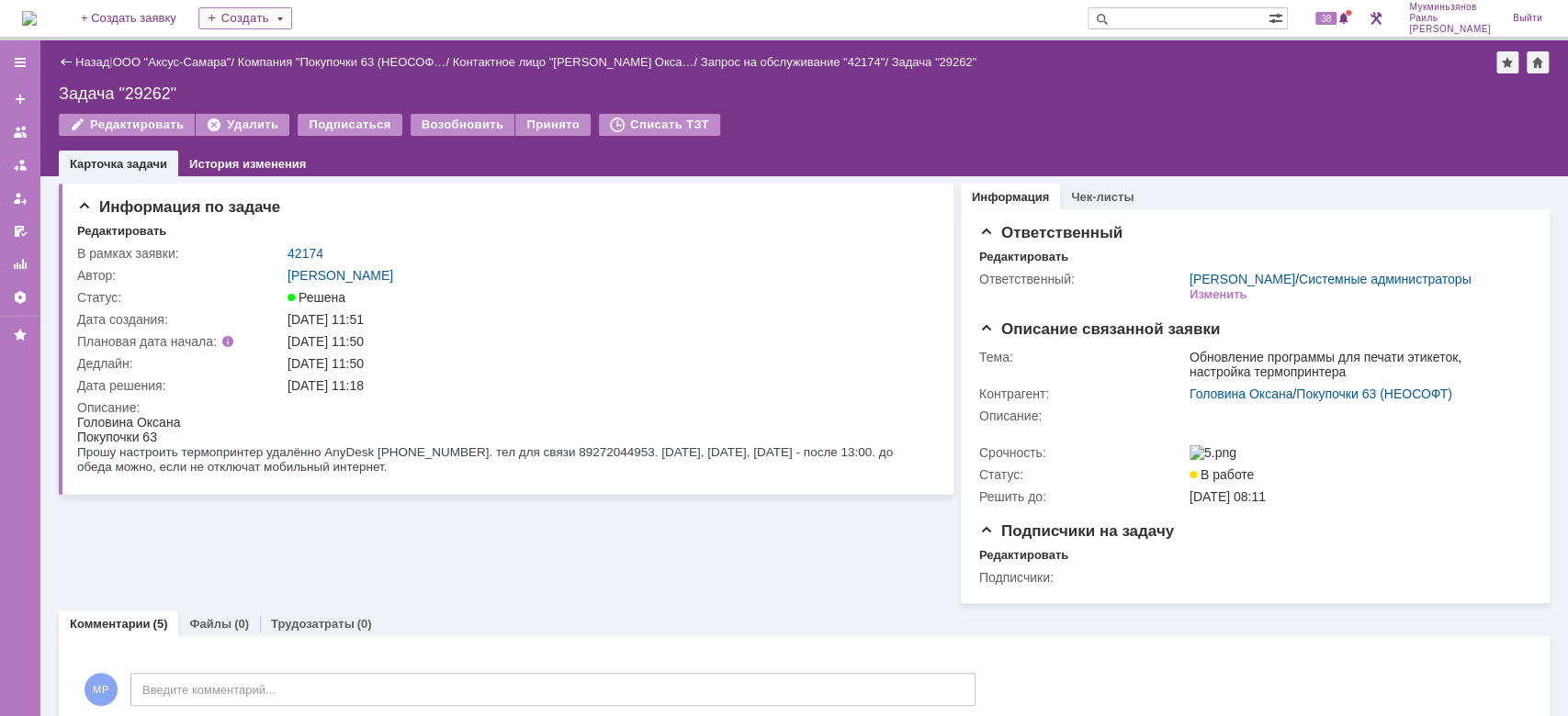
click at [37, 14] on img at bounding box center [29, 18] width 14 height 14
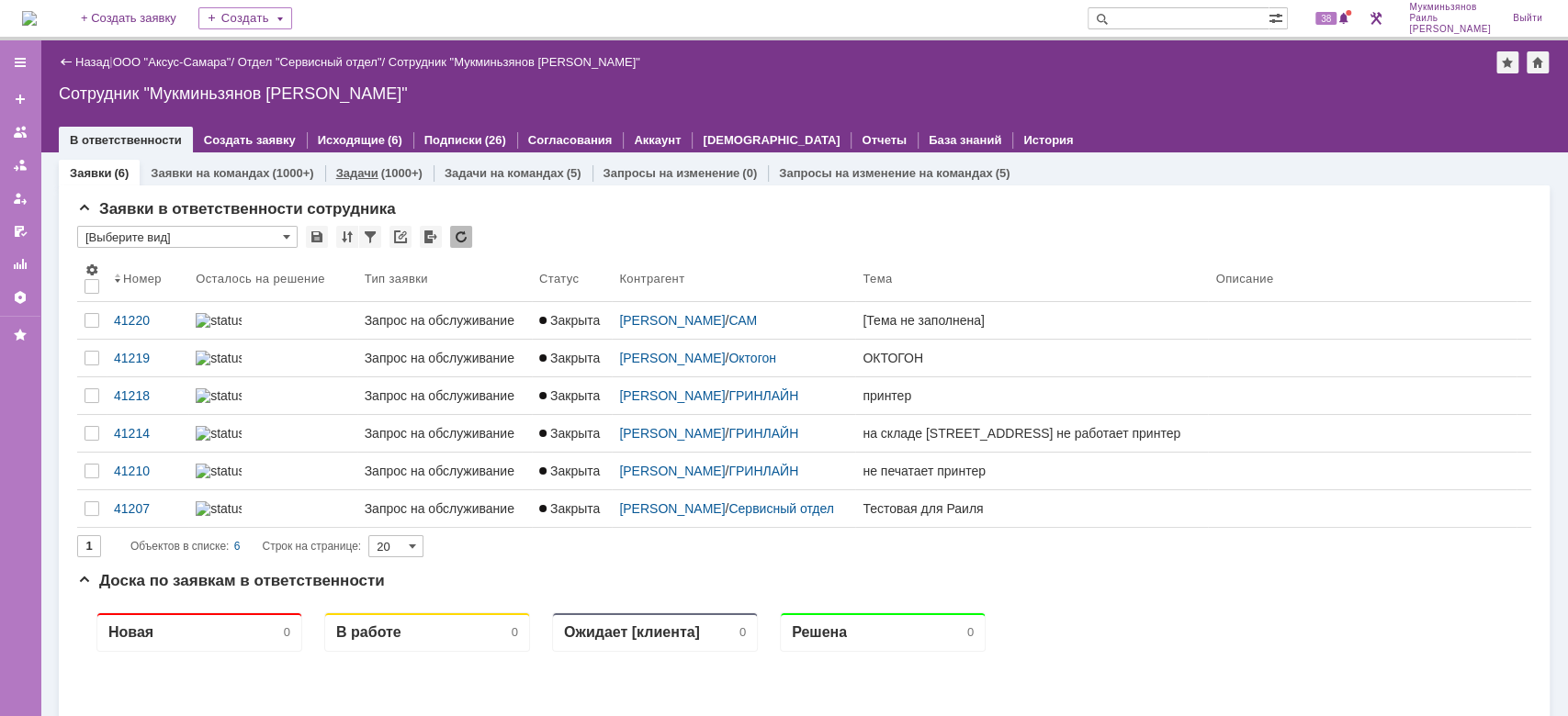
click at [338, 163] on div "Задачи (1000+)" at bounding box center [380, 173] width 108 height 27
